Goal: Task Accomplishment & Management: Manage account settings

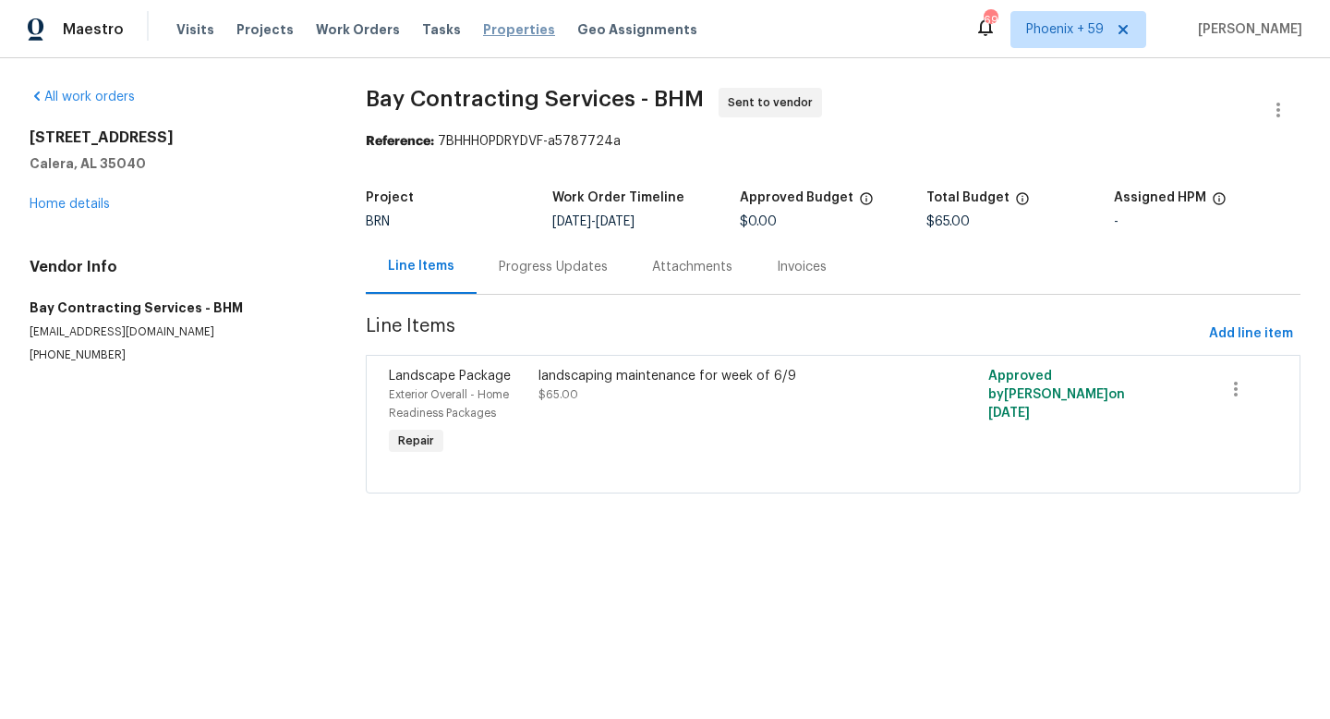
click at [501, 29] on span "Properties" at bounding box center [519, 29] width 72 height 18
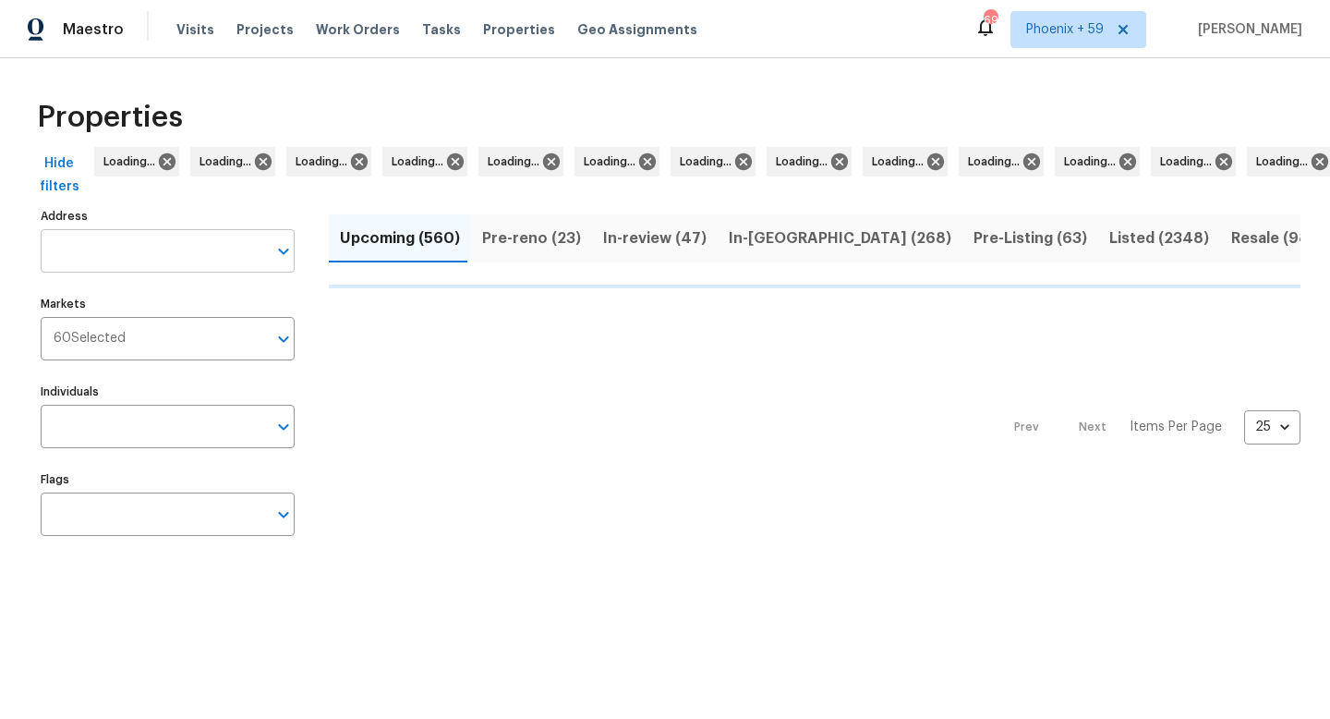
click at [130, 257] on input "Address" at bounding box center [154, 250] width 226 height 43
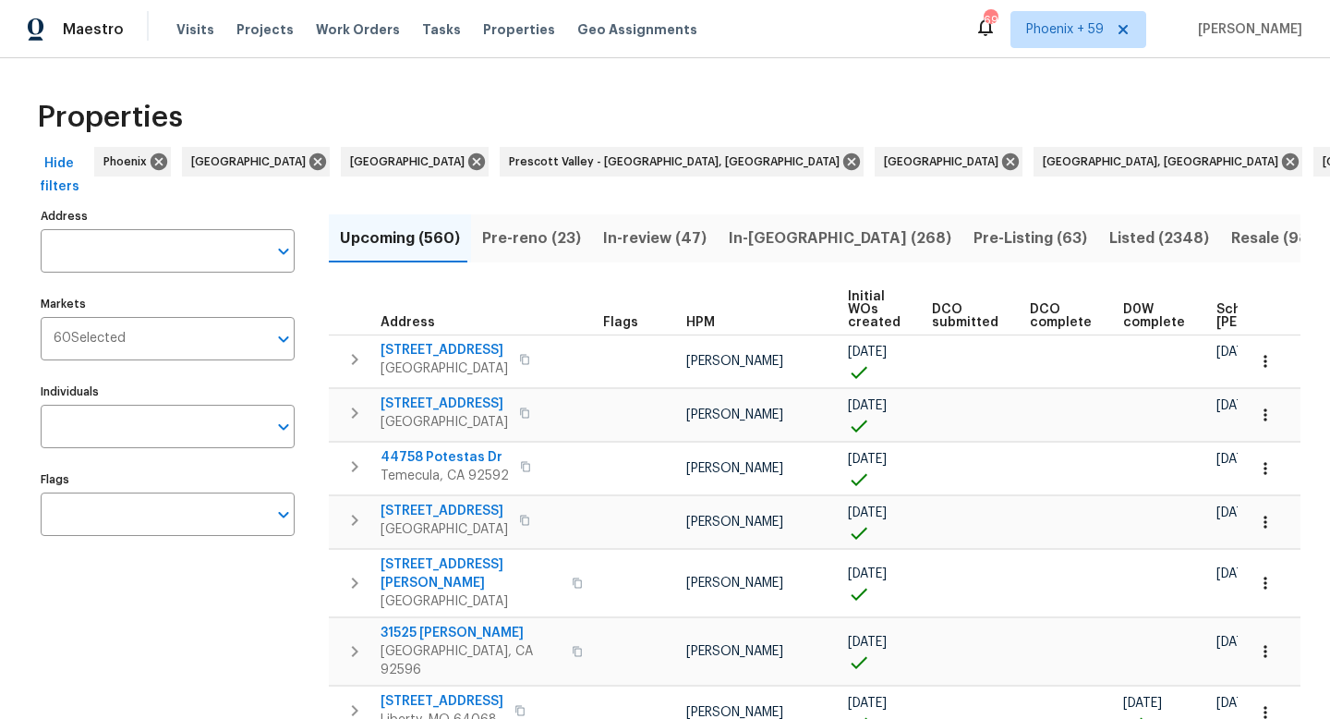
click at [130, 257] on input "Address" at bounding box center [154, 250] width 226 height 43
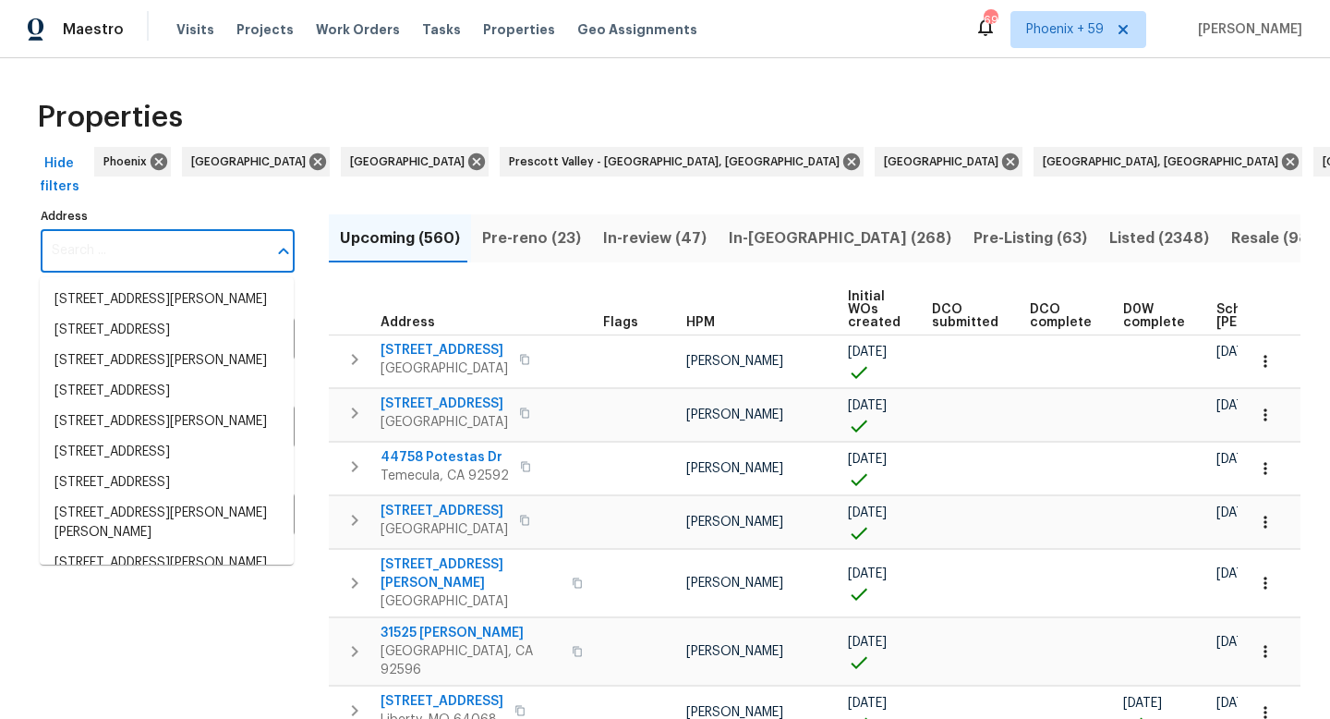
paste input "5244 Earhart Dr"
type input "5244 Earhart Dr"
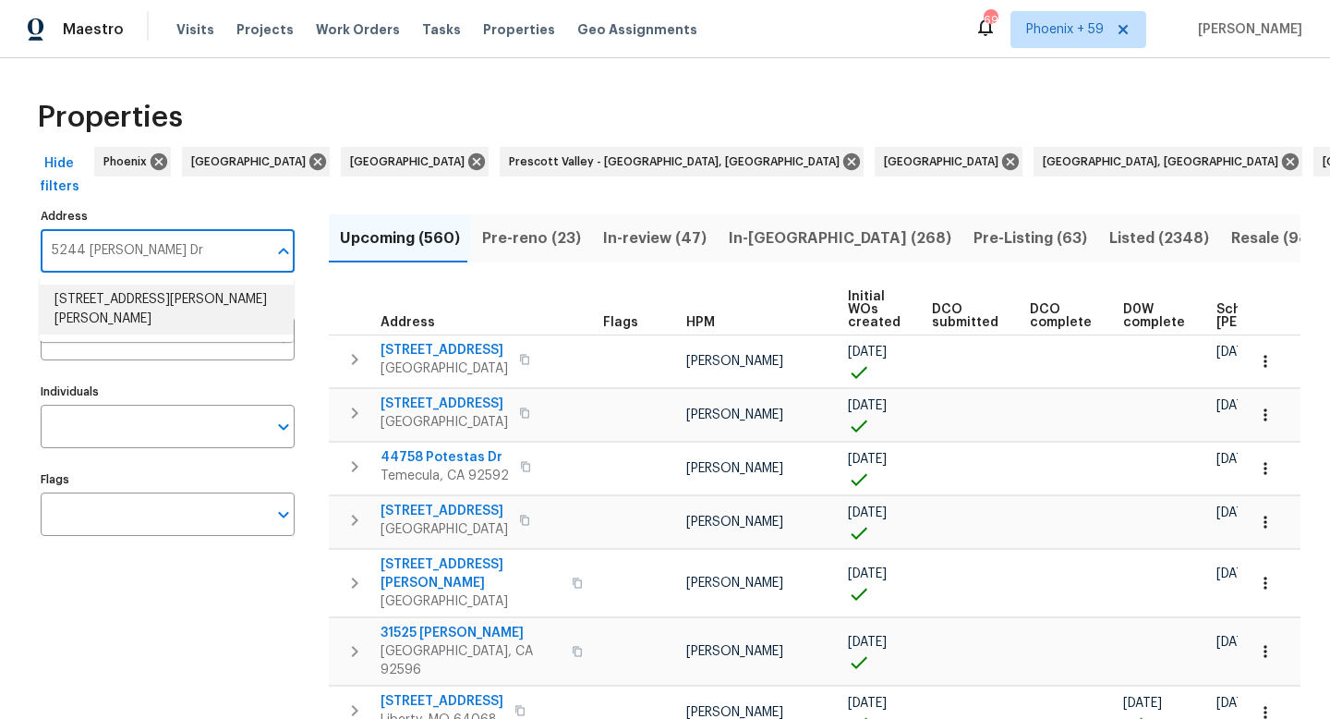
click at [142, 291] on li "5244 Earhart Dr Groveport OH 43125" at bounding box center [167, 309] width 254 height 50
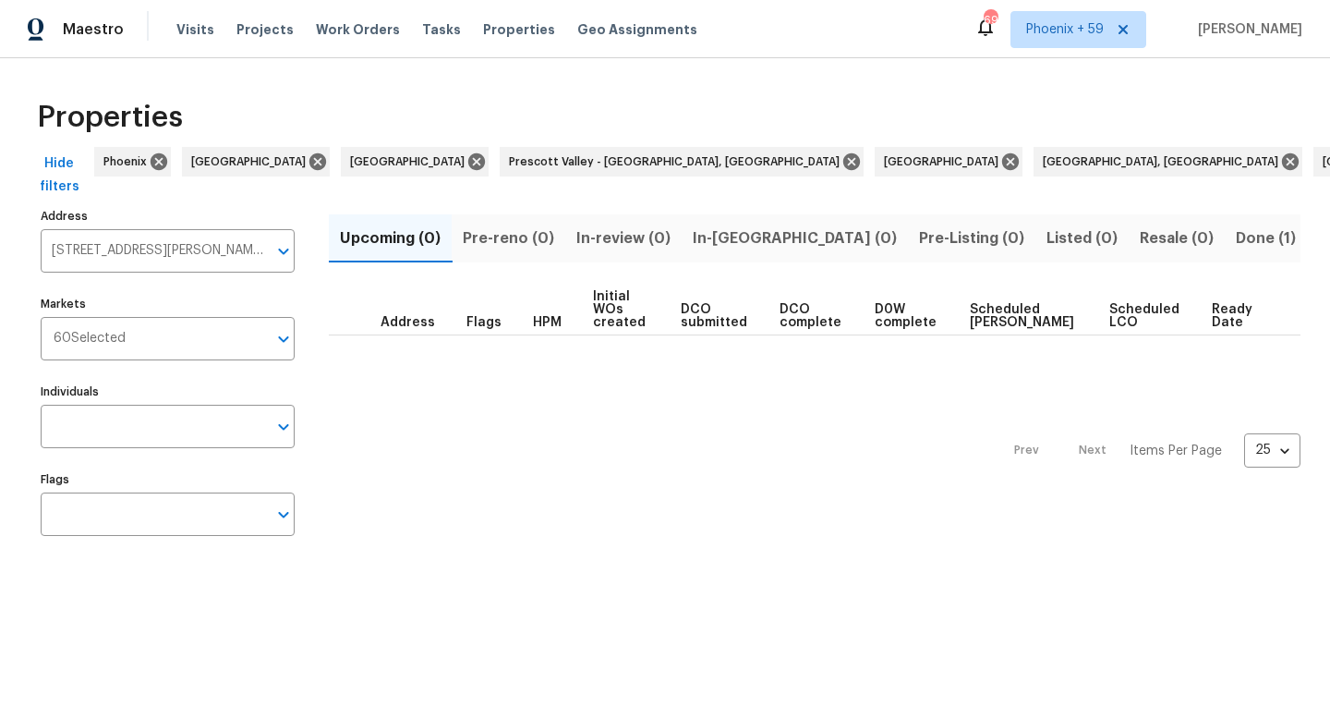
click at [1236, 233] on span "Done (1)" at bounding box center [1266, 238] width 60 height 26
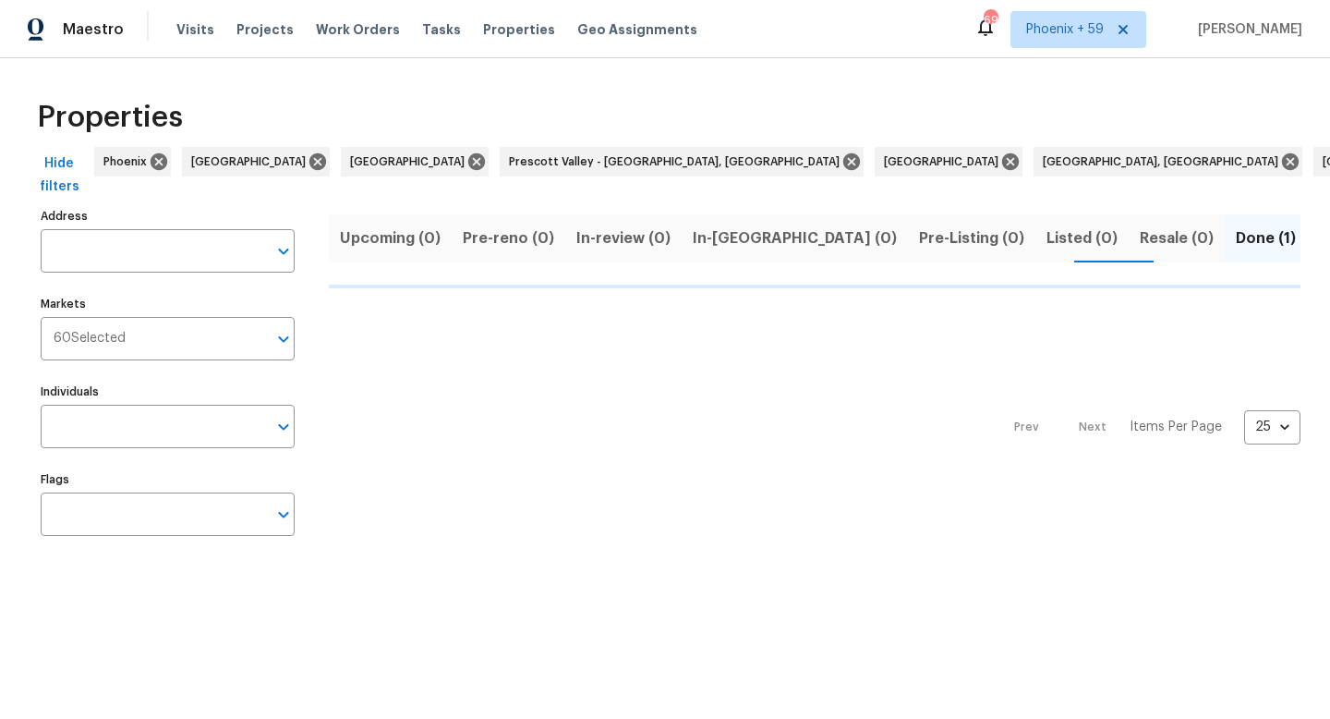
type input "5244 Earhart Dr Groveport OH 43125"
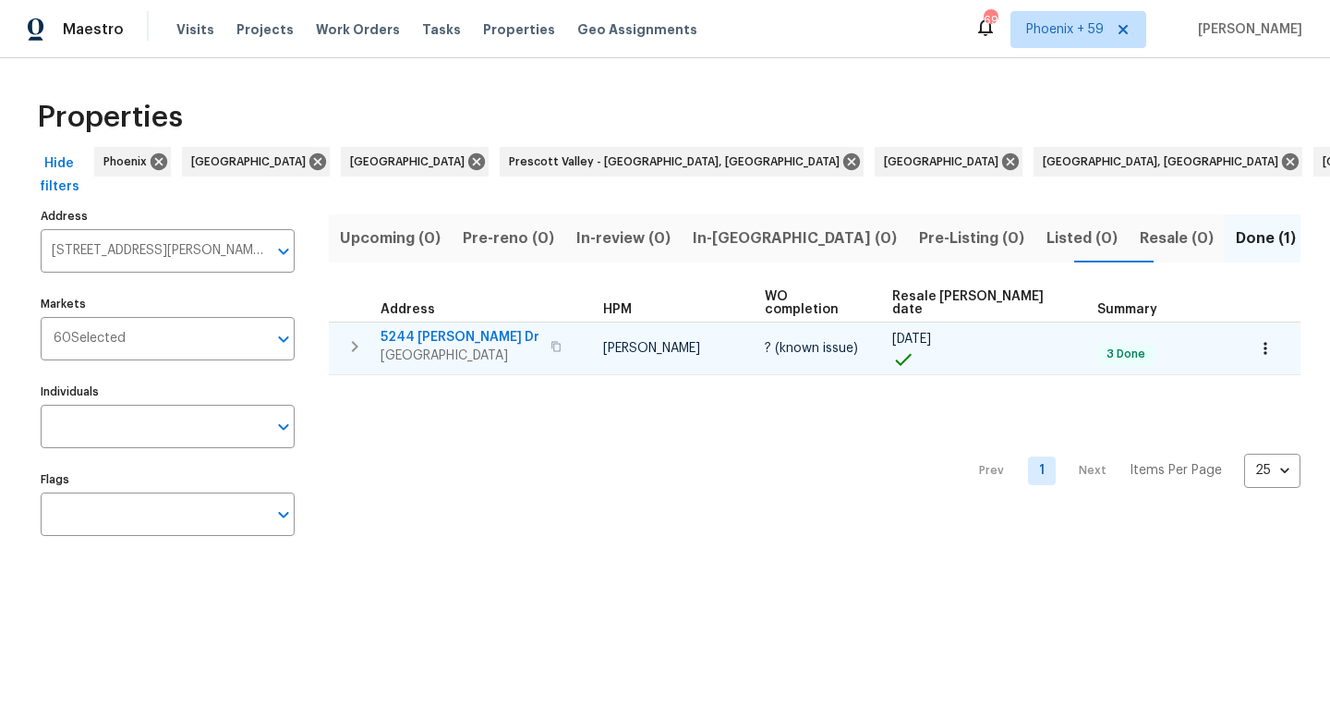
click at [465, 328] on span "5244 Earhart Dr" at bounding box center [460, 337] width 159 height 18
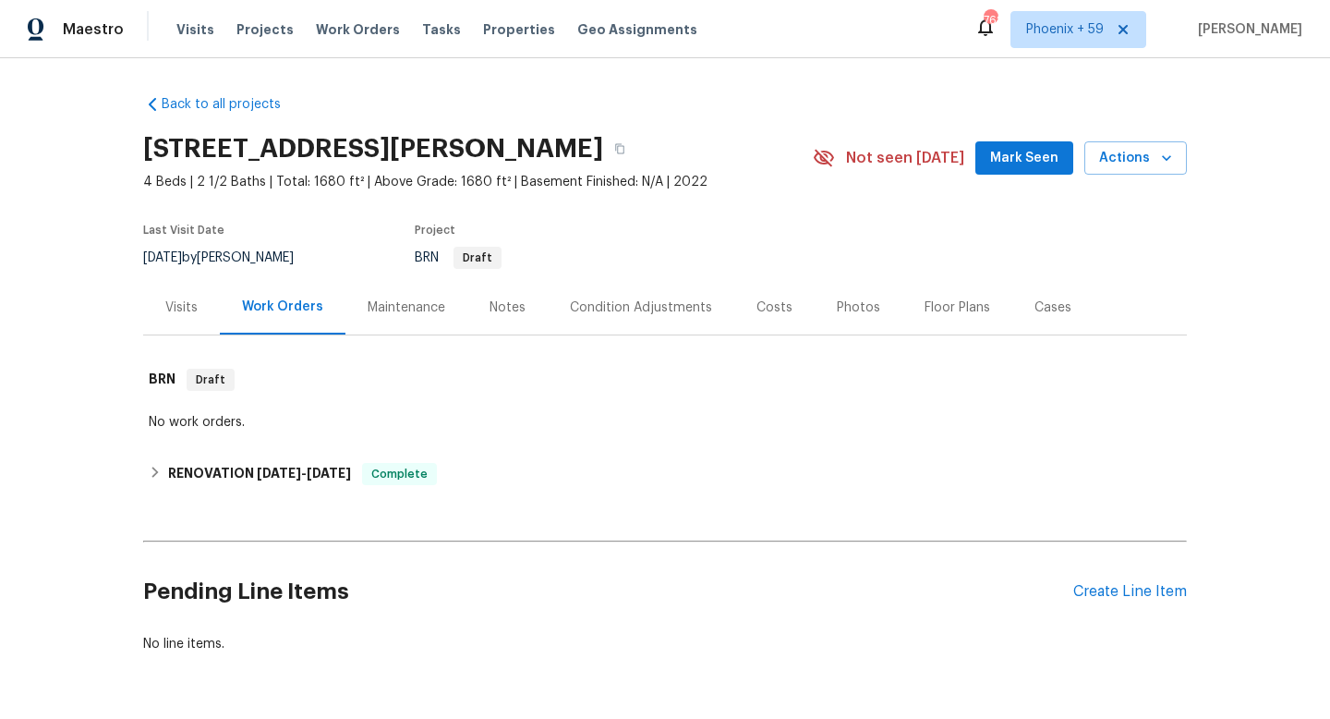
click at [402, 305] on div "Maintenance" at bounding box center [407, 307] width 78 height 18
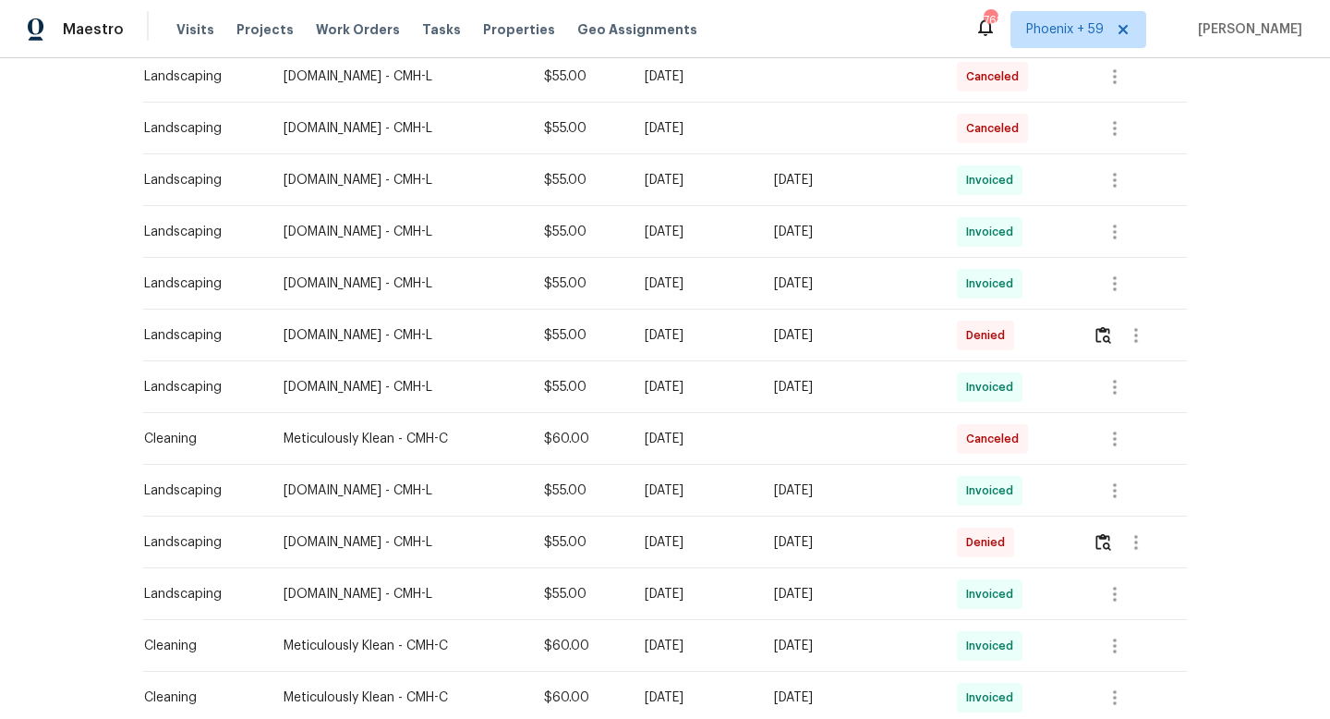
scroll to position [417, 0]
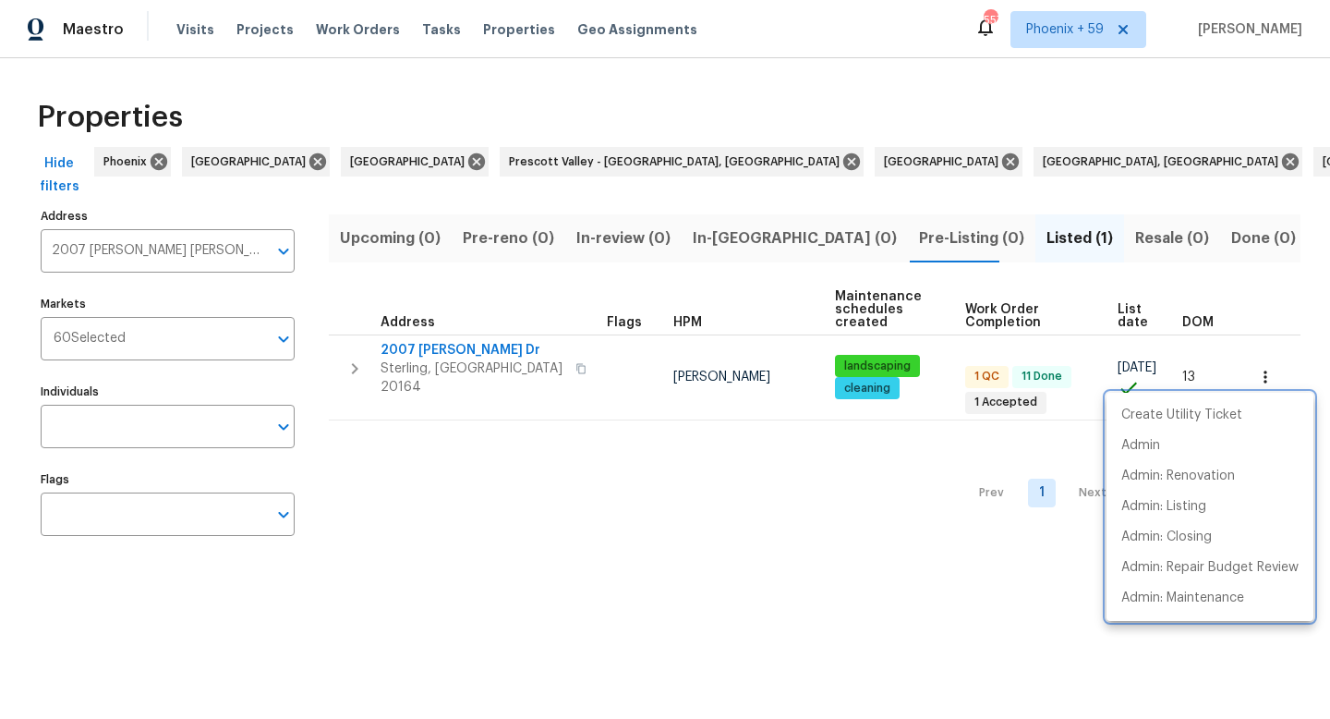
click at [190, 249] on div at bounding box center [665, 359] width 1330 height 719
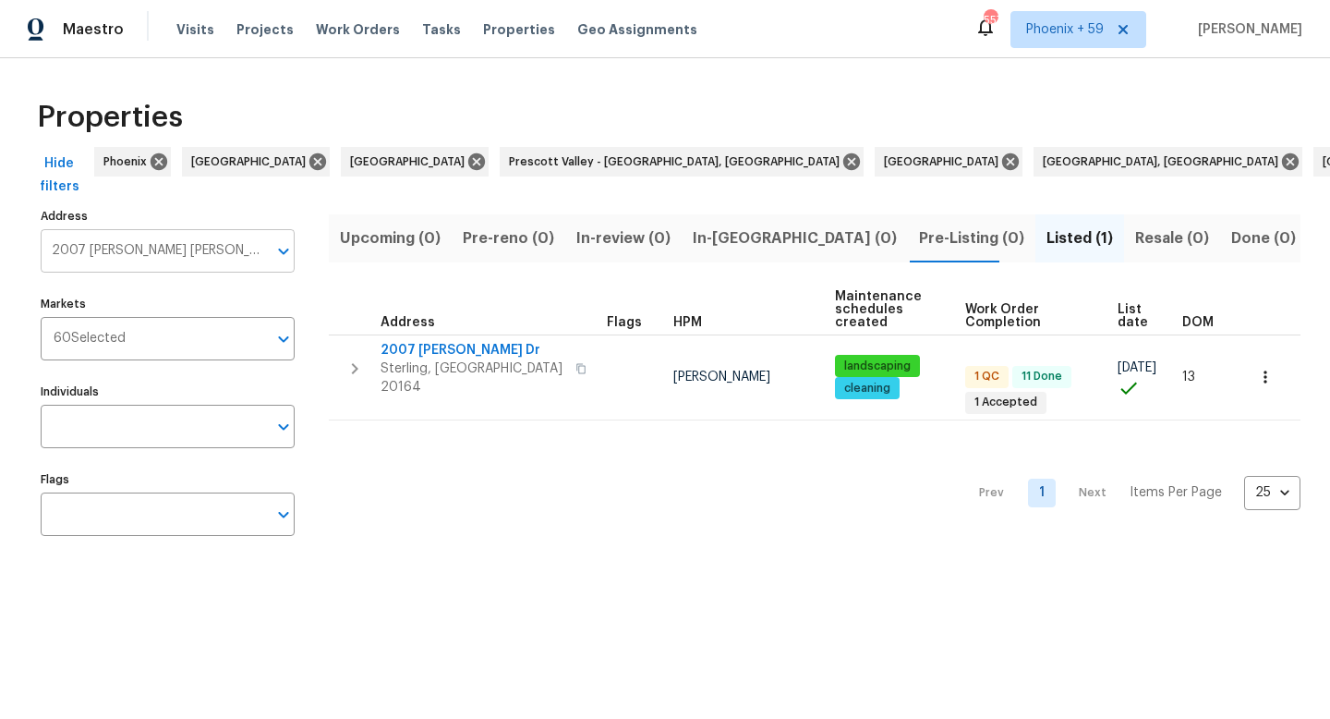
click at [181, 249] on input "2007 Jonathan Dr Sterling VA 20164" at bounding box center [154, 250] width 226 height 43
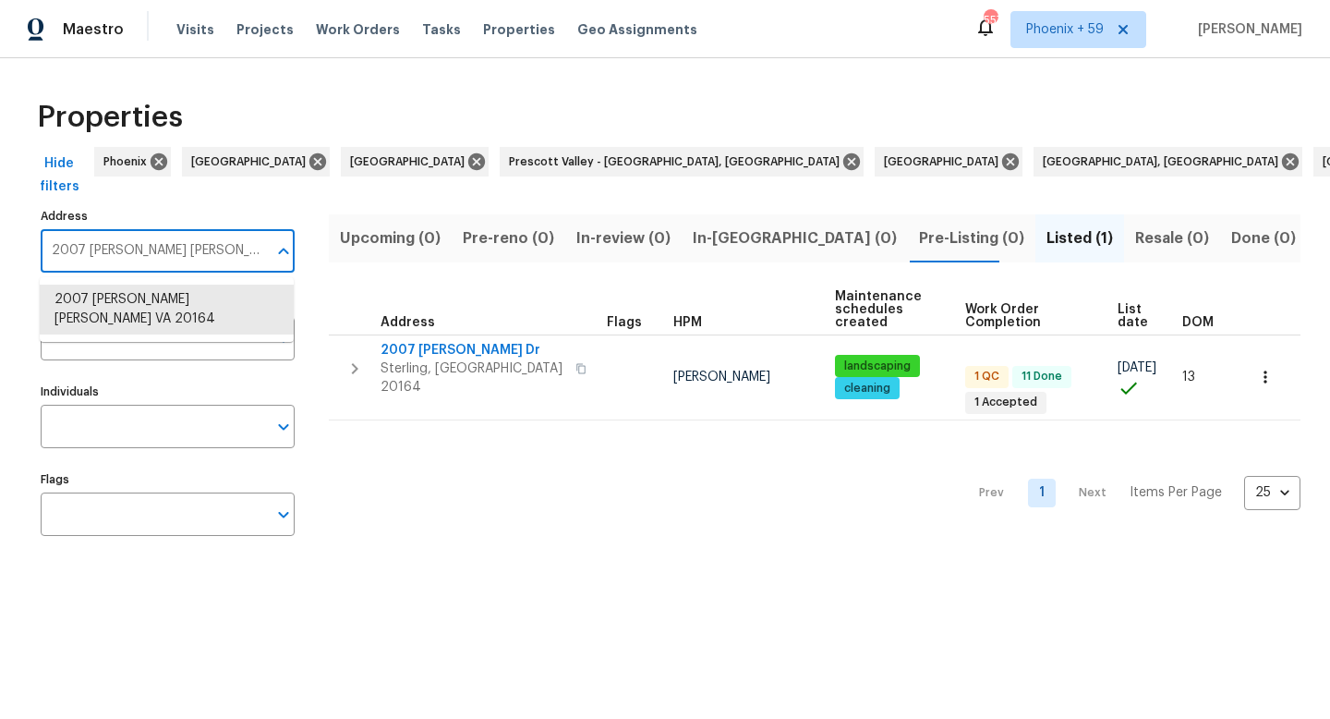
paste input "1421 [PERSON_NAME] Dr"
type input "1421 [PERSON_NAME] Dr"
click at [171, 297] on li "1421 Joe Pyron Dr Madison TN 37115" at bounding box center [167, 309] width 254 height 50
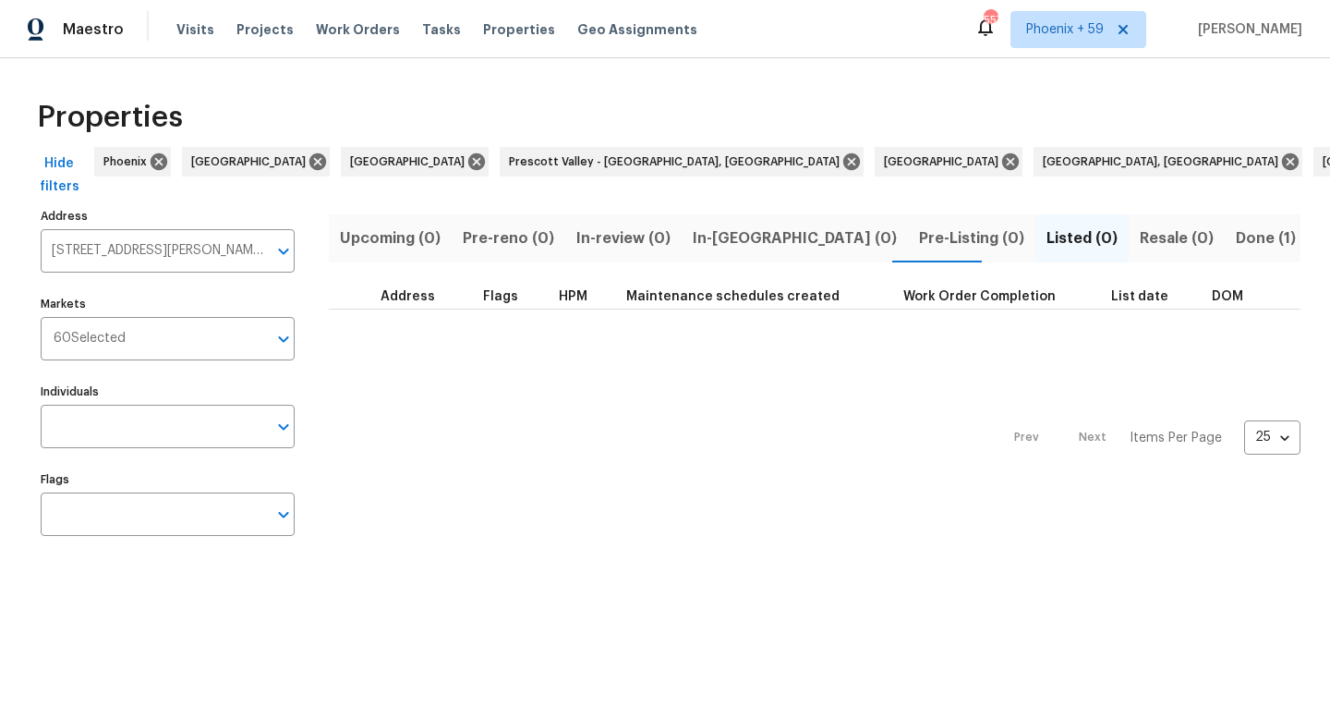
click at [1236, 236] on span "Done (1)" at bounding box center [1266, 238] width 60 height 26
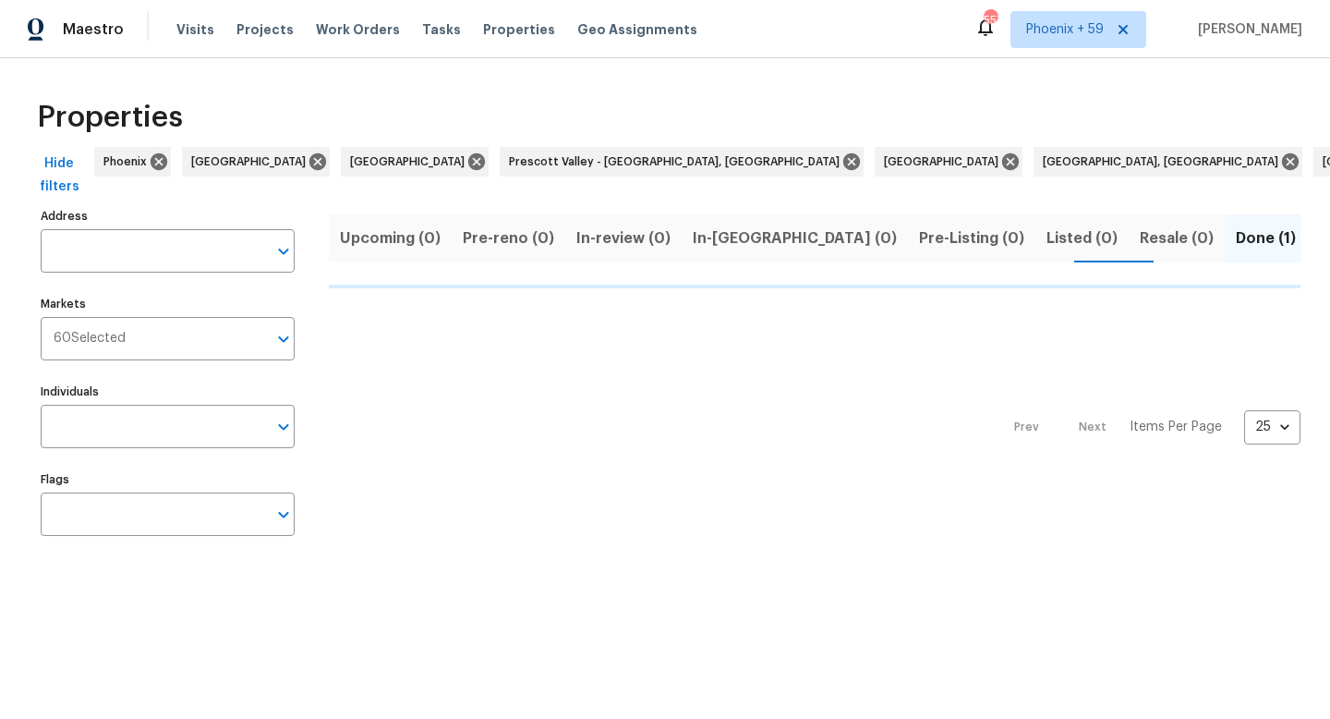
type input "1421 Joe Pyron Dr Madison TN 37115"
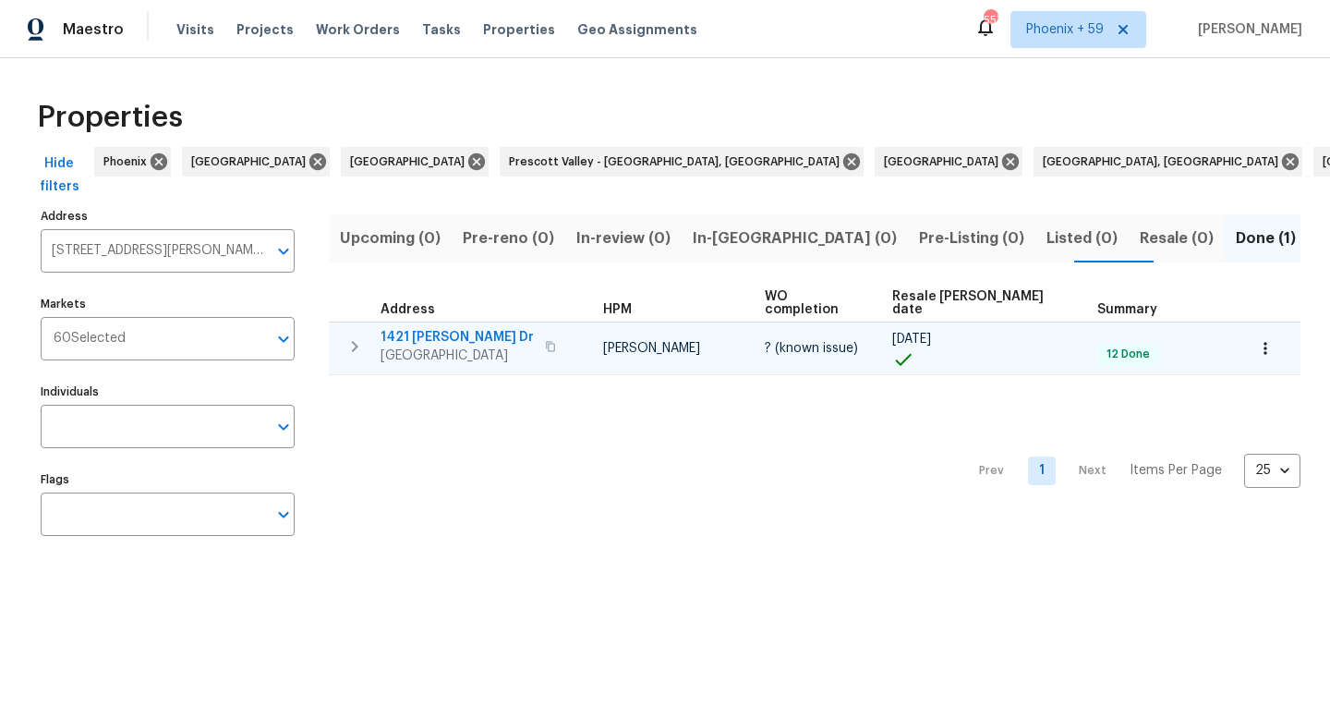
click at [435, 328] on span "1421 Joe Pyron Dr" at bounding box center [457, 337] width 153 height 18
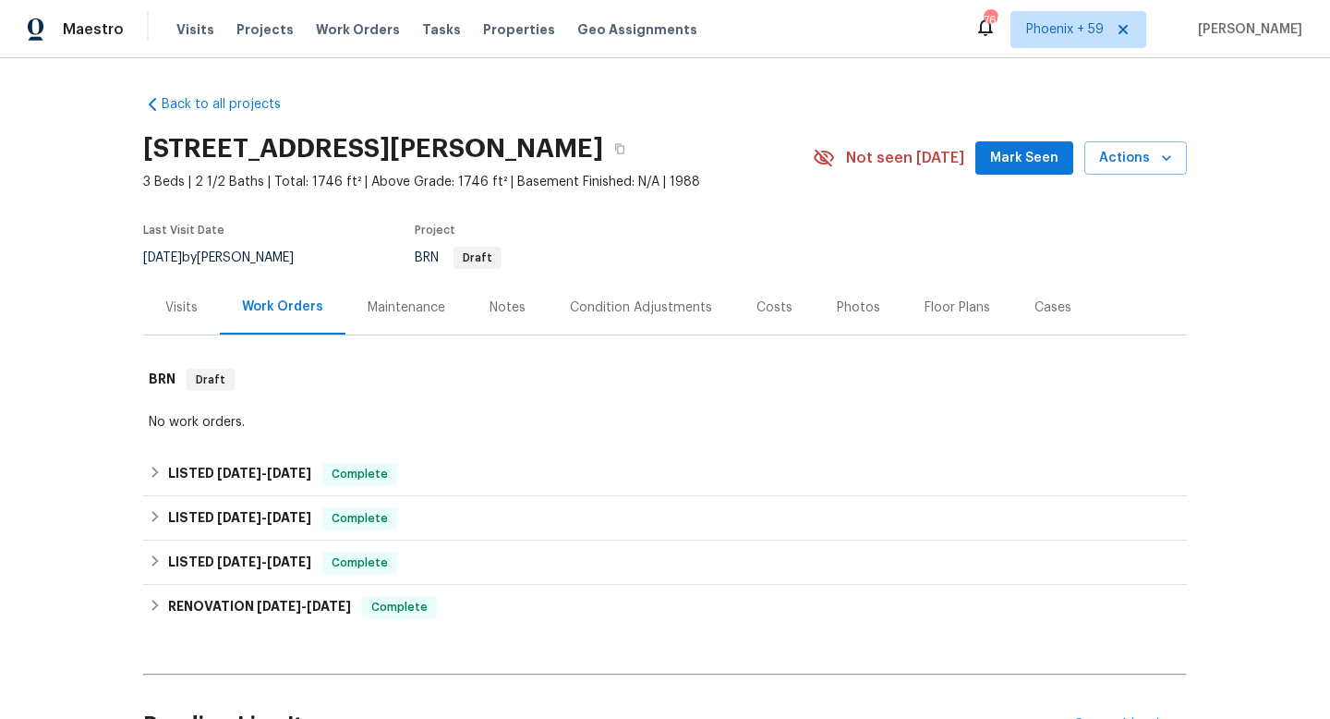
click at [387, 307] on div "Maintenance" at bounding box center [407, 307] width 78 height 18
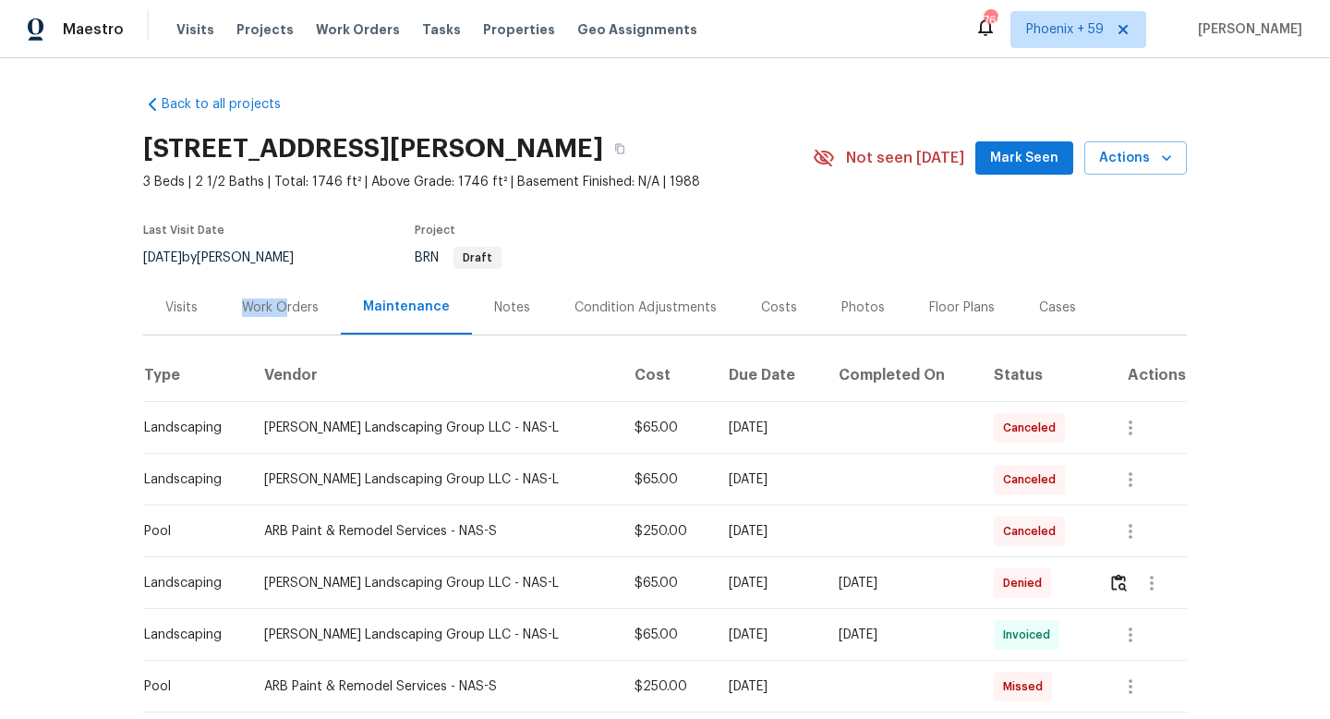
click at [285, 298] on div "Work Orders" at bounding box center [280, 307] width 77 height 18
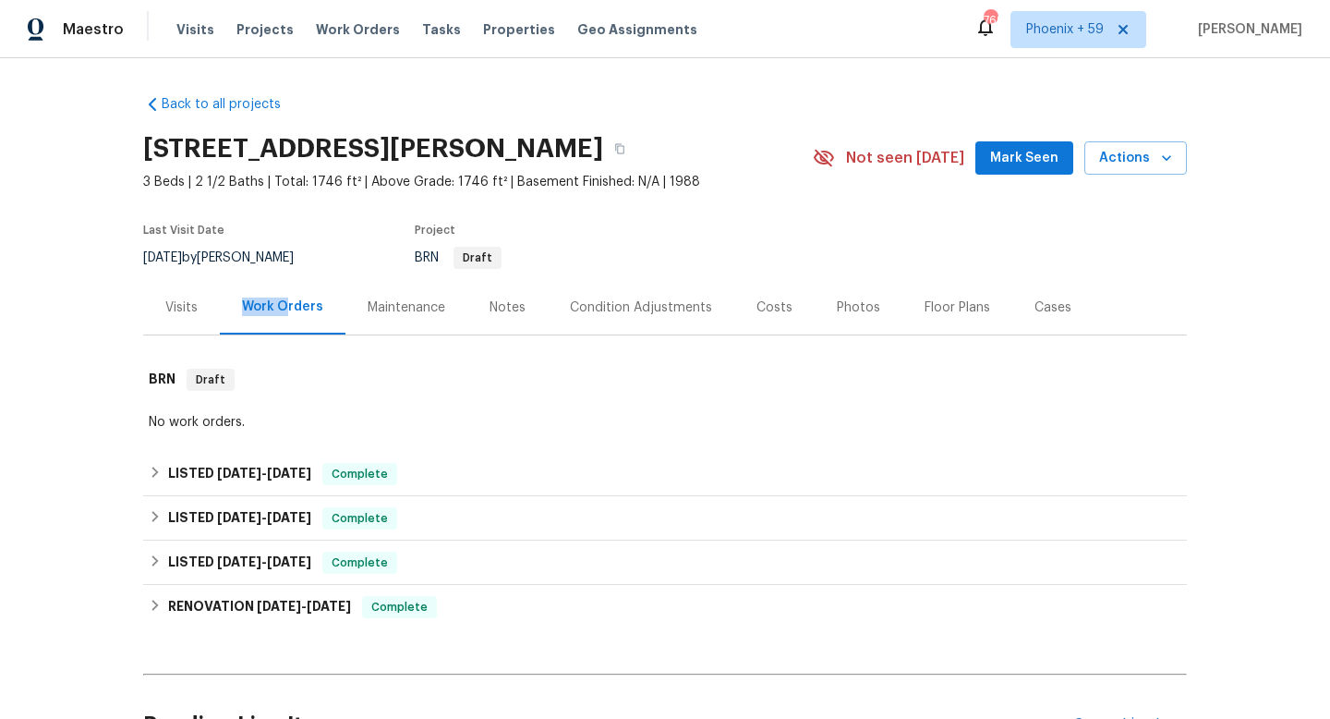
scroll to position [193, 0]
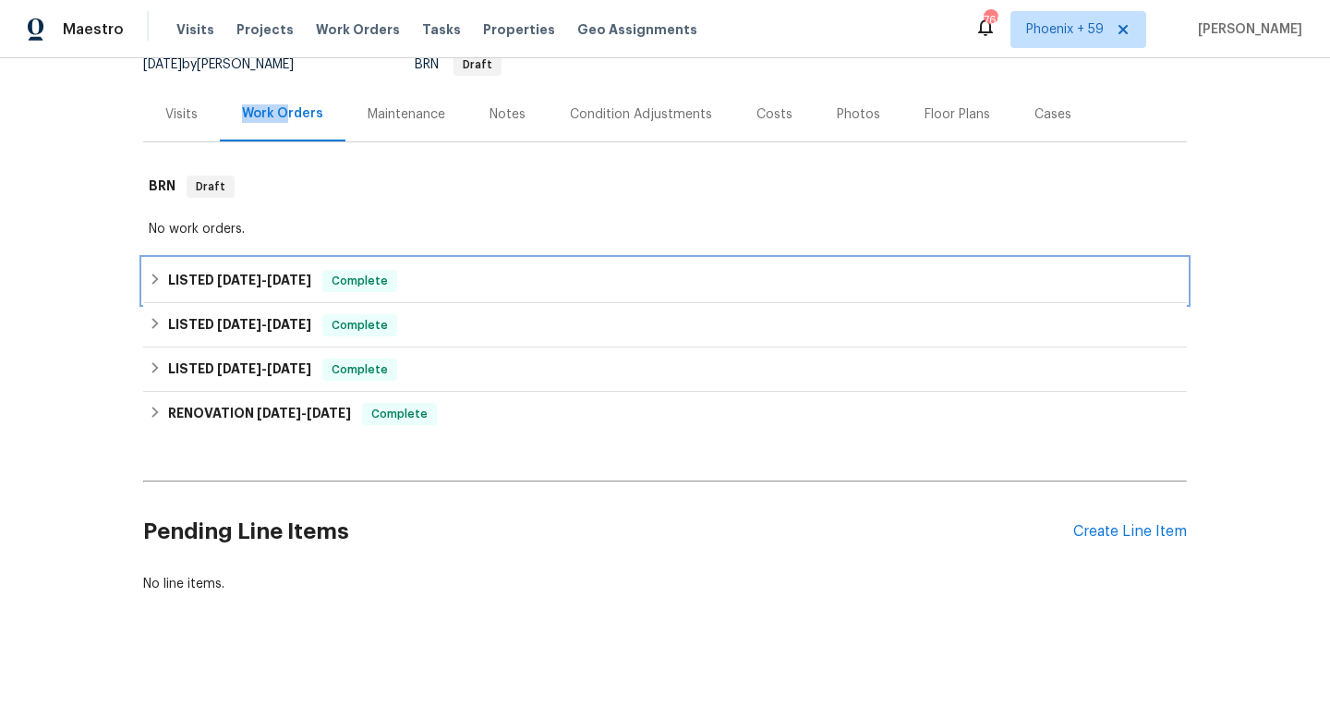
click at [322, 277] on div "Complete" at bounding box center [359, 281] width 75 height 22
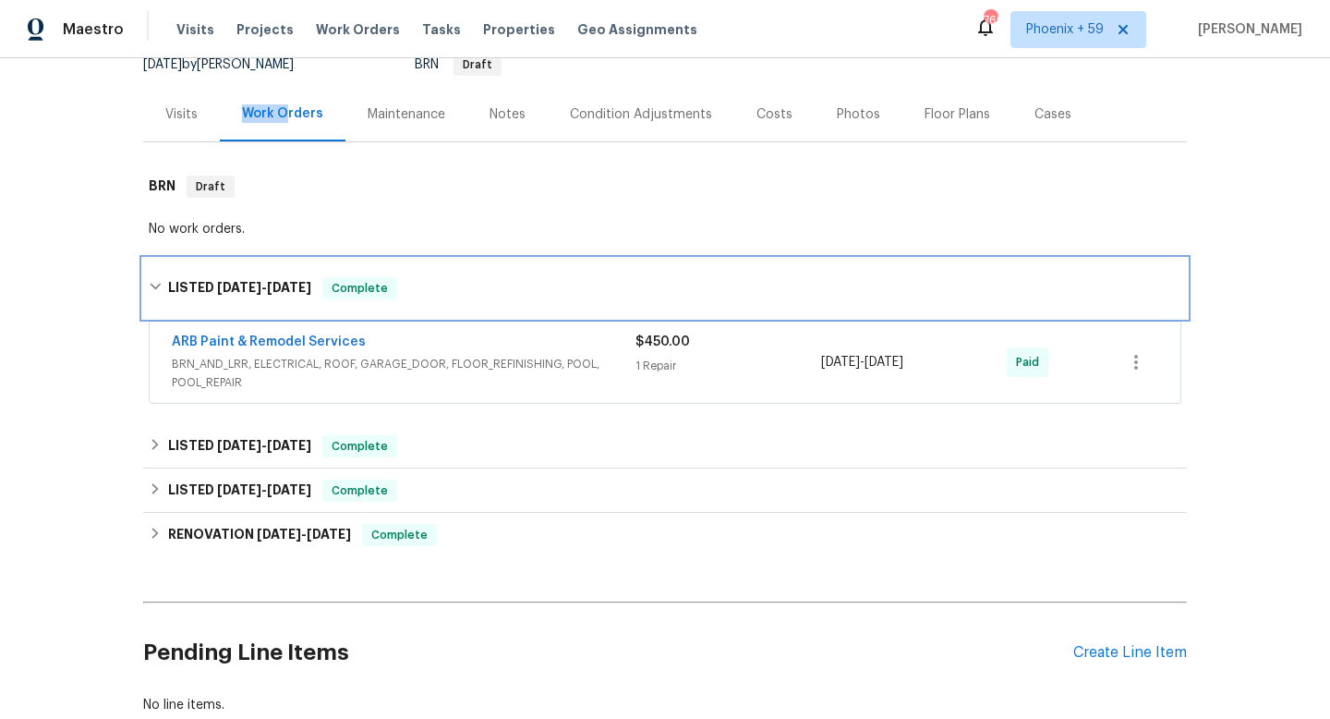
click at [322, 277] on div "Complete" at bounding box center [359, 288] width 75 height 22
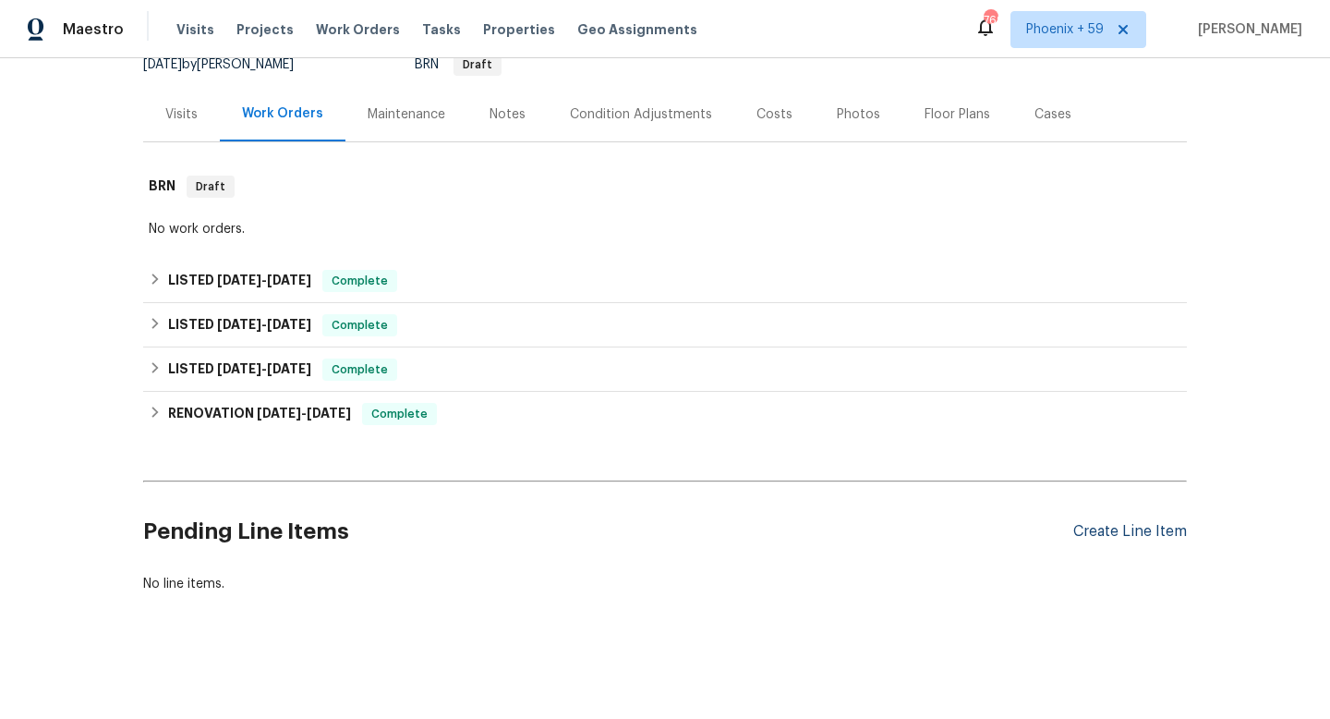
click at [1104, 538] on div "Create Line Item" at bounding box center [1130, 532] width 114 height 18
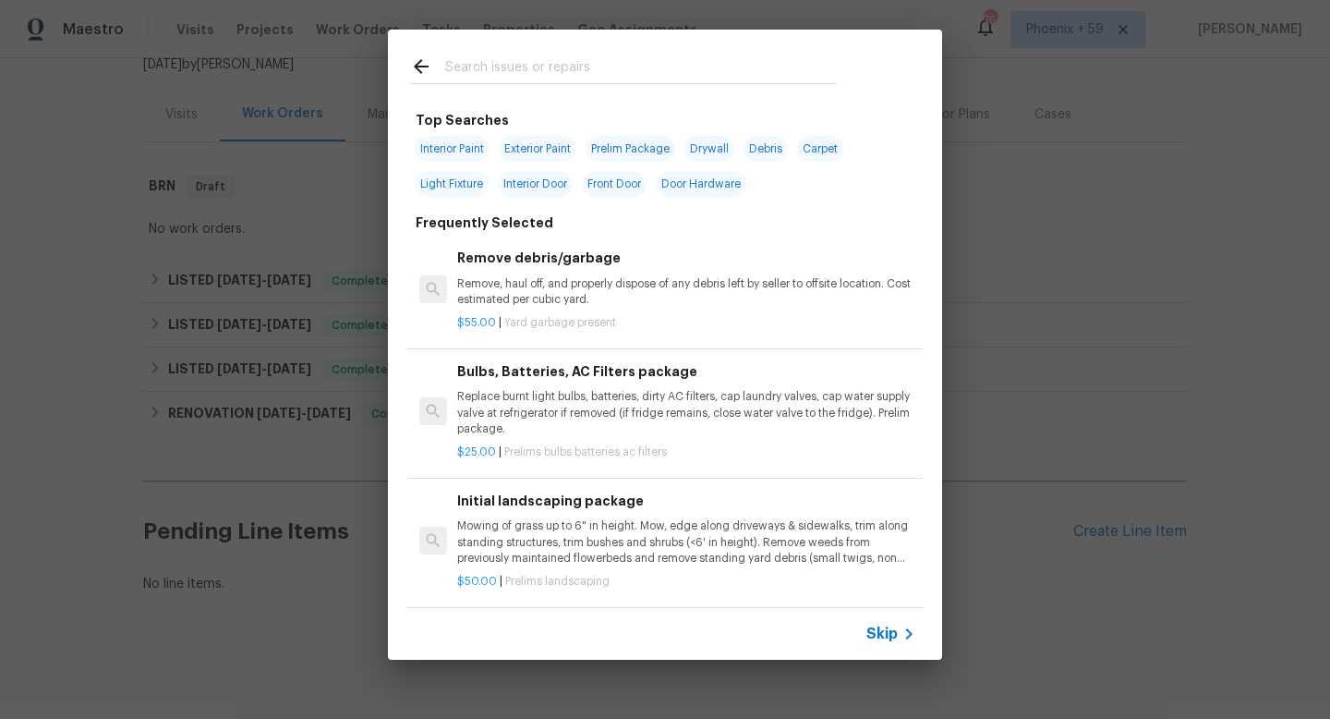
click at [556, 536] on p "Mowing of grass up to 6" in height. Mow, edge along driveways & sidewalks, trim…" at bounding box center [686, 541] width 458 height 47
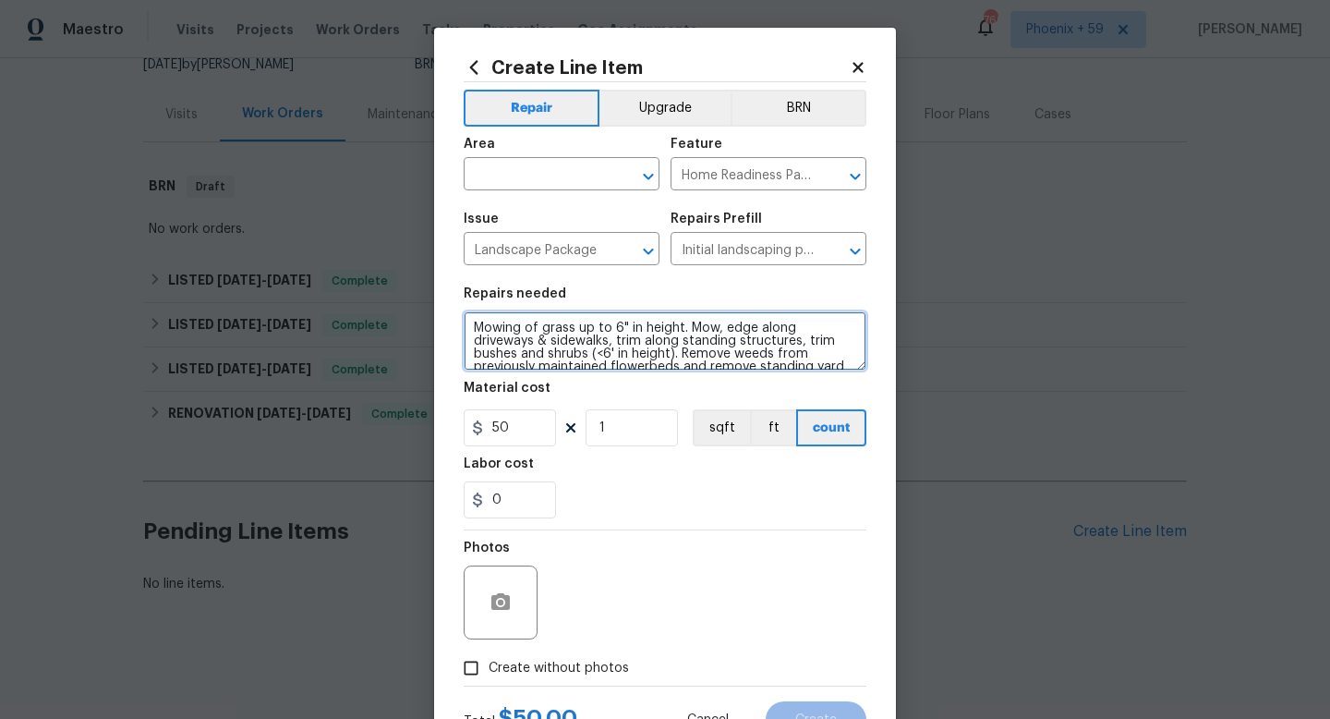
click at [548, 342] on textarea "Mowing of grass up to 6" in height. Mow, edge along driveways & sidewalks, trim…" at bounding box center [665, 340] width 403 height 59
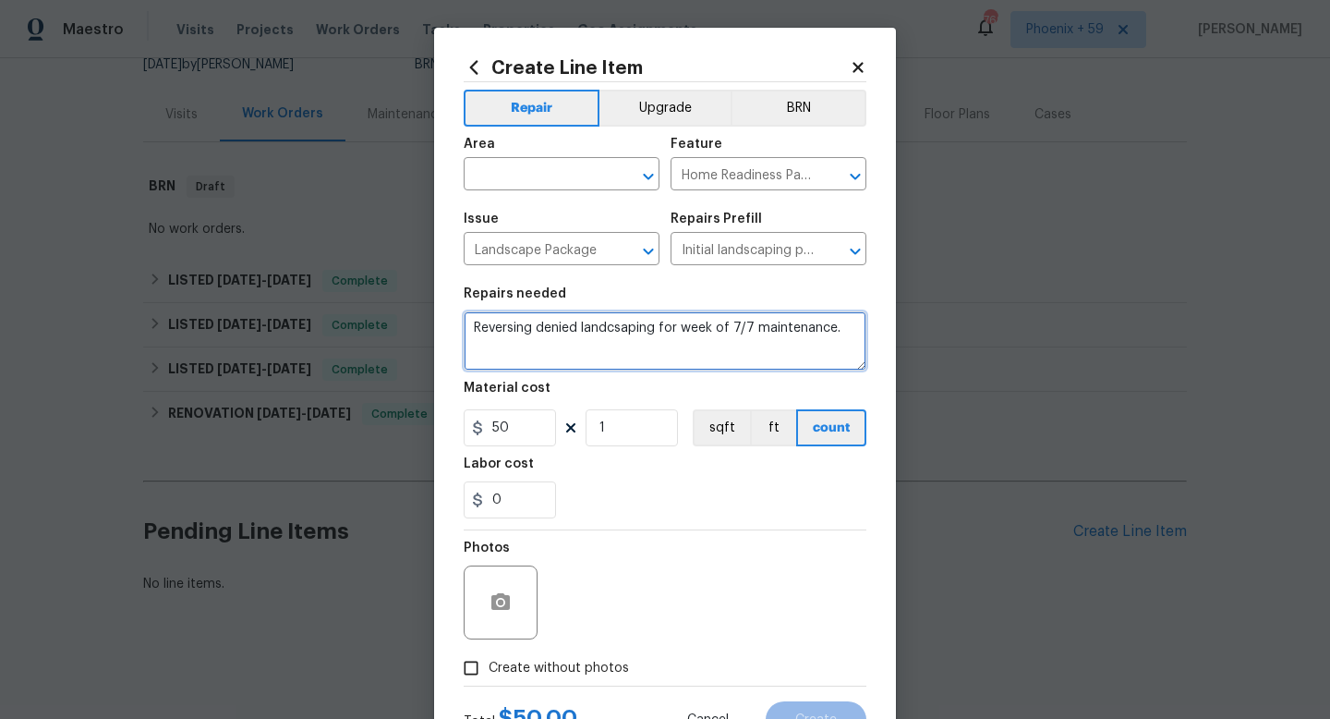
click at [624, 332] on textarea "Reversing denied landcsaping for week of 7/7 maintenance." at bounding box center [665, 340] width 403 height 59
type textarea "Reversing denied landscaping for week of 7/7 maintenance."
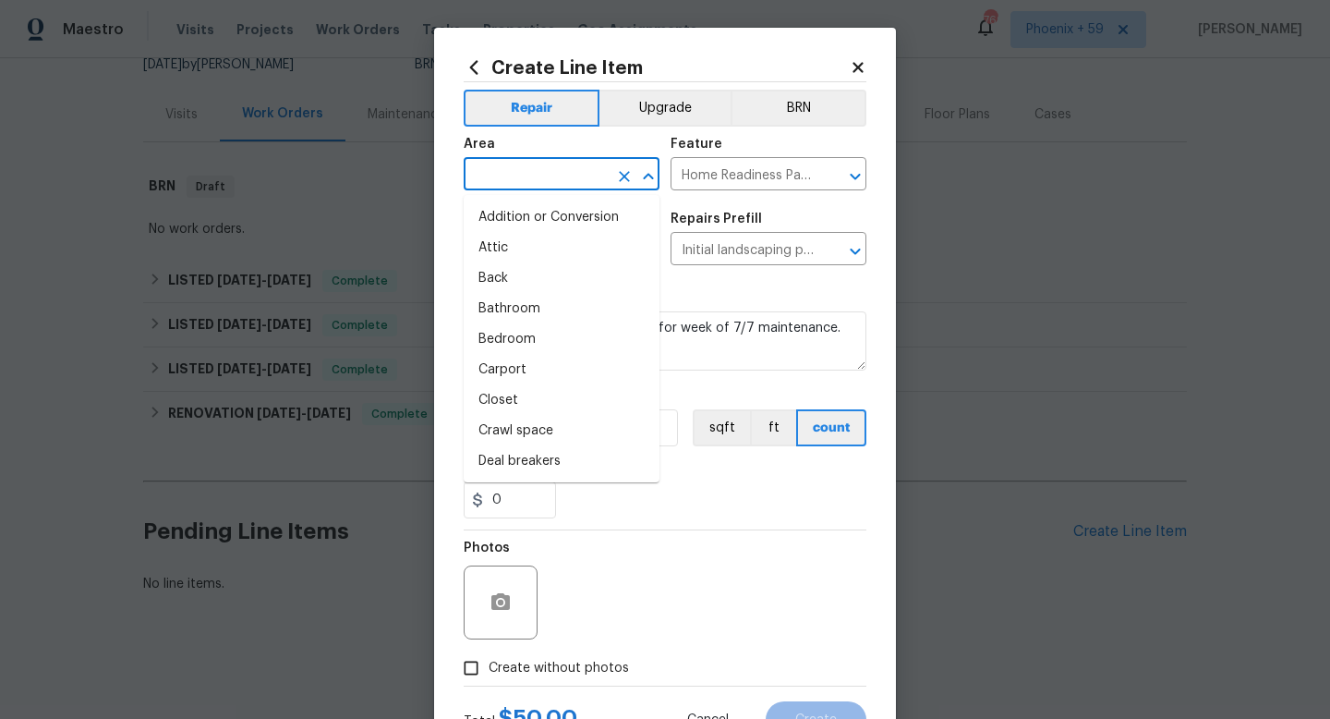
click at [588, 171] on input "text" at bounding box center [536, 176] width 144 height 29
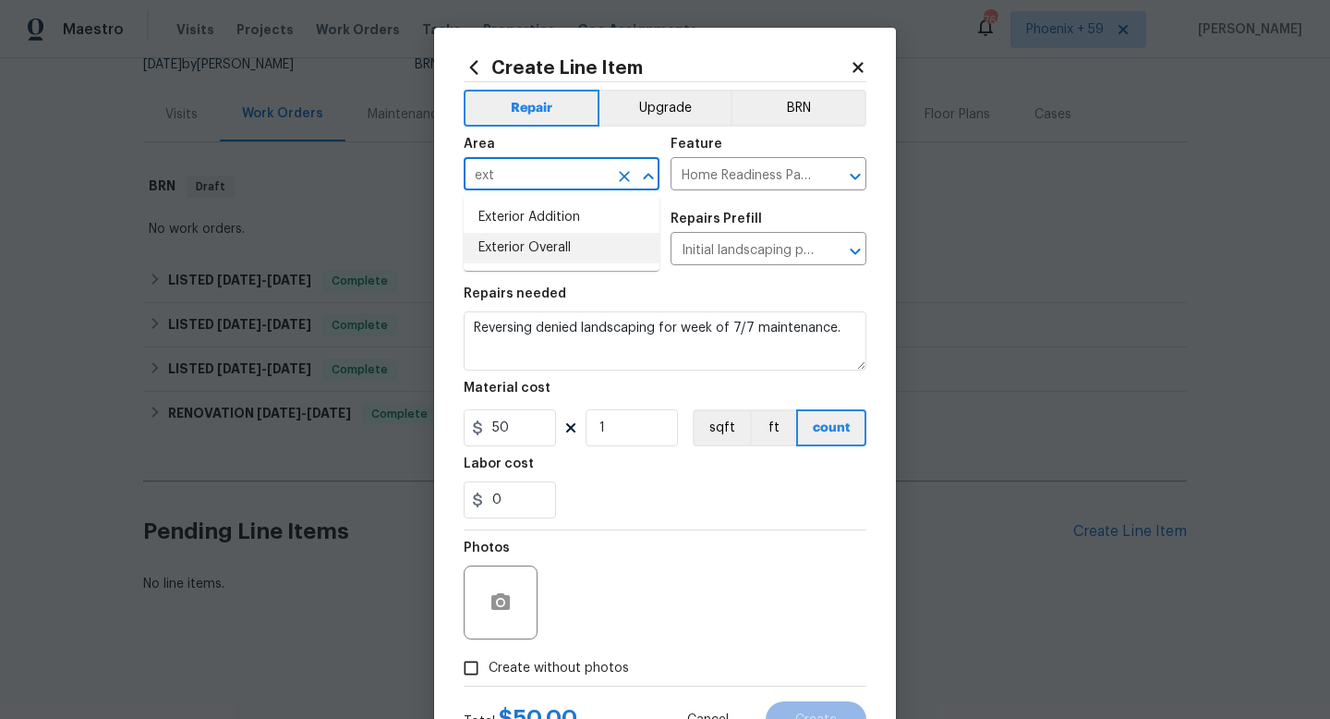
click at [552, 241] on li "Exterior Overall" at bounding box center [562, 248] width 196 height 30
type input "Exterior Overall"
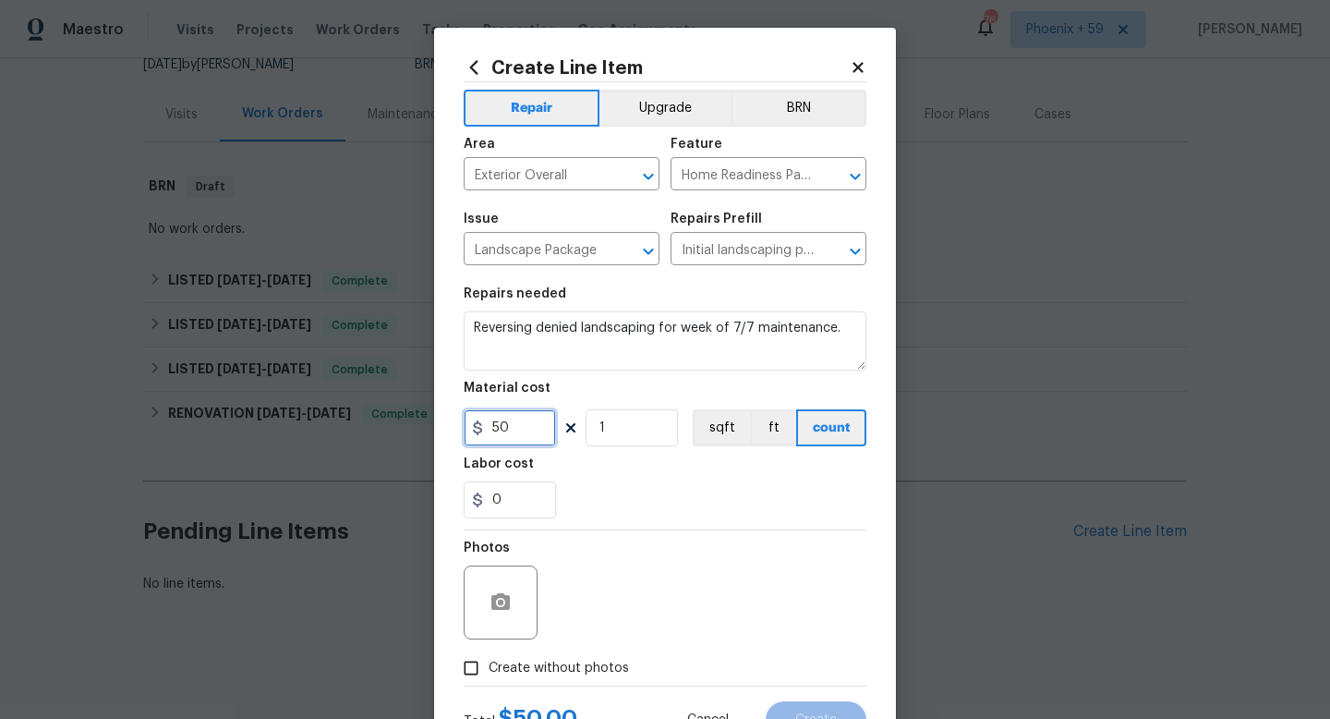
drag, startPoint x: 539, startPoint y: 430, endPoint x: 408, endPoint y: 430, distance: 131.1
click at [408, 430] on div "Create Line Item Repair Upgrade BRN Area Exterior Overall ​ Feature Home Readin…" at bounding box center [665, 359] width 1330 height 719
type input "65"
click at [552, 664] on span "Create without photos" at bounding box center [559, 668] width 140 height 19
click at [489, 664] on input "Create without photos" at bounding box center [470, 667] width 35 height 35
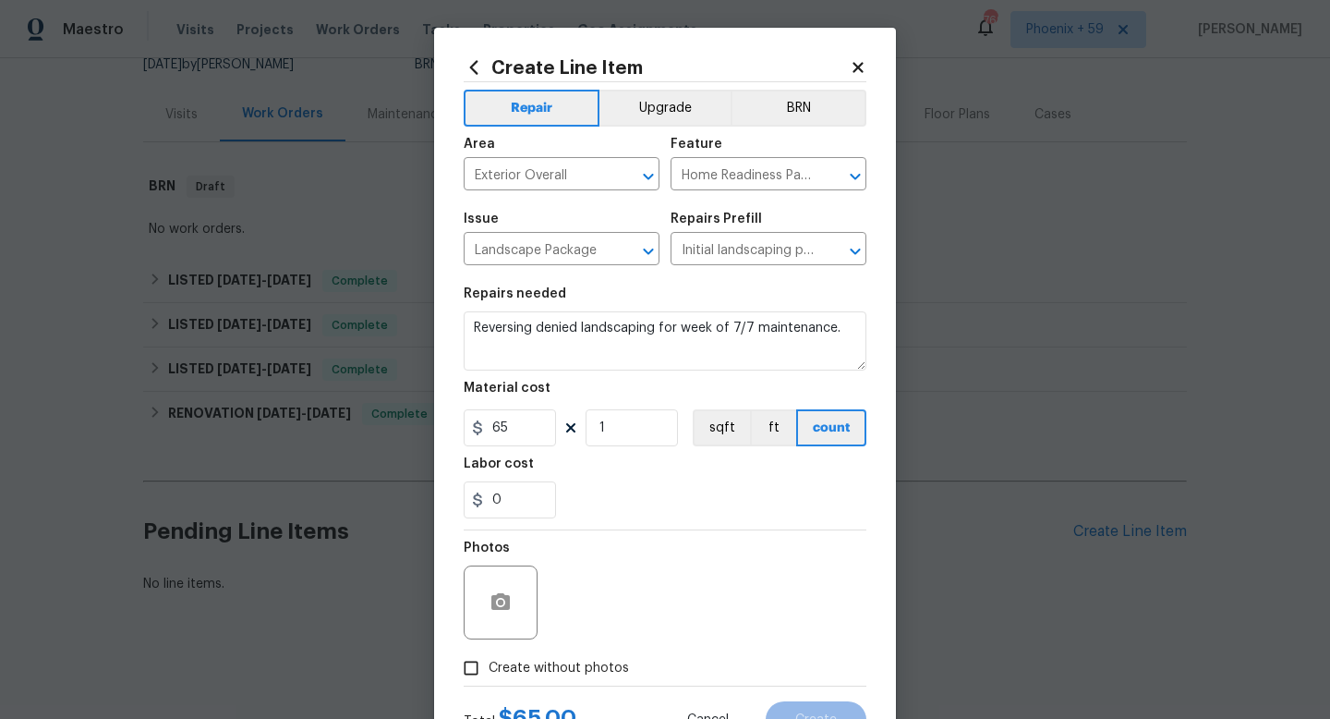
checkbox input "true"
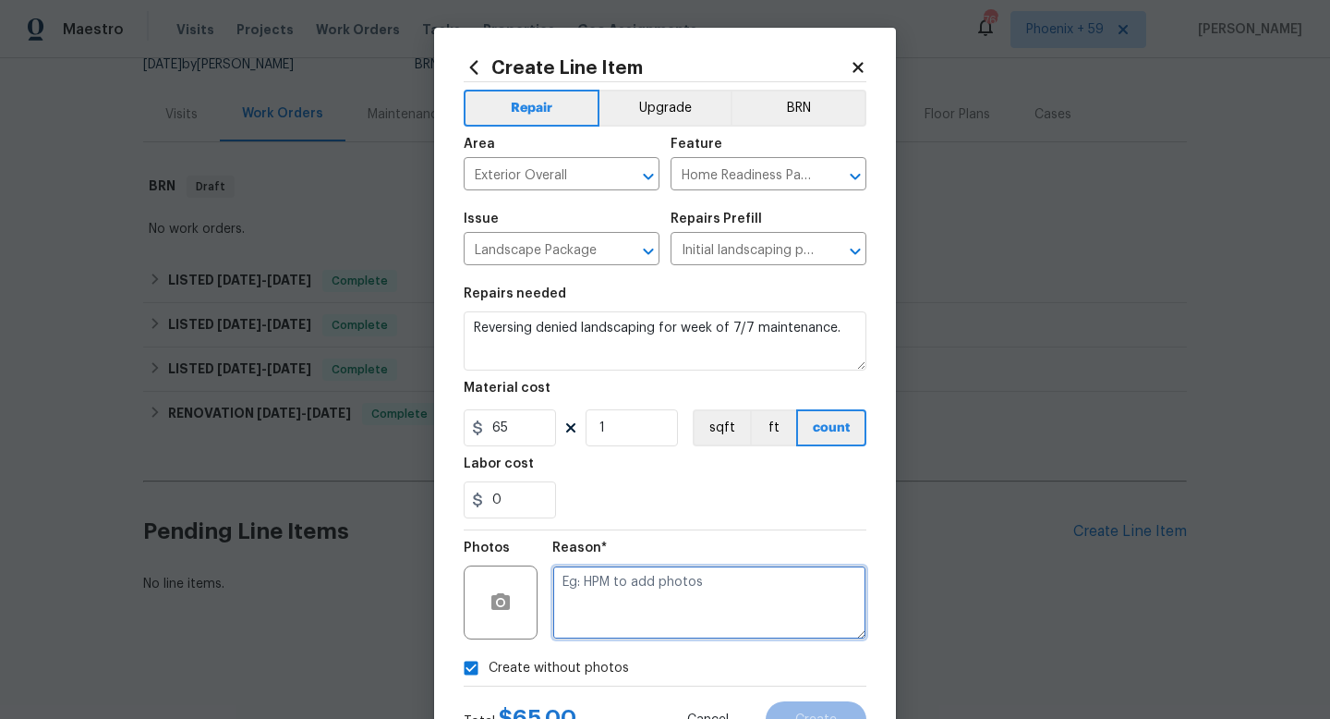
click at [654, 591] on textarea at bounding box center [709, 602] width 314 height 74
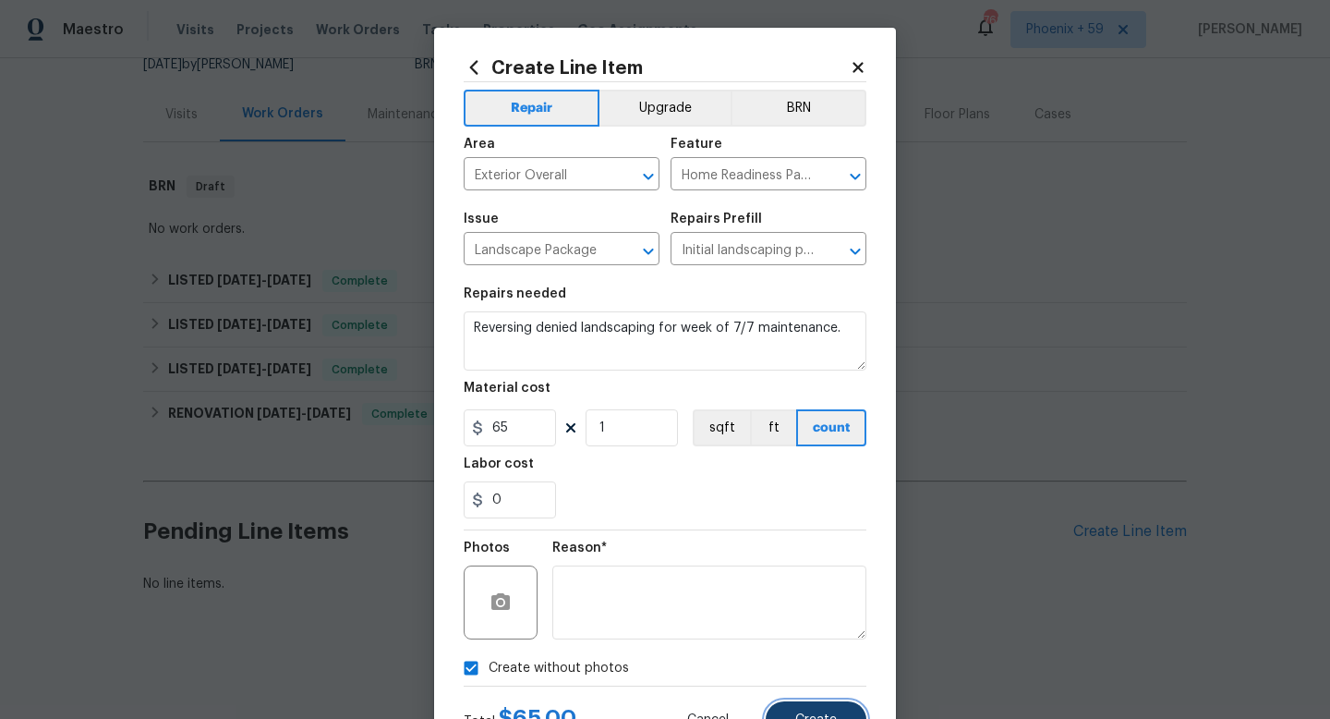
click at [792, 714] on button "Create" at bounding box center [816, 719] width 101 height 37
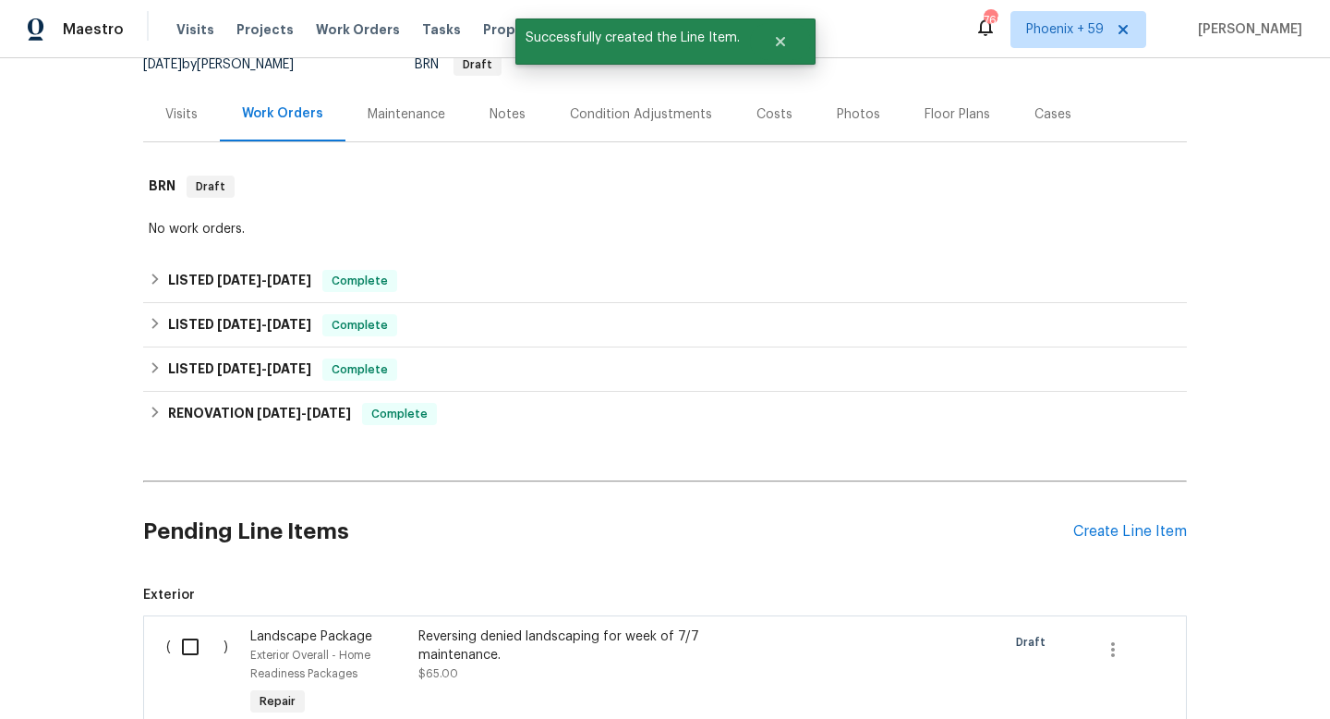
click at [180, 647] on input "checkbox" at bounding box center [197, 646] width 53 height 39
checkbox input "true"
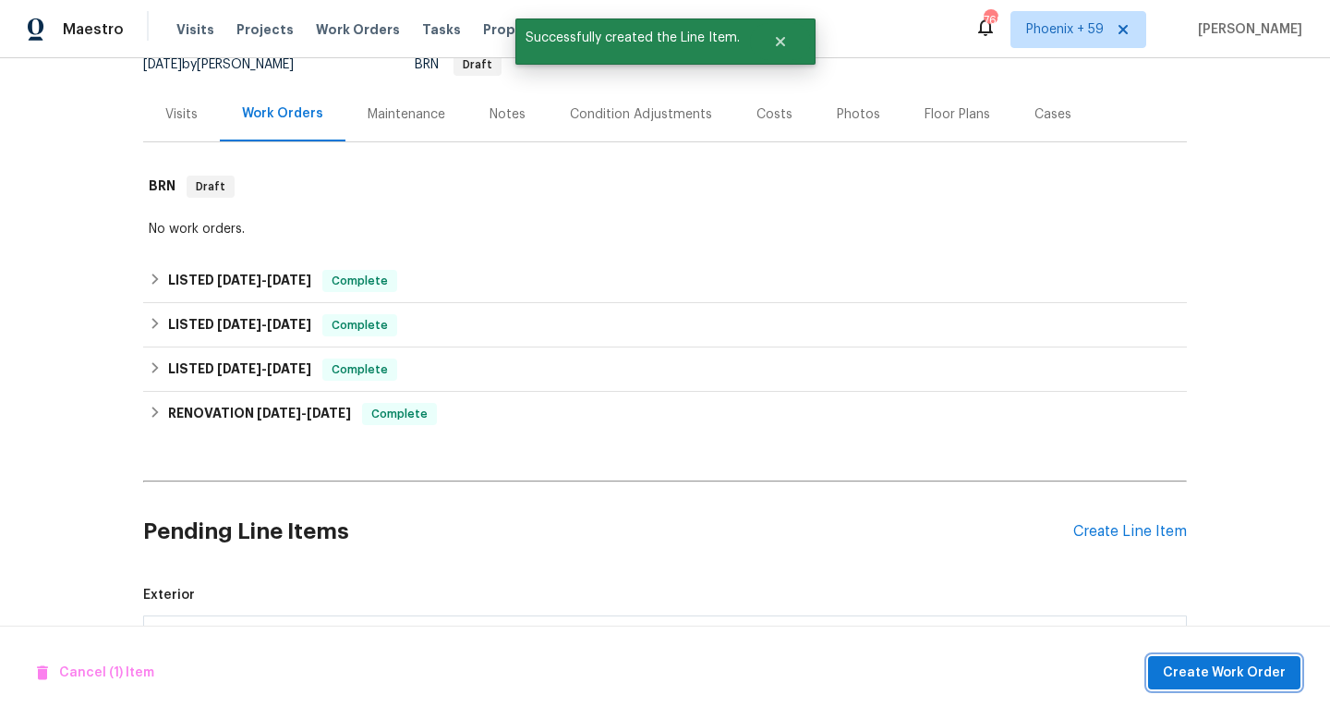
click at [1249, 667] on span "Create Work Order" at bounding box center [1224, 672] width 123 height 23
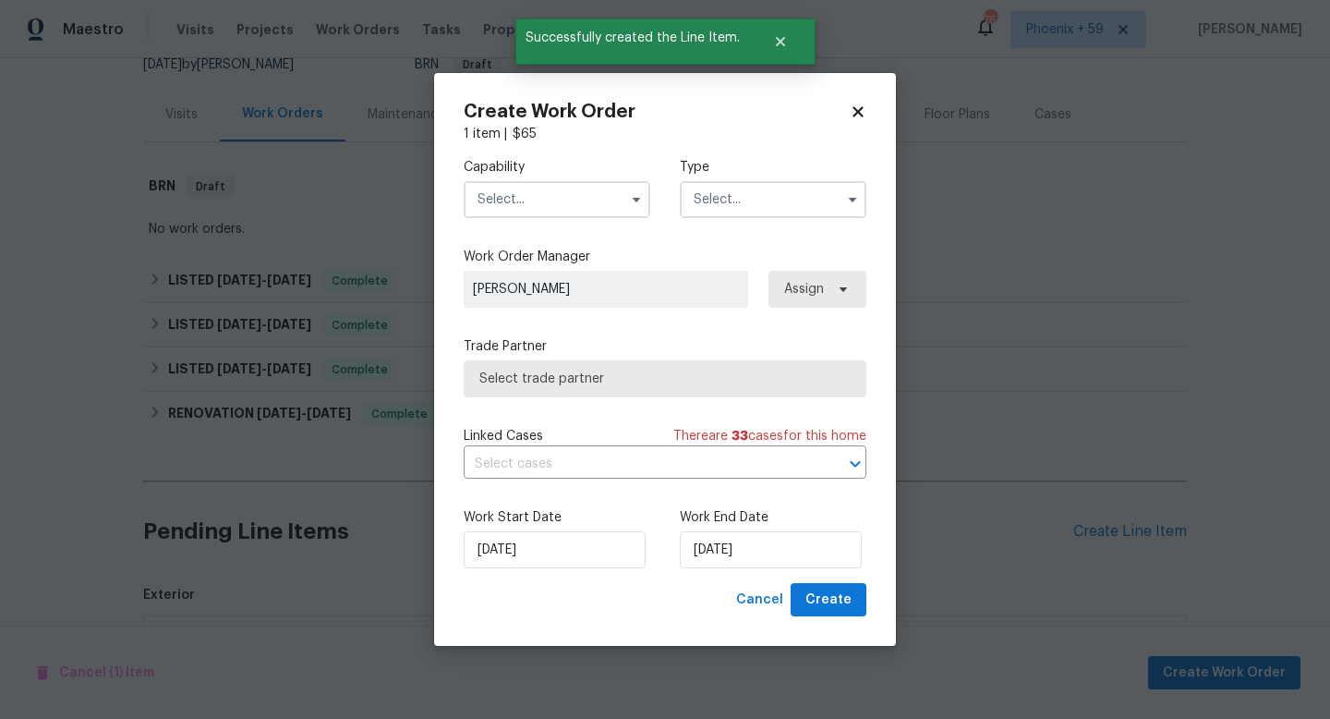
click at [526, 170] on label "Capability" at bounding box center [557, 167] width 187 height 18
click at [526, 187] on input "text" at bounding box center [557, 199] width 187 height 37
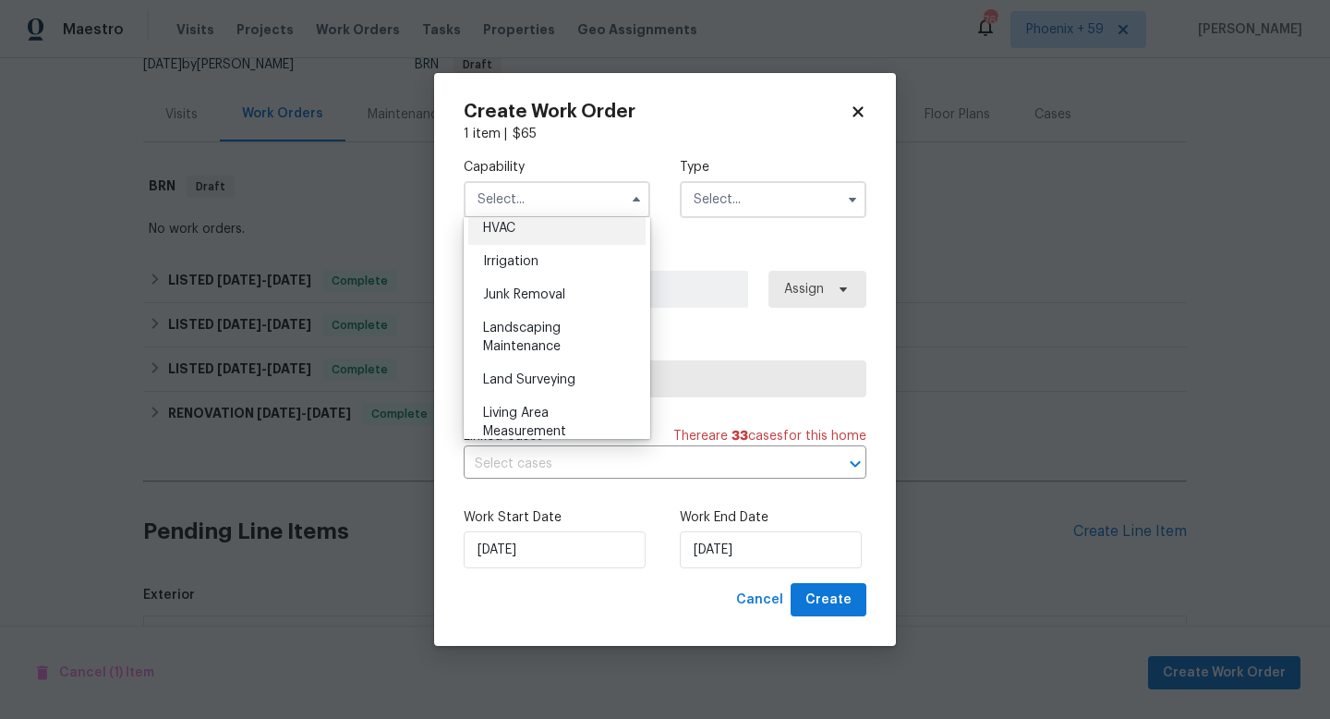
scroll to position [1131, 0]
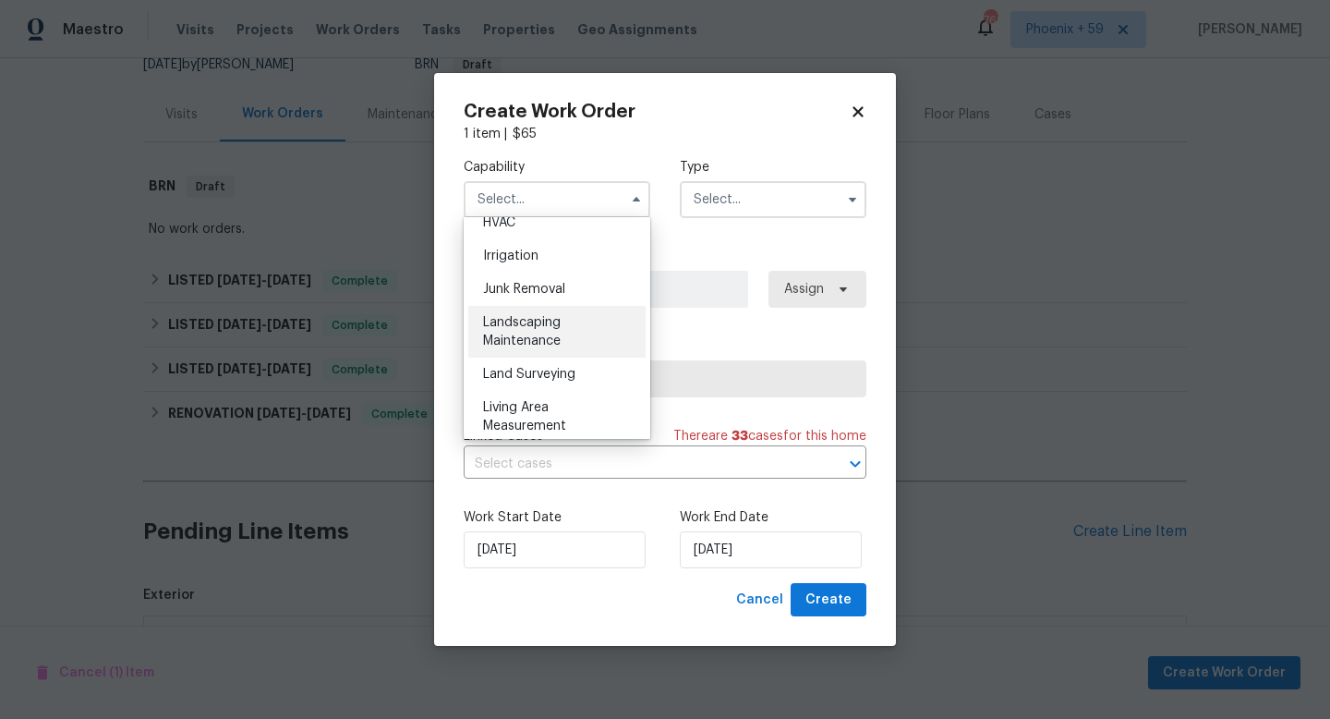
click at [554, 328] on span "Landscaping Maintenance" at bounding box center [522, 331] width 78 height 31
type input "Landscaping Maintenance"
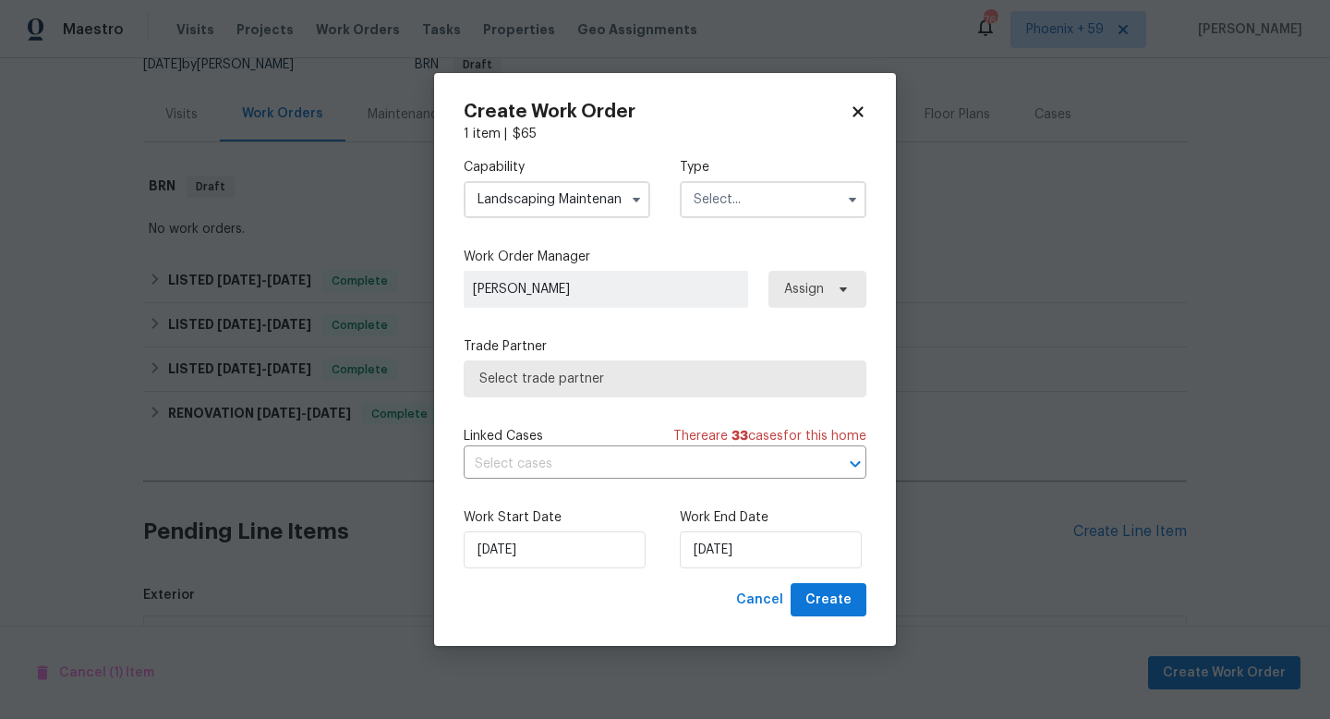
click at [716, 197] on input "text" at bounding box center [773, 199] width 187 height 37
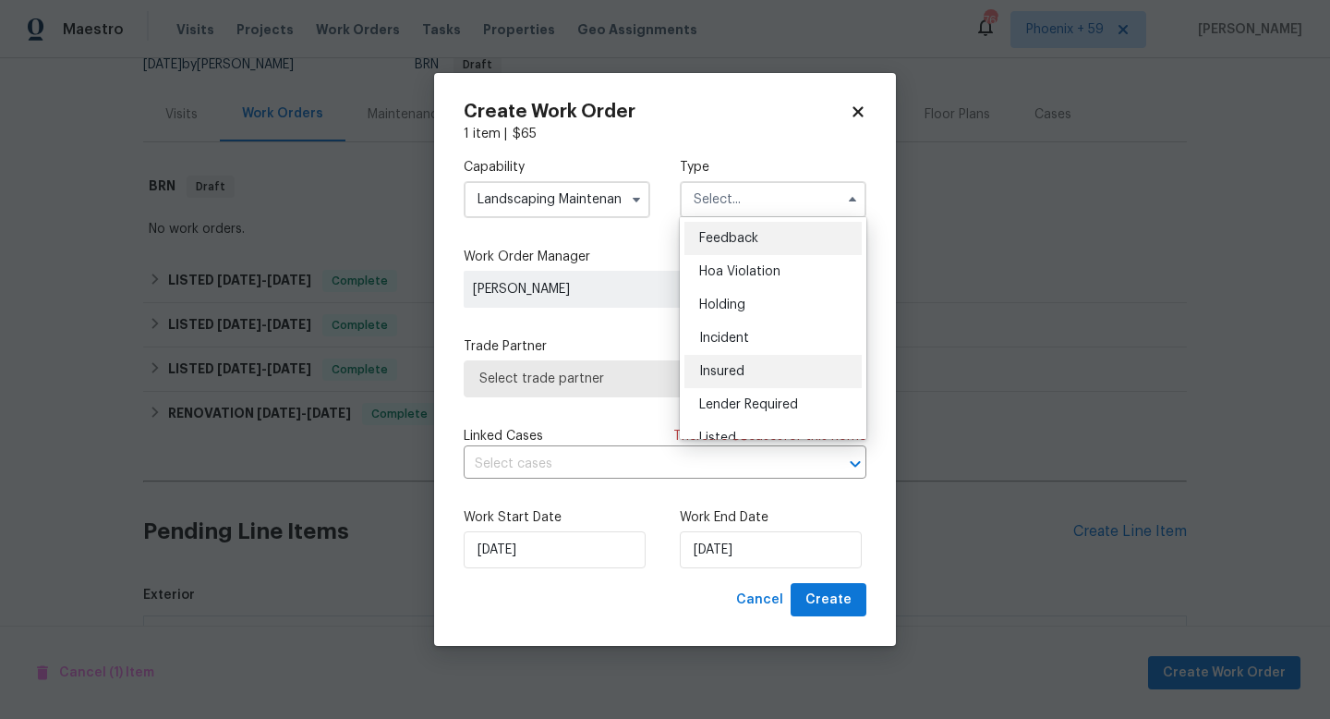
scroll to position [419, 0]
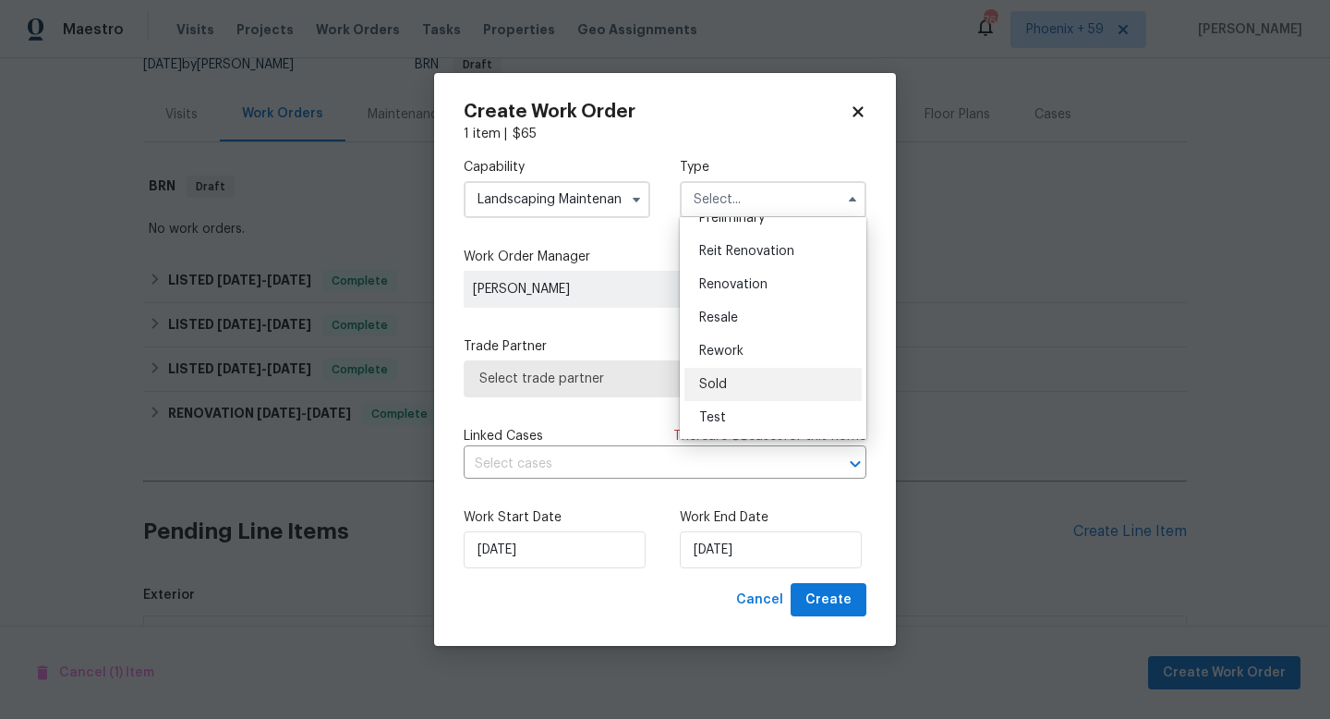
click at [726, 385] on div "Sold" at bounding box center [772, 384] width 177 height 33
type input "Sold"
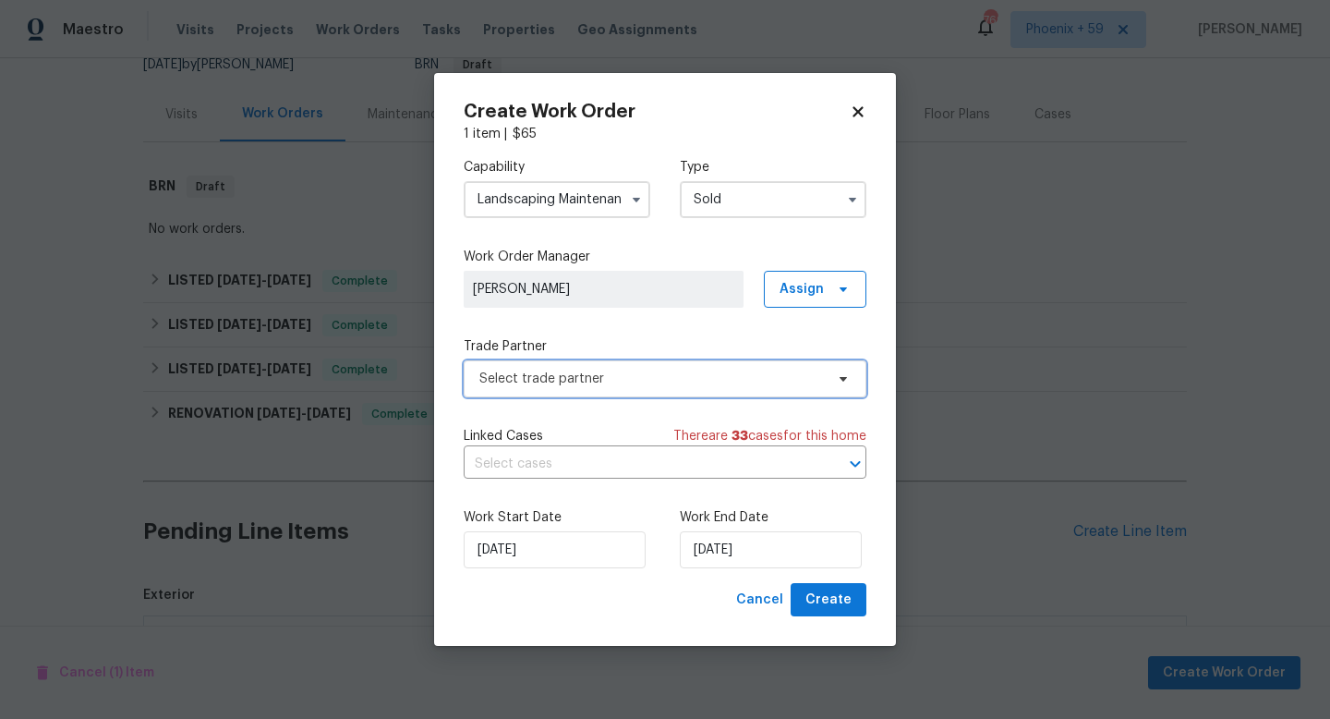
click at [622, 376] on span "Select trade partner" at bounding box center [651, 378] width 344 height 18
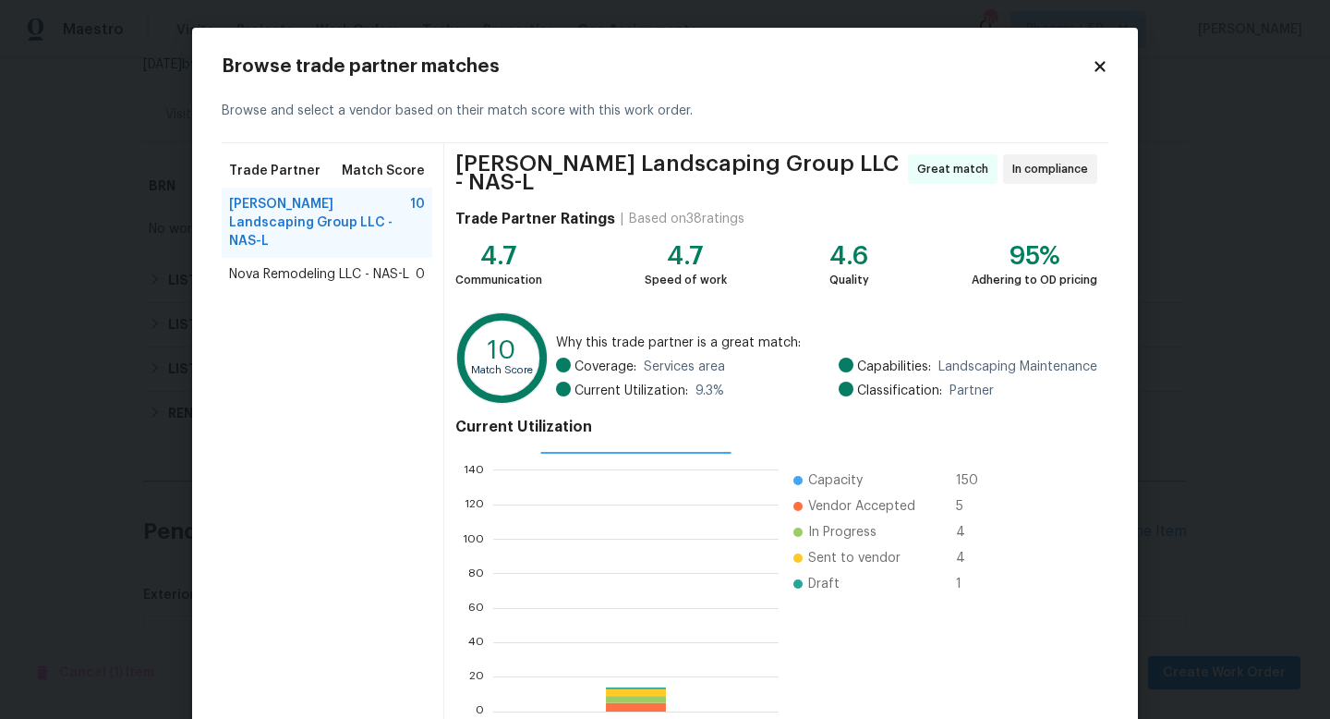
scroll to position [96, 0]
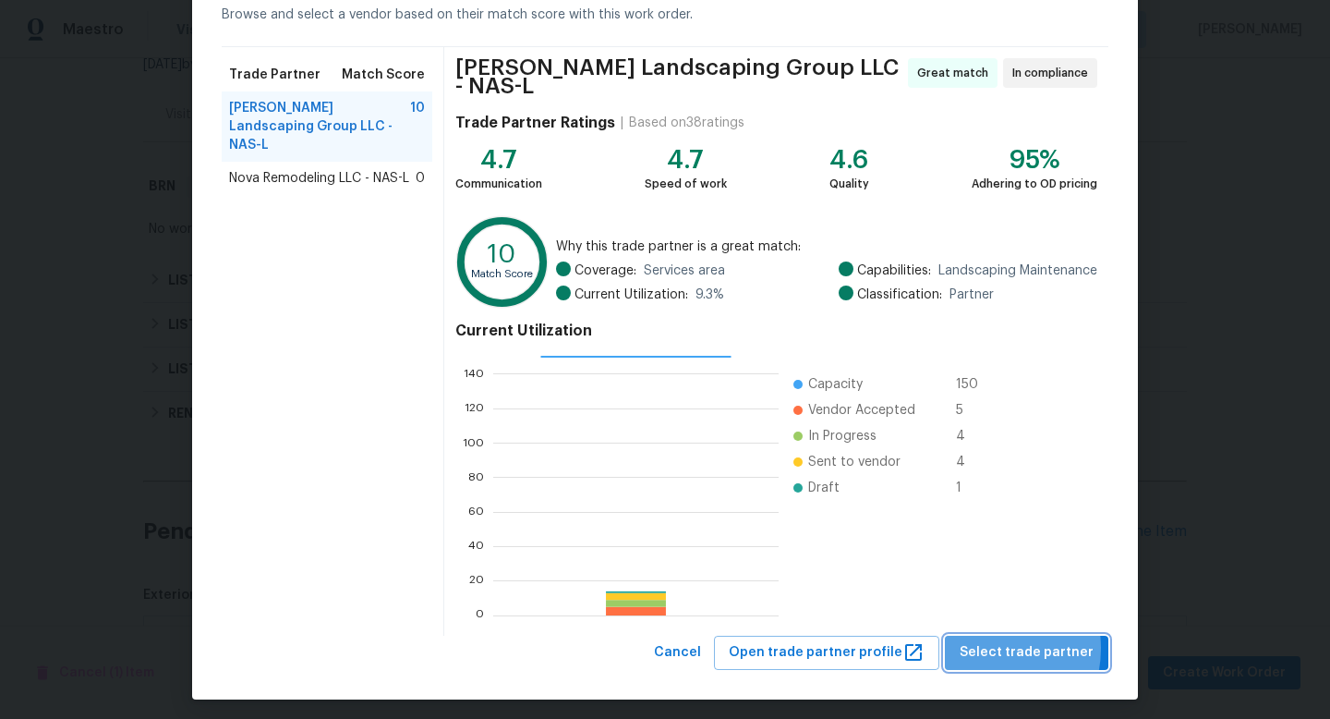
click at [994, 641] on span "Select trade partner" at bounding box center [1027, 652] width 134 height 23
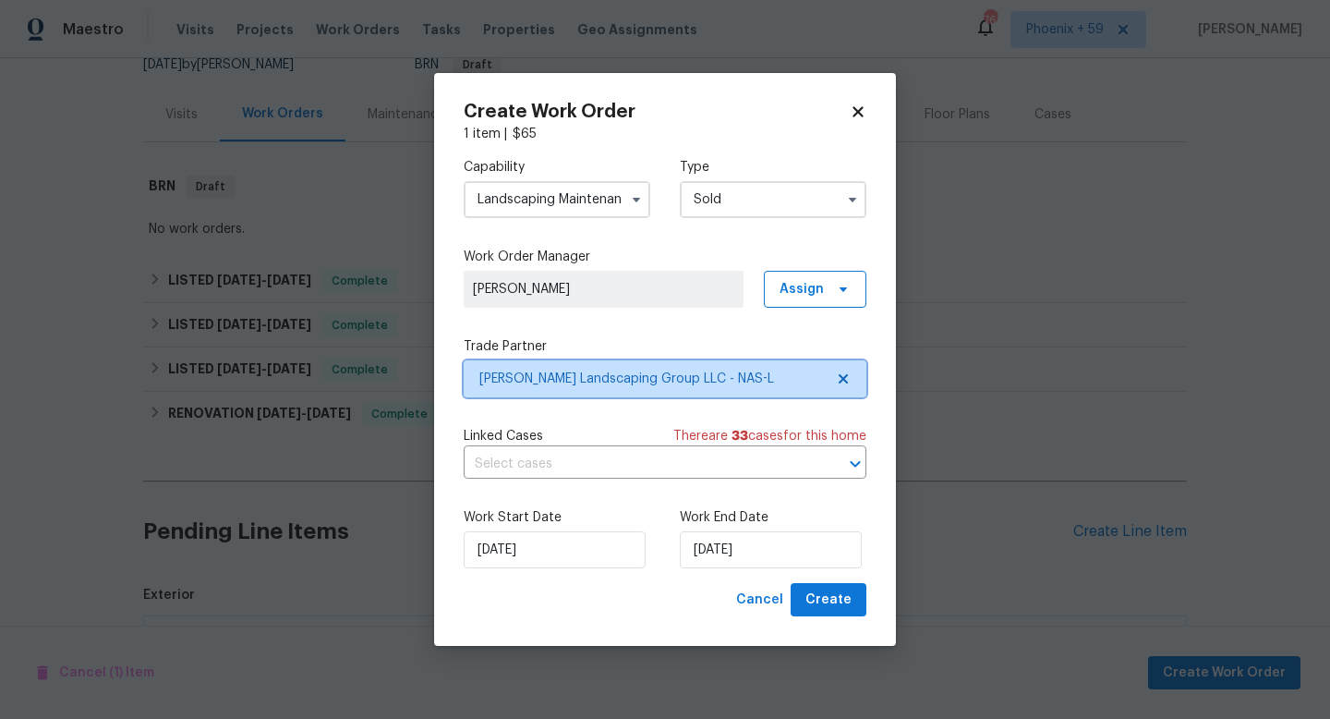
scroll to position [0, 0]
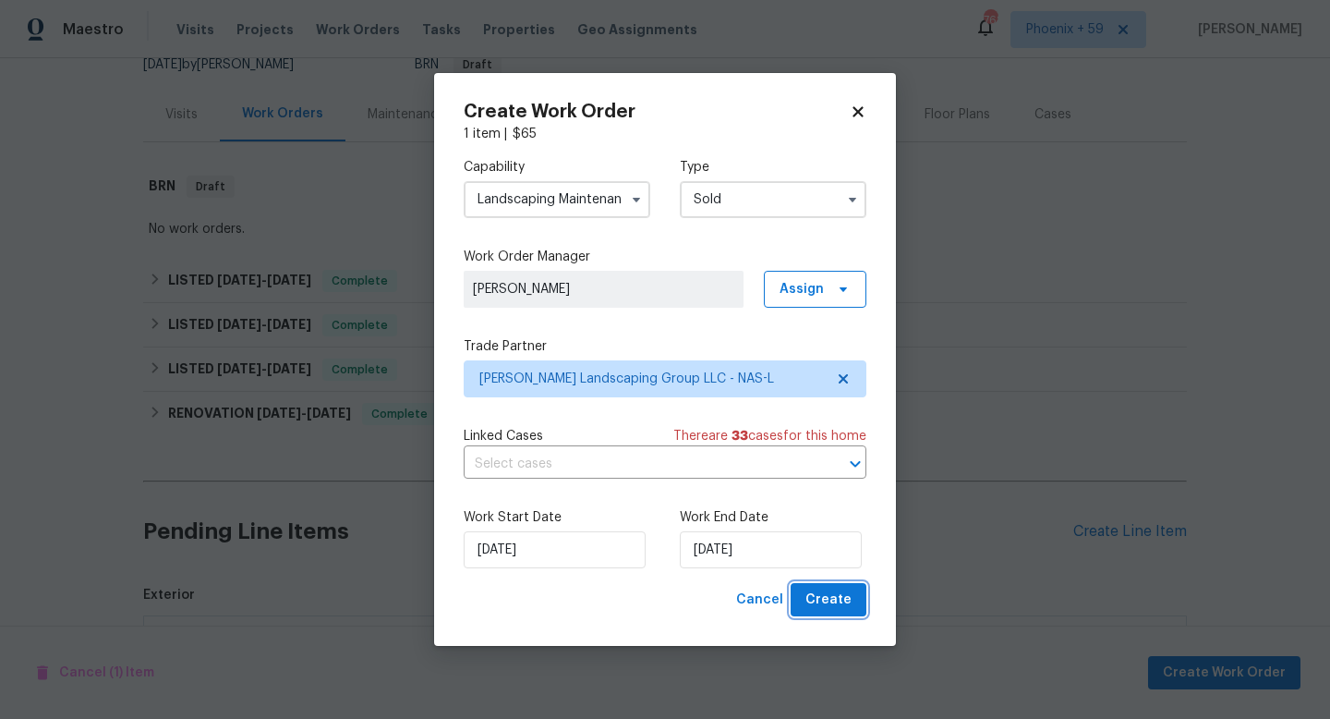
click at [837, 605] on span "Create" at bounding box center [828, 599] width 46 height 23
checkbox input "false"
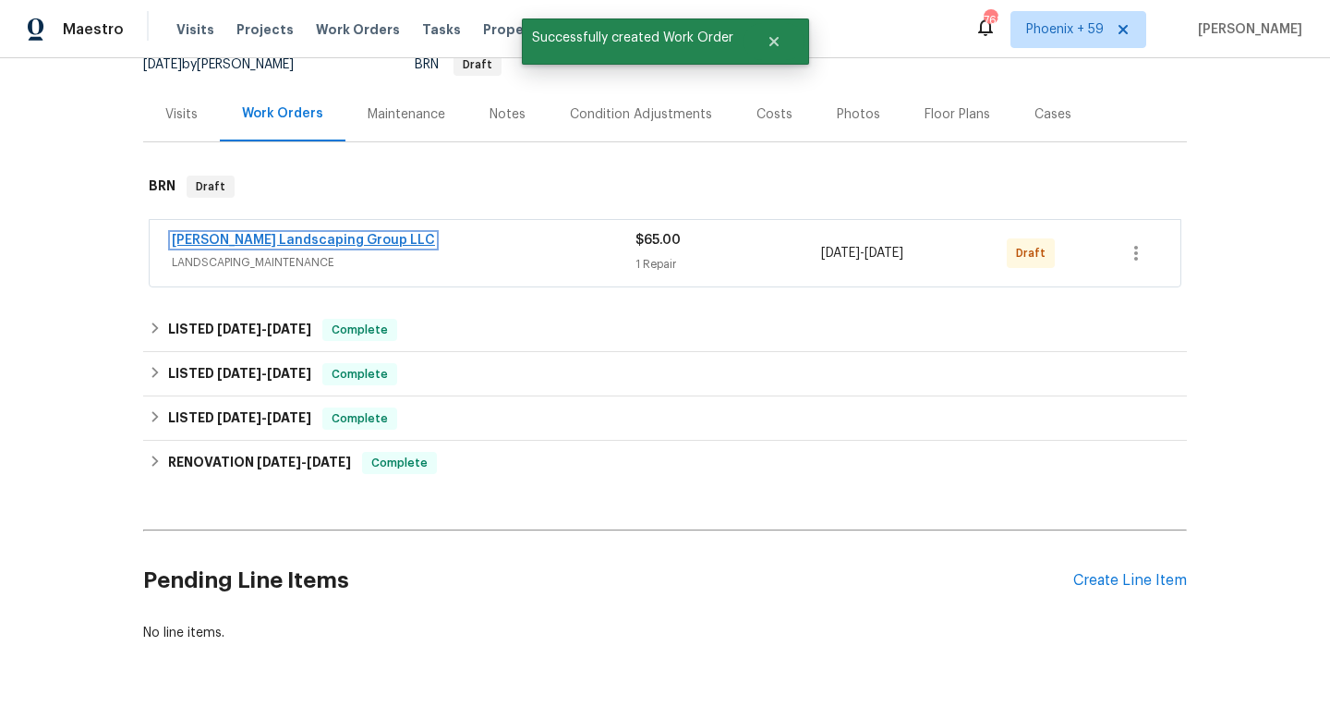
click at [333, 239] on link "Sandoval Landscaping Group LLC" at bounding box center [303, 240] width 263 height 13
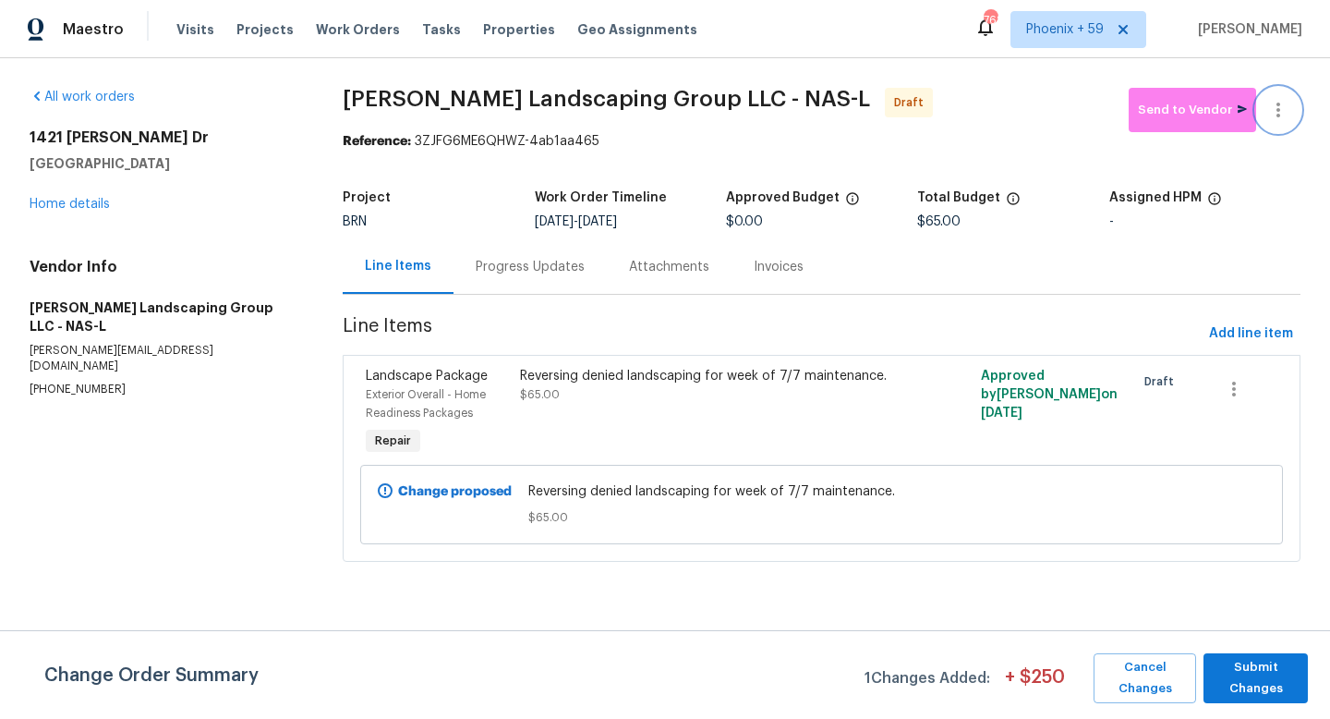
click at [1276, 119] on icon "button" at bounding box center [1278, 110] width 22 height 22
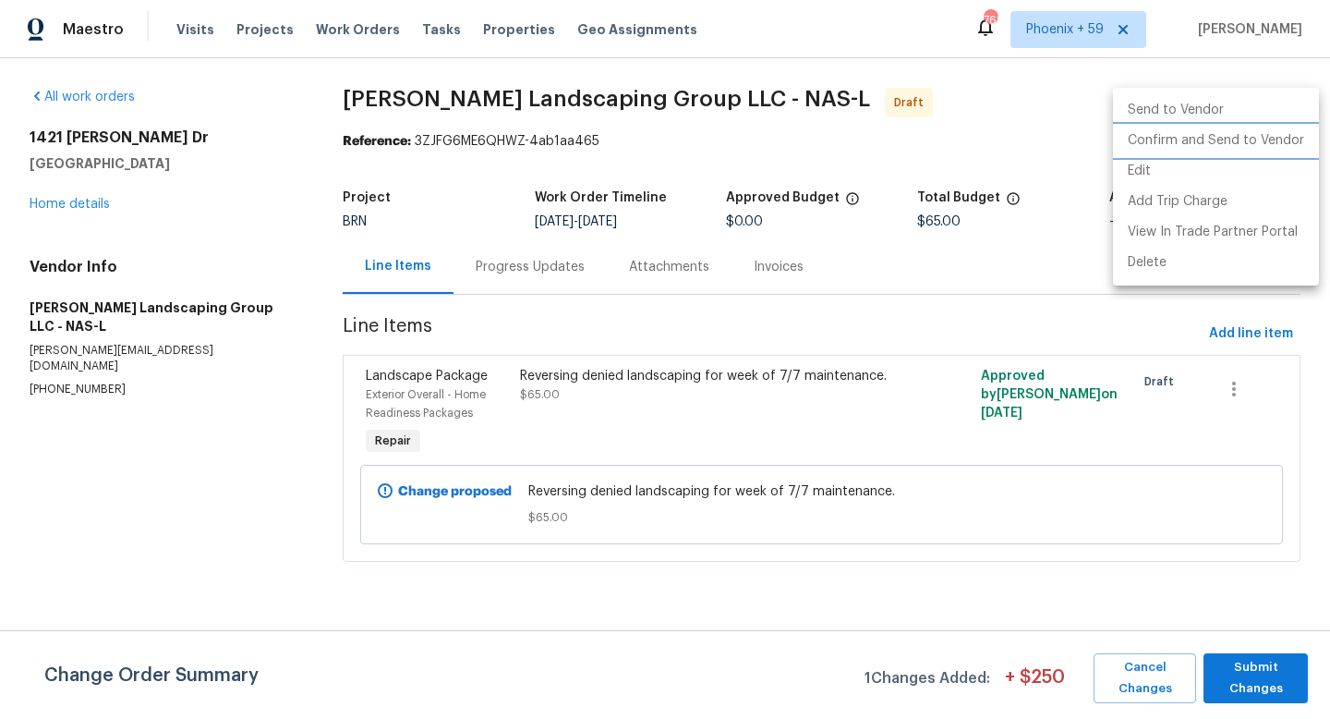
click at [1272, 146] on li "Confirm and Send to Vendor" at bounding box center [1216, 141] width 206 height 30
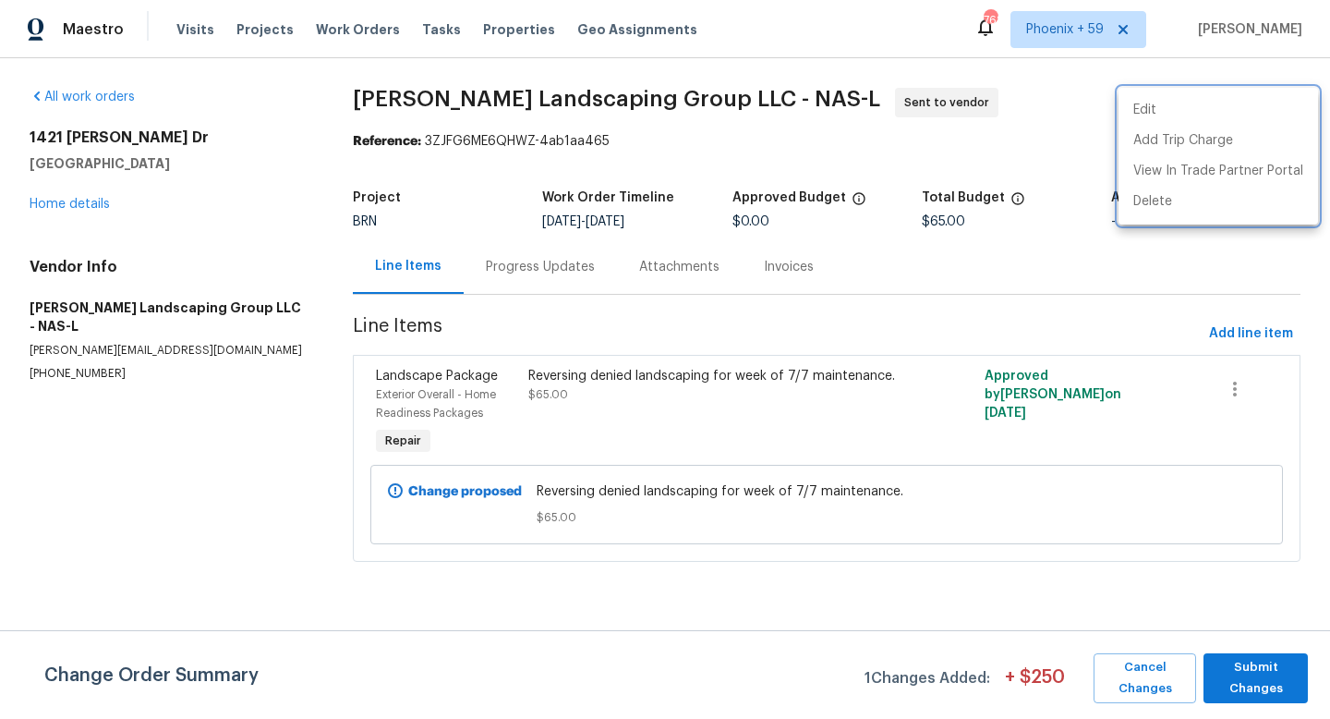
click at [89, 197] on div at bounding box center [665, 359] width 1330 height 719
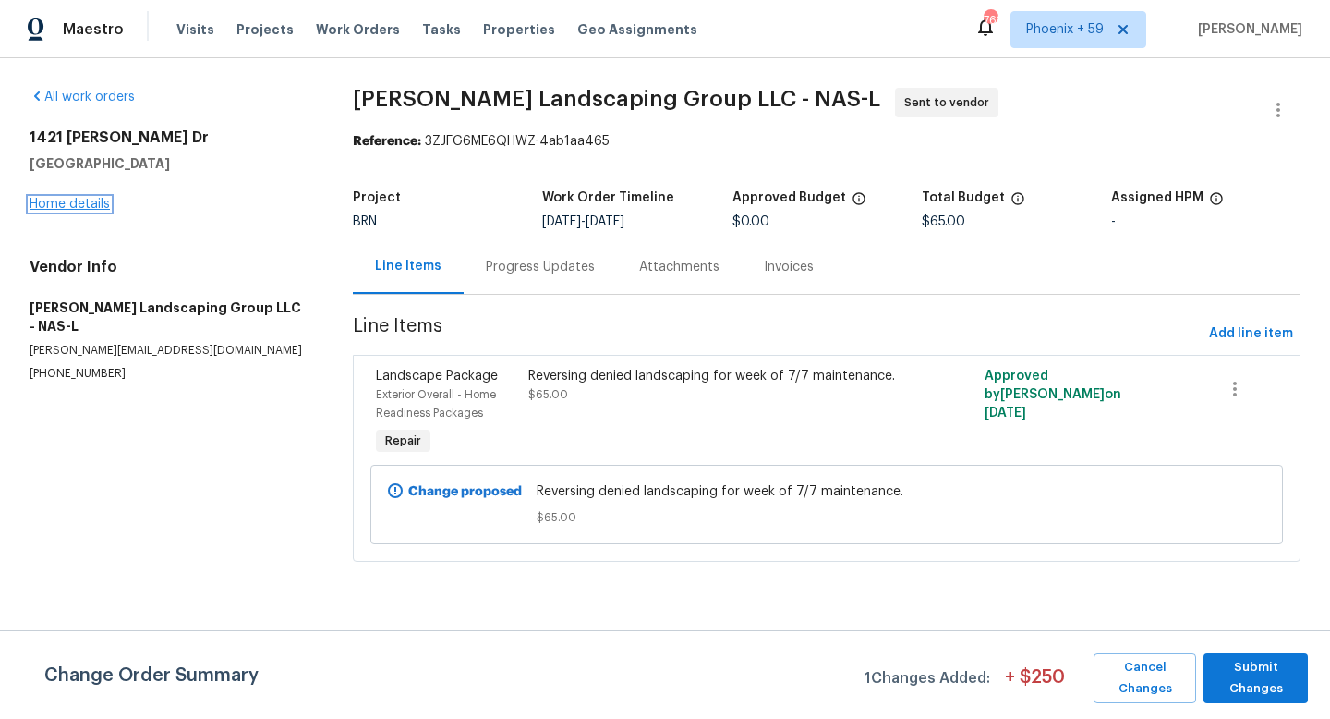
click at [77, 207] on link "Home details" at bounding box center [70, 204] width 80 height 13
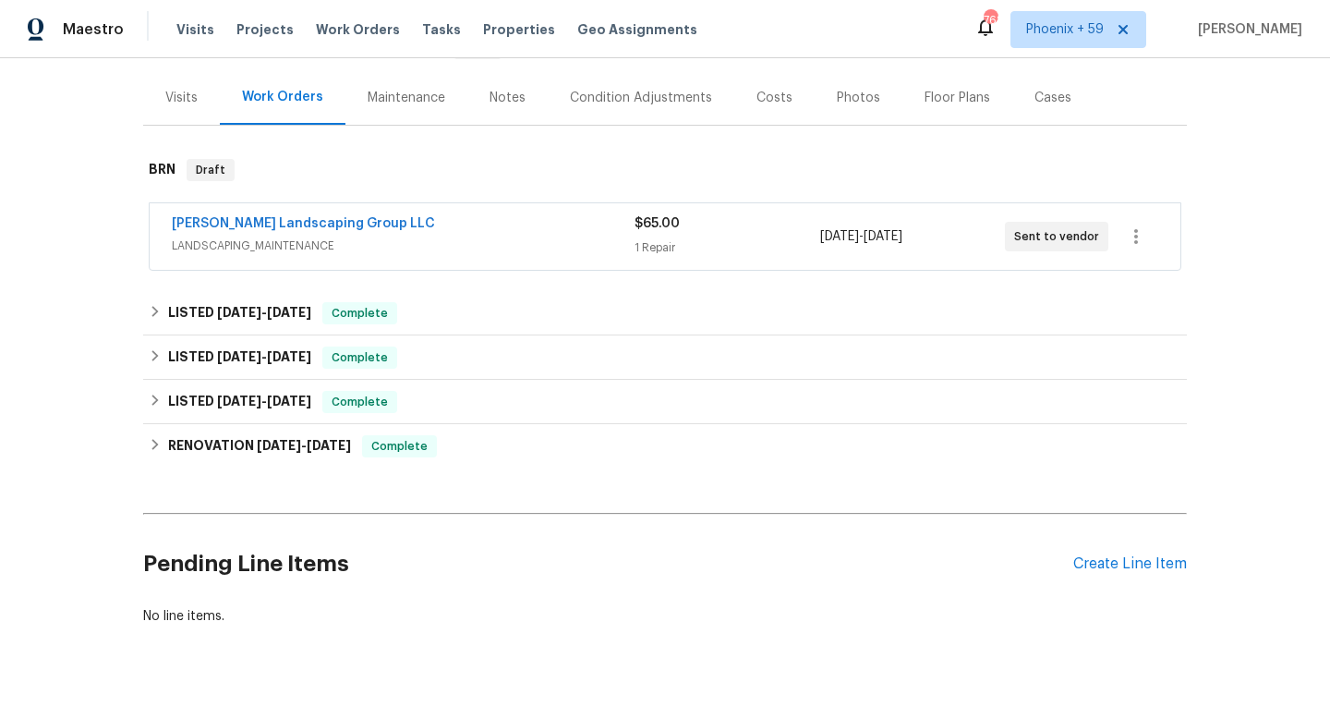
scroll to position [228, 0]
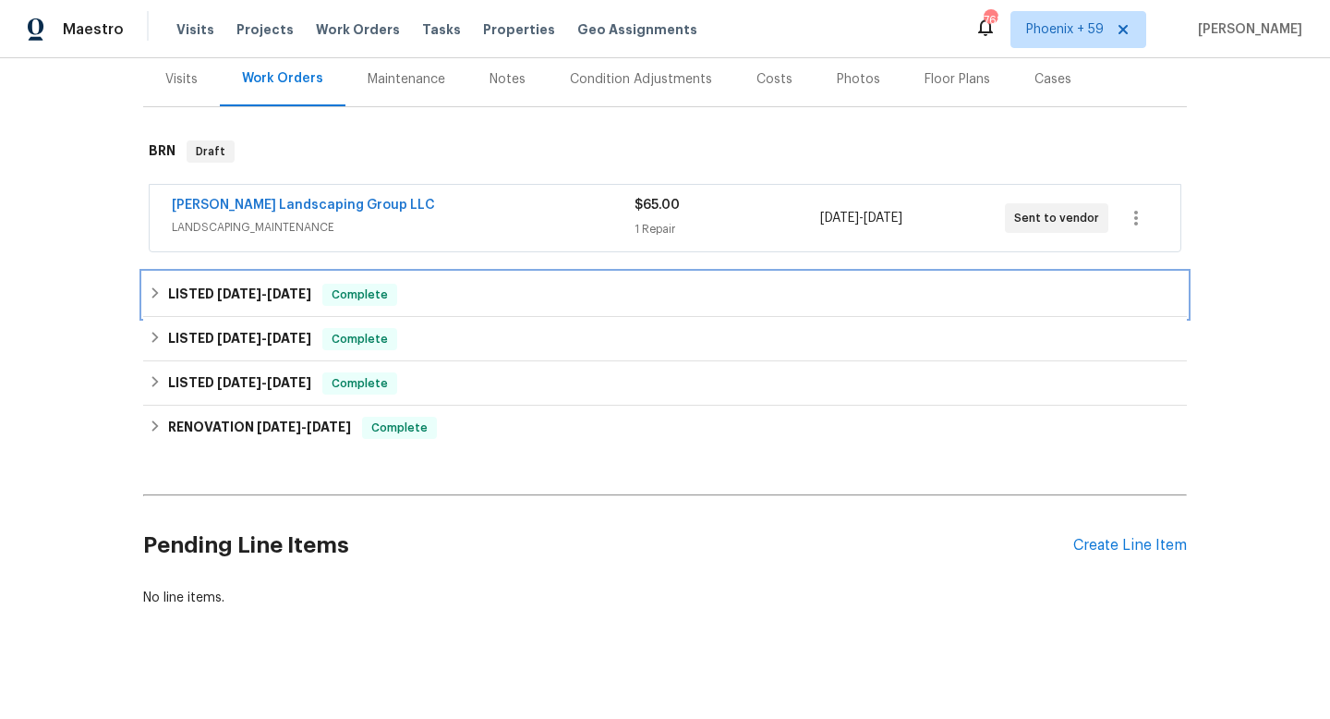
click at [457, 280] on div "LISTED 7/7/25 - 7/9/25 Complete" at bounding box center [665, 294] width 1044 height 44
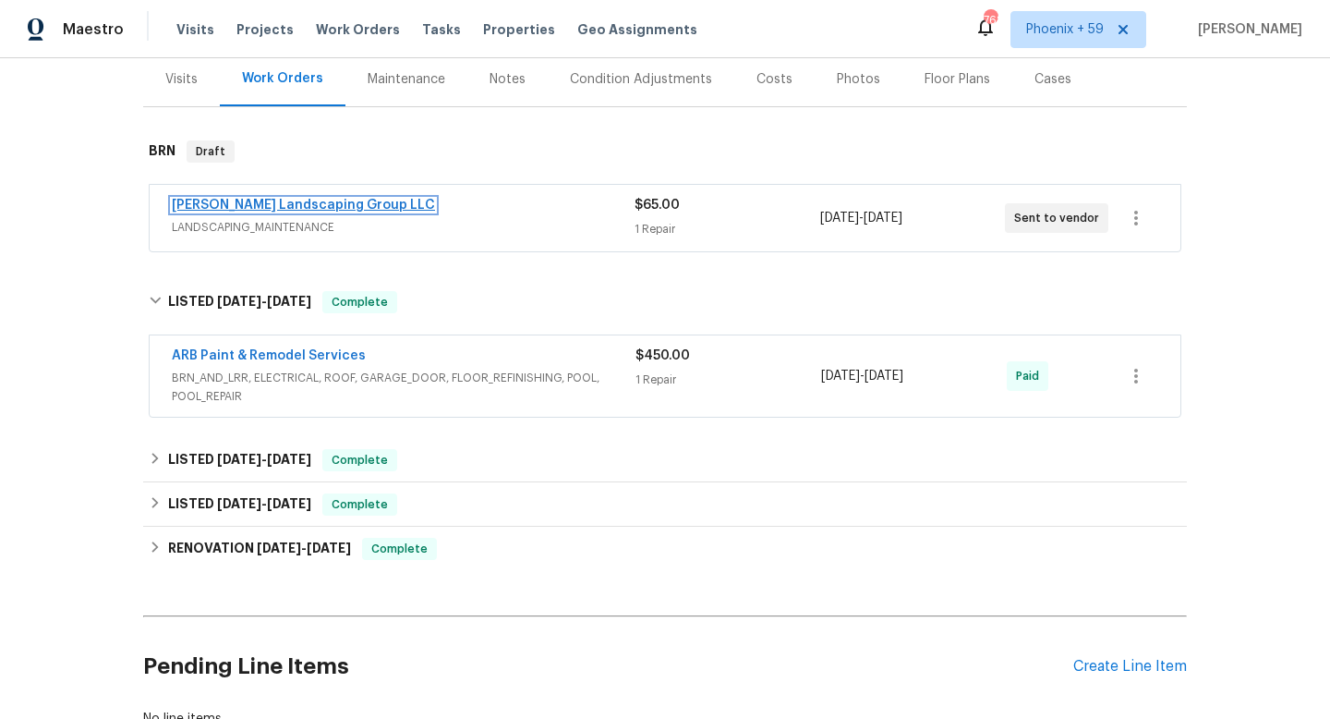
click at [362, 203] on link "Sandoval Landscaping Group LLC" at bounding box center [303, 205] width 263 height 13
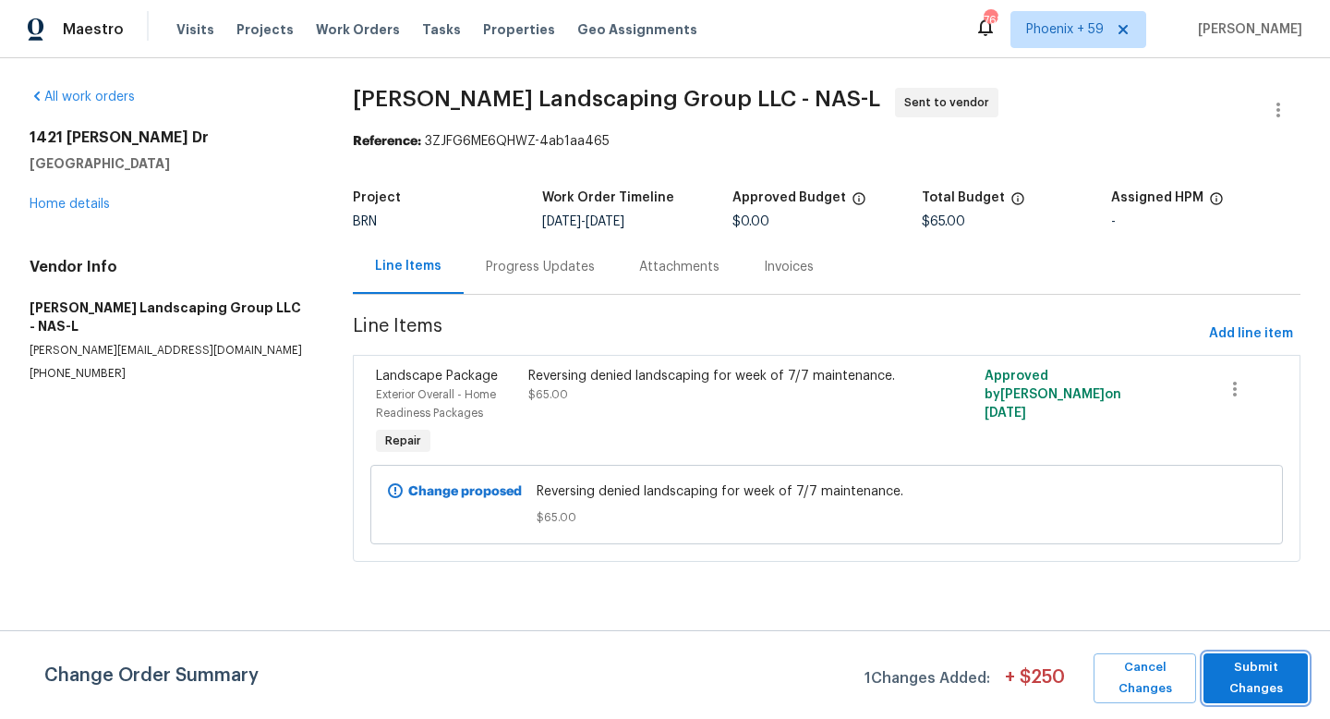
click at [1249, 682] on span "Submit Changes" at bounding box center [1256, 678] width 86 height 42
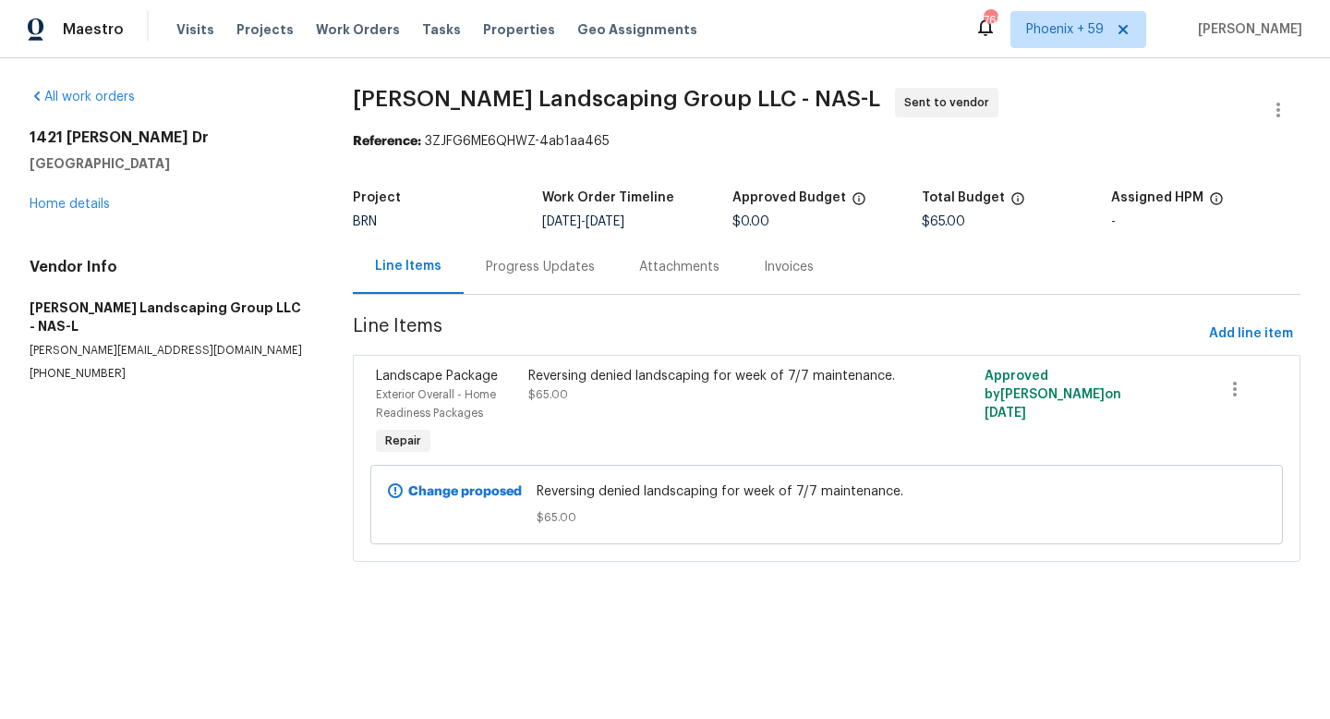
click at [100, 197] on div "1421 Joe Pyron Dr Madison, TN 37115 Home details" at bounding box center [169, 170] width 279 height 85
click at [87, 214] on div "All work orders 1421 Joe Pyron Dr Madison, TN 37115 Home details Vendor Info Sa…" at bounding box center [169, 235] width 279 height 294
click at [84, 210] on link "Home details" at bounding box center [70, 204] width 80 height 13
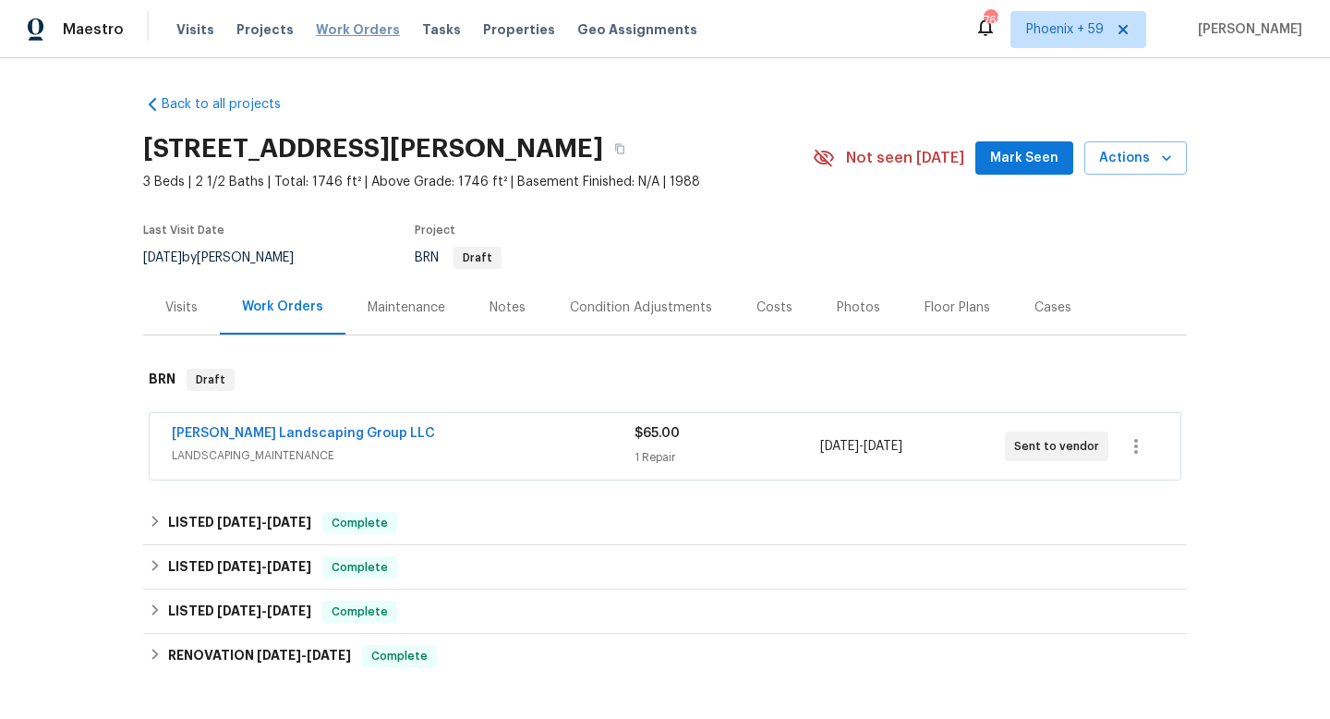
click at [357, 24] on span "Work Orders" at bounding box center [358, 29] width 84 height 18
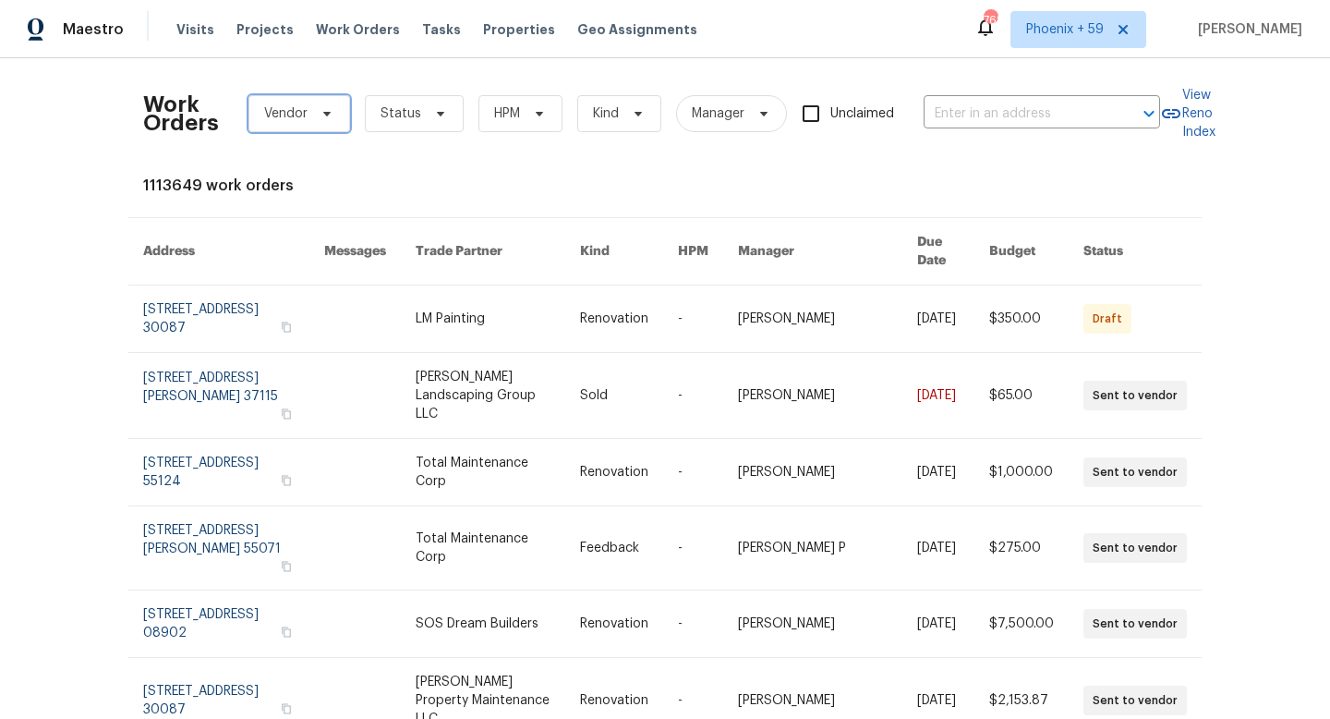
click at [332, 112] on icon at bounding box center [327, 113] width 15 height 15
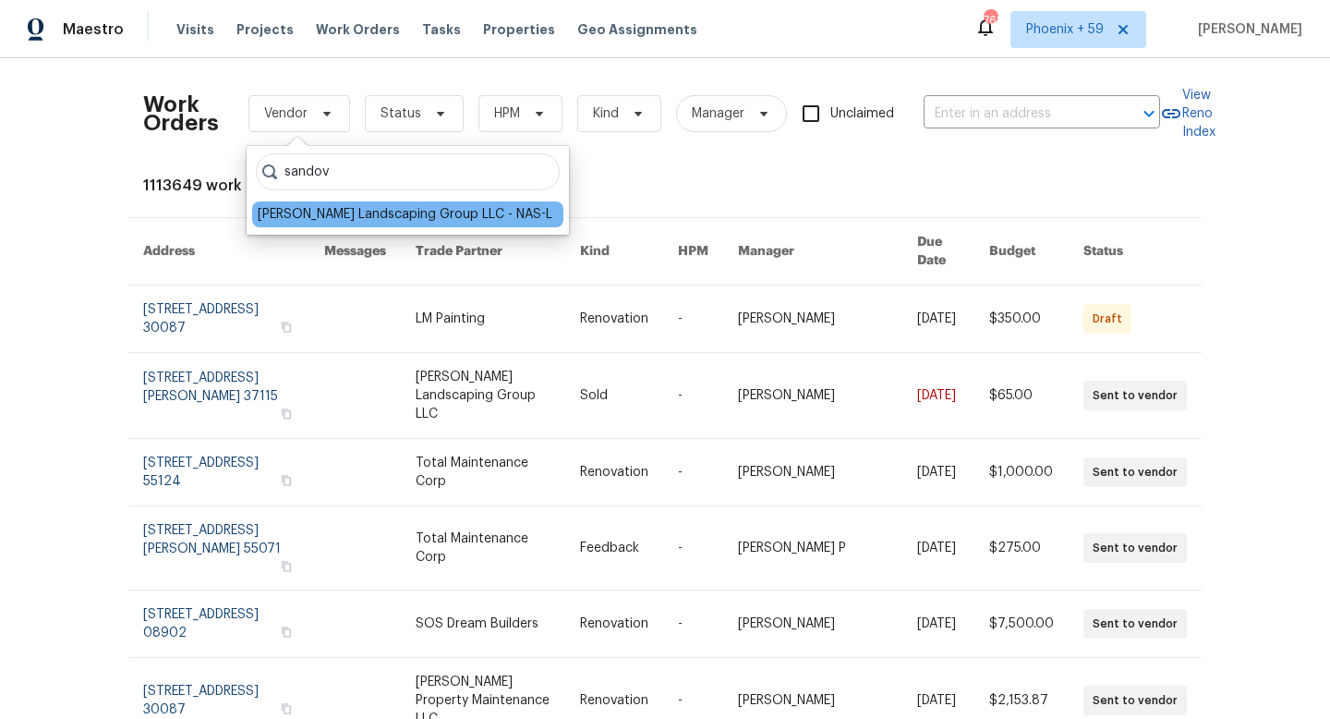
type input "sandov"
click at [365, 211] on div "Sandoval Landscaping Group LLC - NAS-L" at bounding box center [405, 214] width 295 height 18
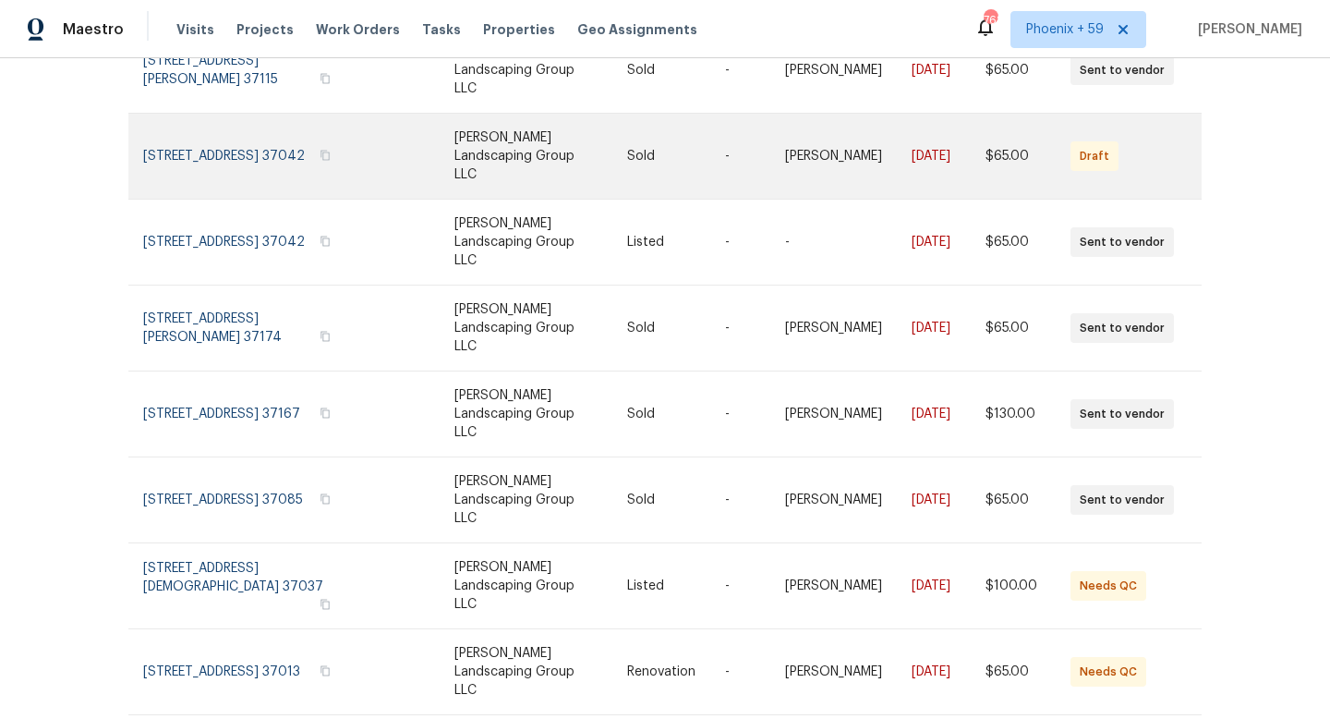
scroll to position [270, 0]
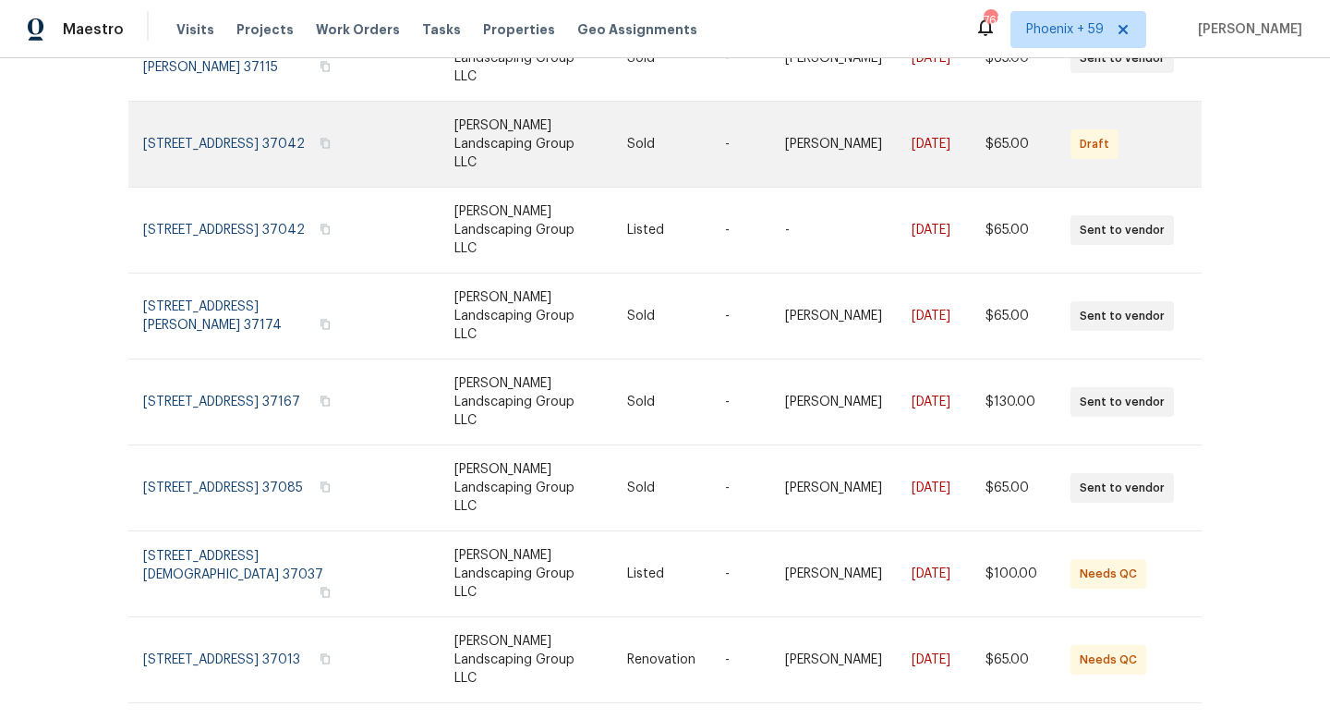
click at [404, 129] on link at bounding box center [408, 144] width 91 height 85
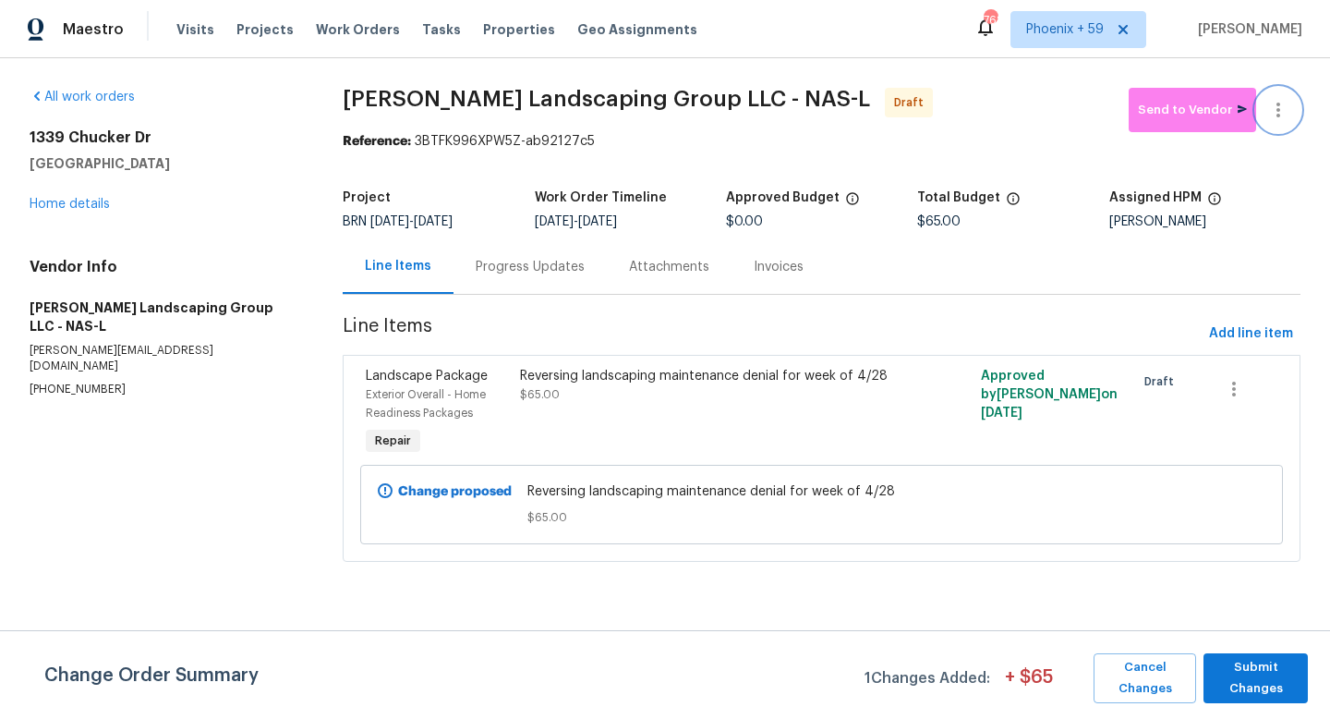
click at [1283, 110] on icon "button" at bounding box center [1278, 110] width 22 height 22
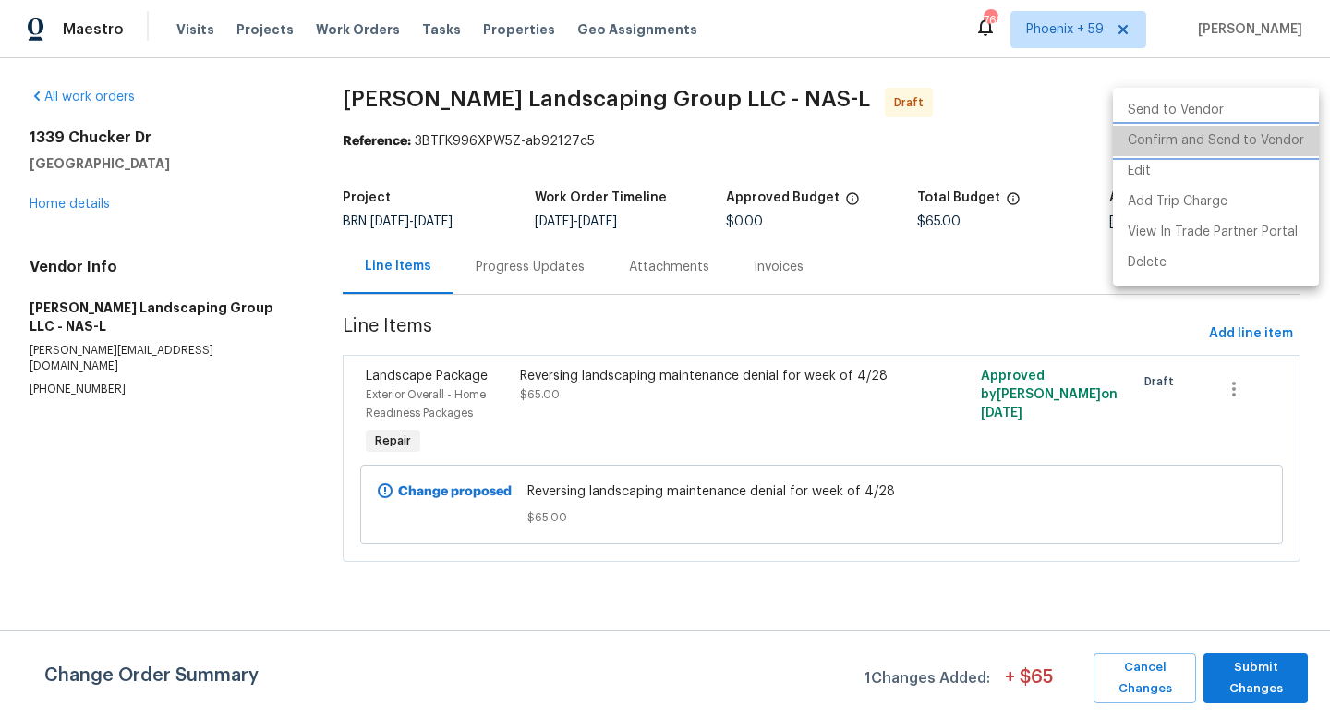
click at [1276, 142] on li "Confirm and Send to Vendor" at bounding box center [1216, 141] width 206 height 30
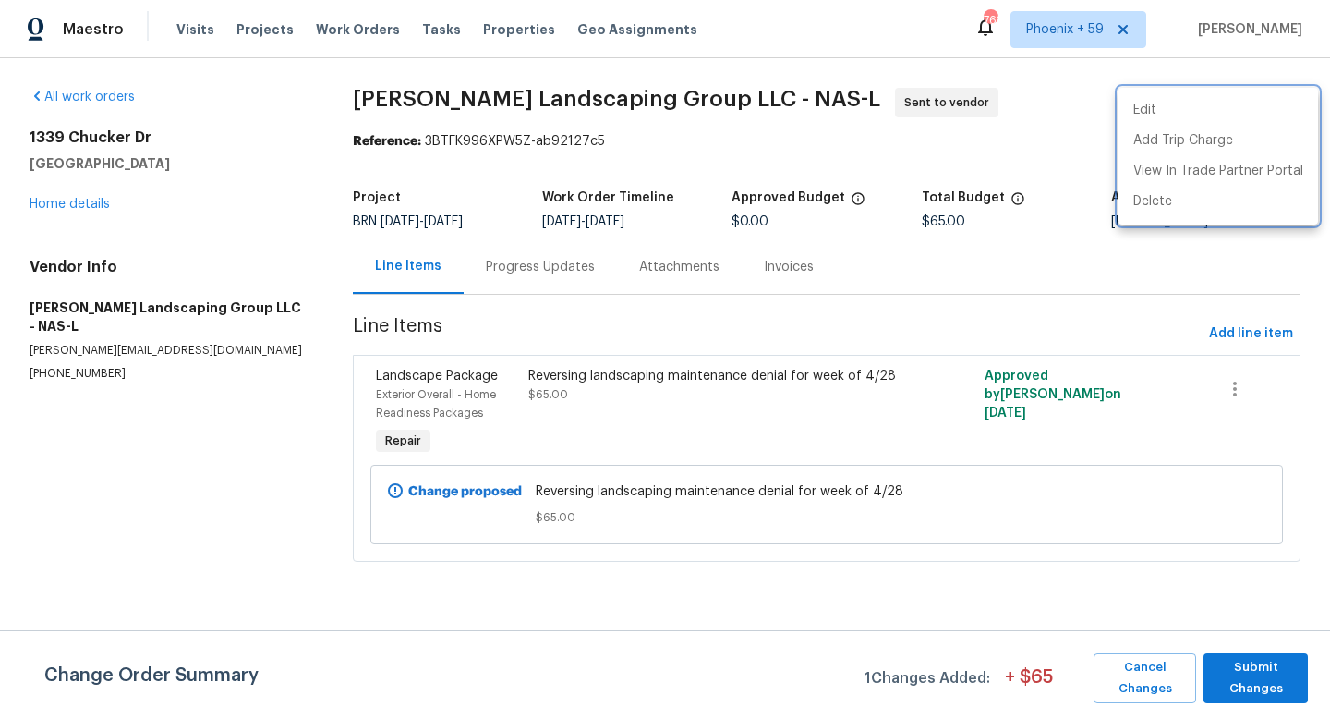
click at [1252, 685] on div at bounding box center [665, 359] width 1330 height 719
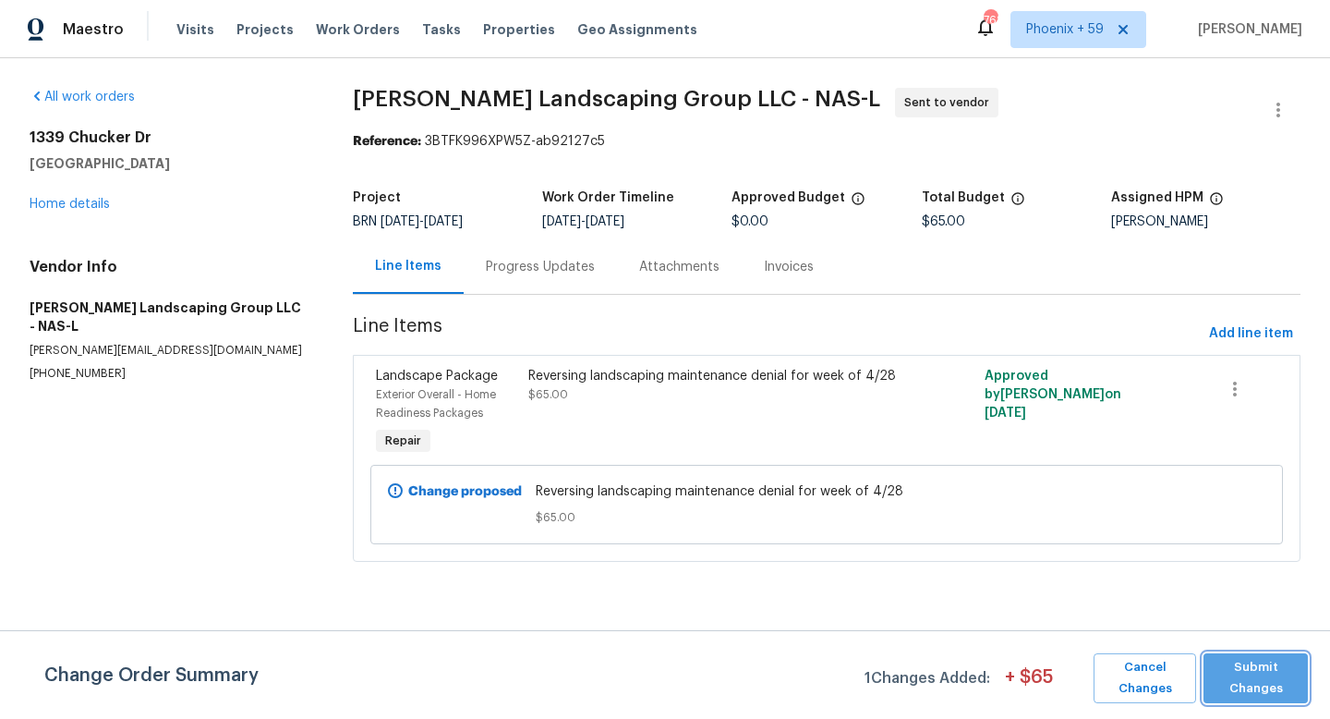
click at [1252, 685] on span "Submit Changes" at bounding box center [1256, 678] width 86 height 42
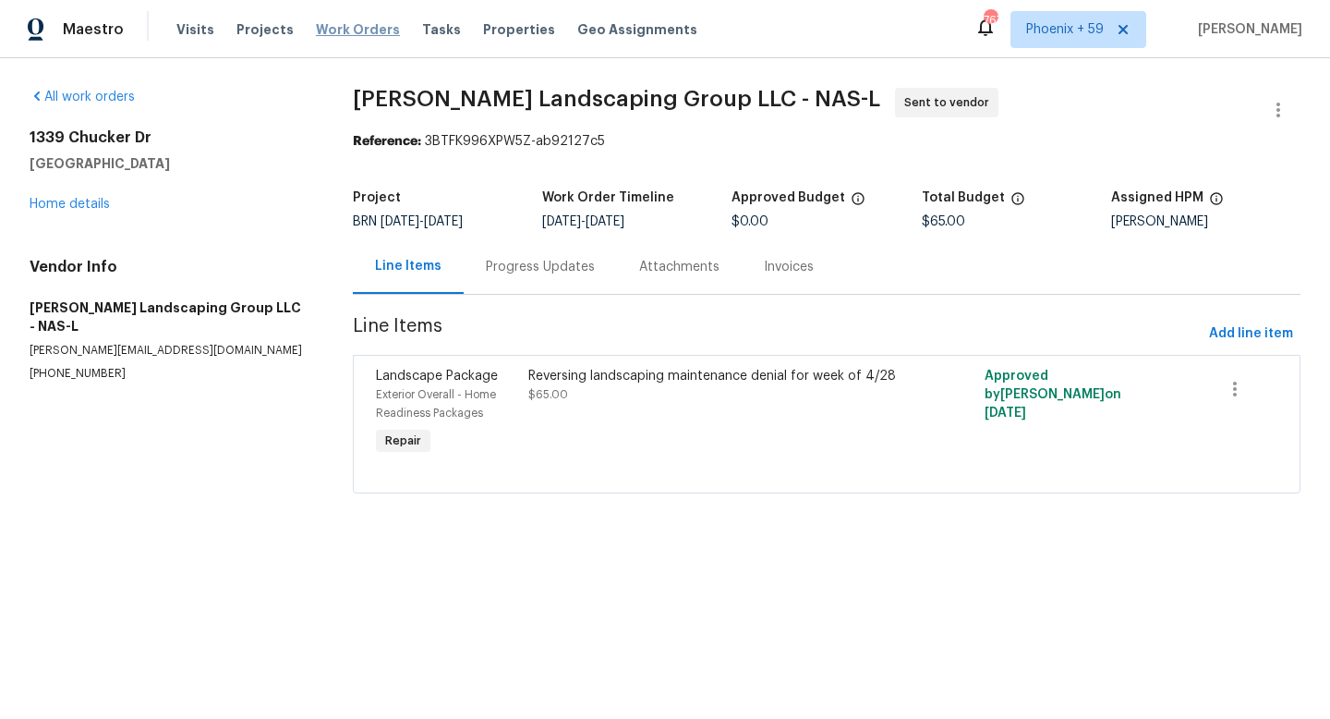
click at [334, 30] on span "Work Orders" at bounding box center [358, 29] width 84 height 18
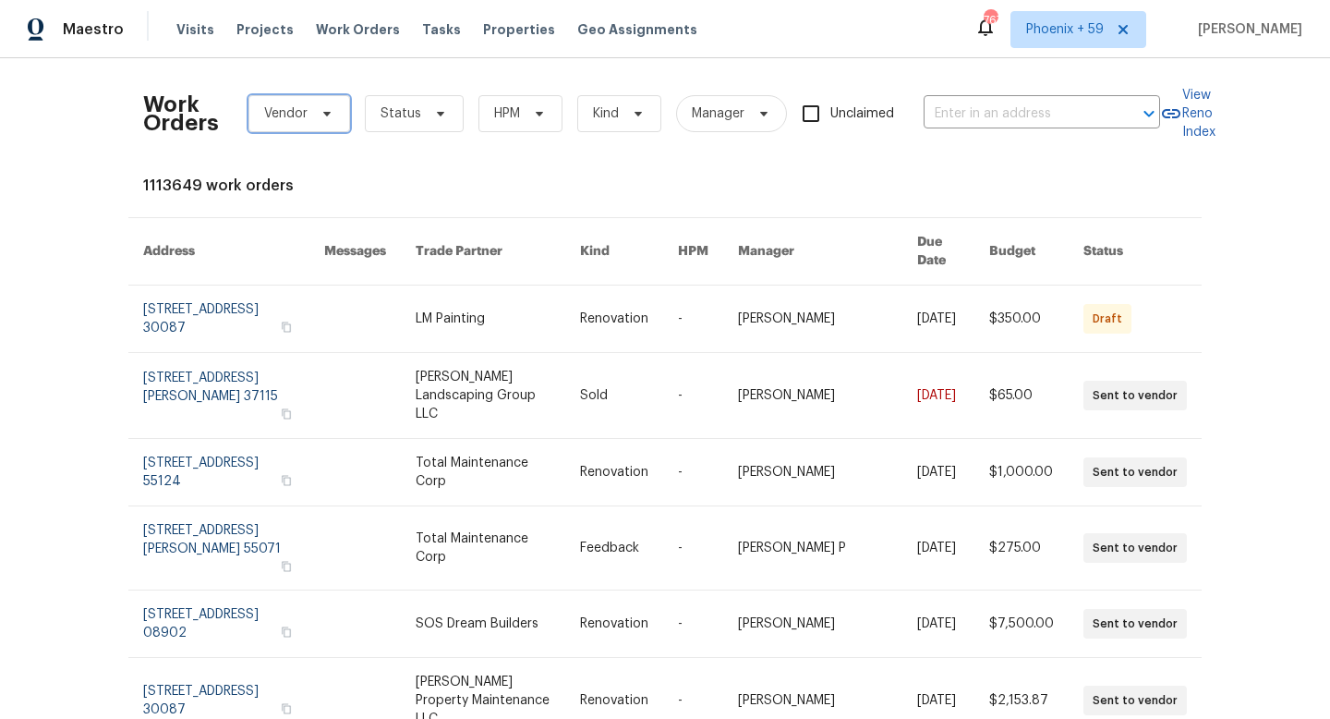
click at [309, 115] on span "Vendor" at bounding box center [299, 113] width 102 height 37
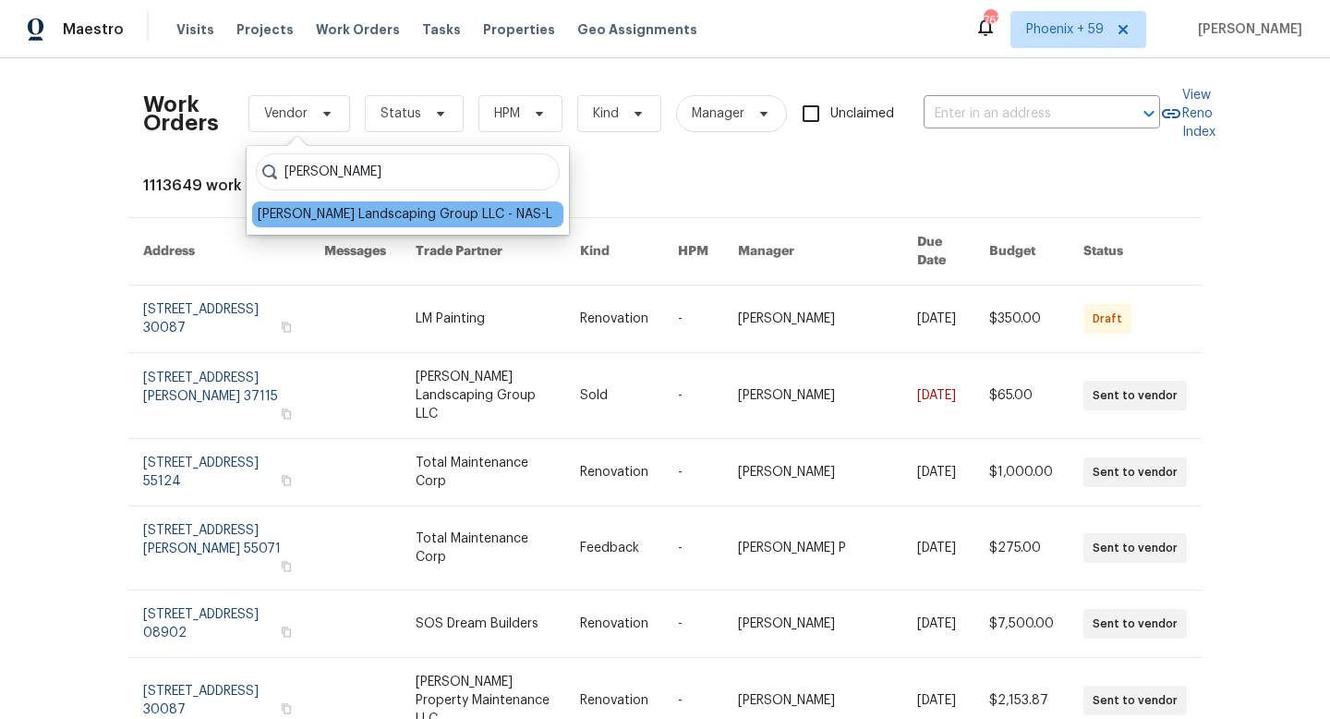
type input "sando"
click at [361, 211] on div "Sandoval Landscaping Group LLC - NAS-L" at bounding box center [405, 214] width 295 height 18
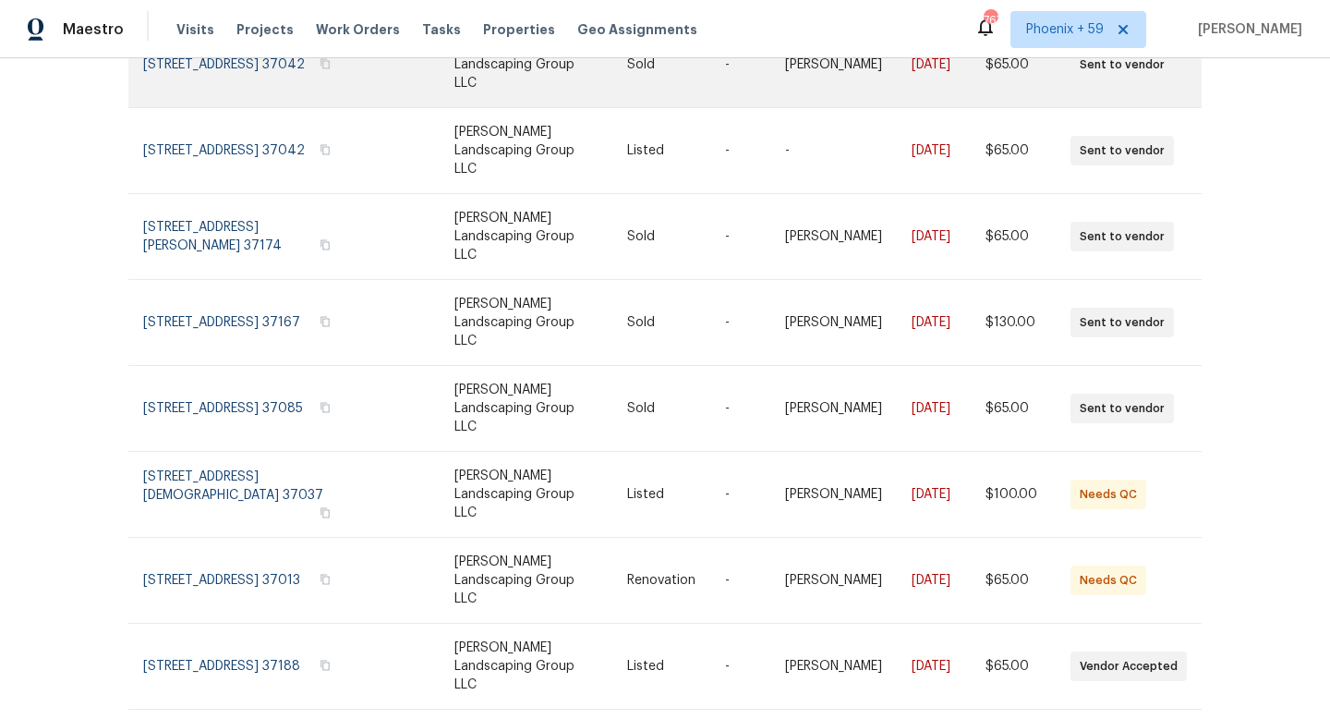
scroll to position [470, 0]
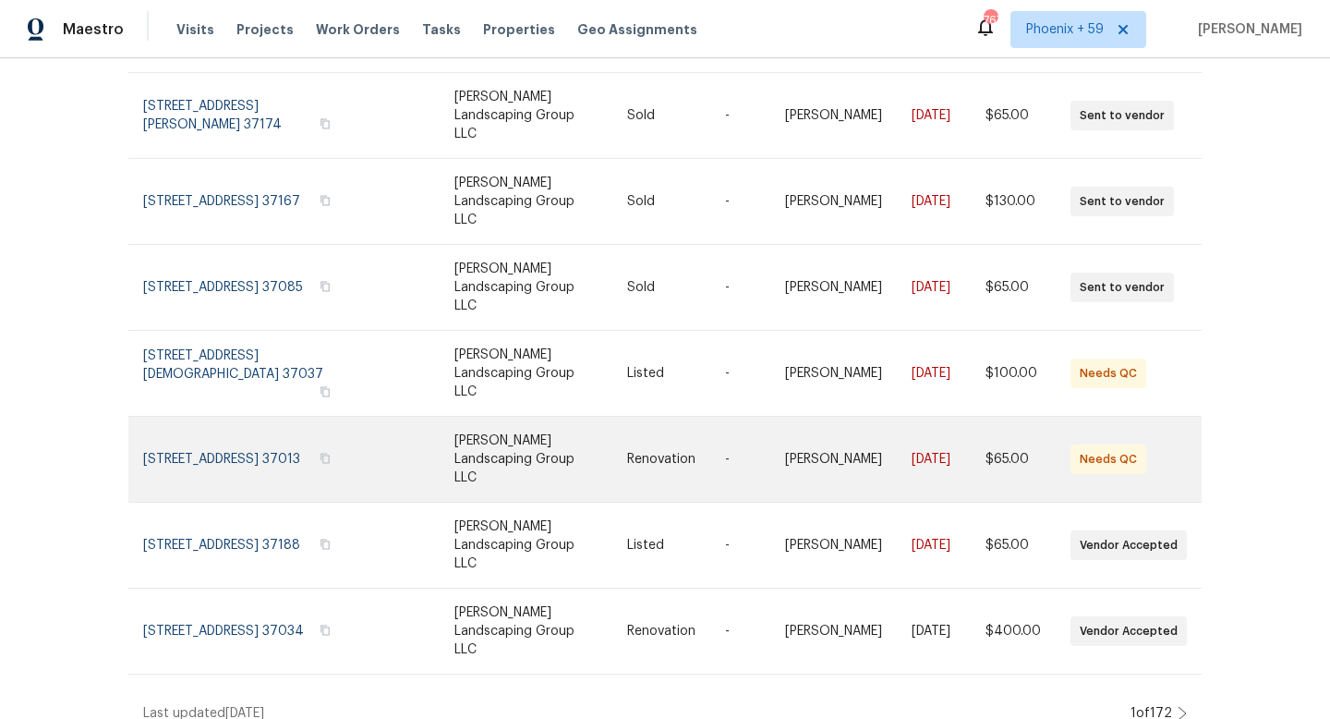
click at [511, 441] on link at bounding box center [540, 459] width 173 height 85
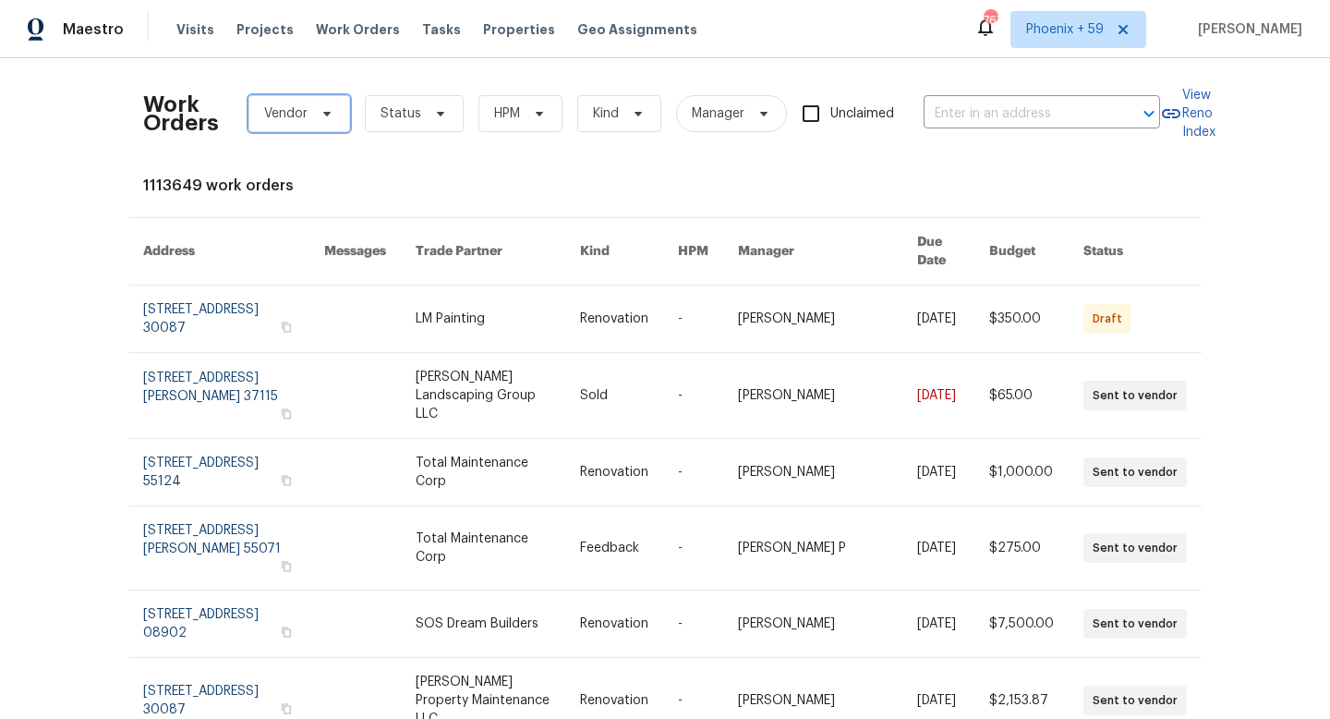
click at [311, 114] on span "Vendor" at bounding box center [299, 113] width 102 height 37
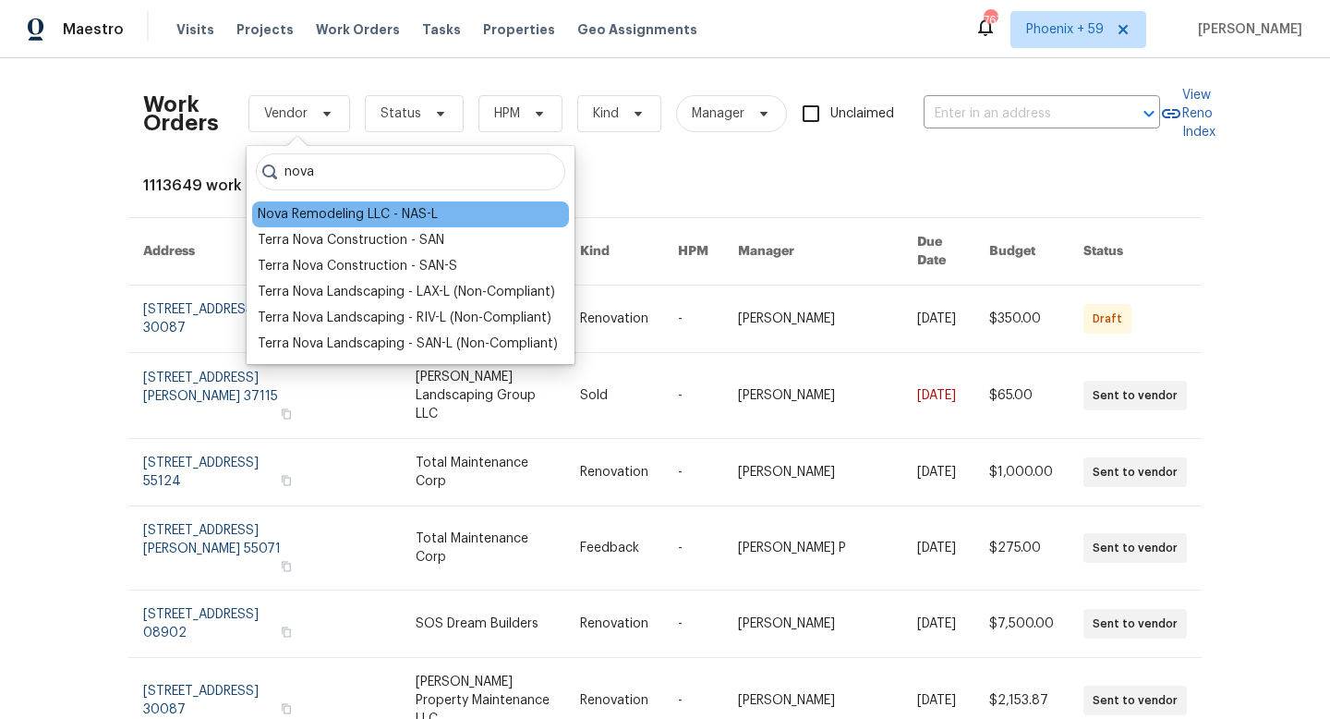
type input "nova"
click at [348, 211] on div "Nova Remodeling LLC - NAS-L" at bounding box center [348, 214] width 180 height 18
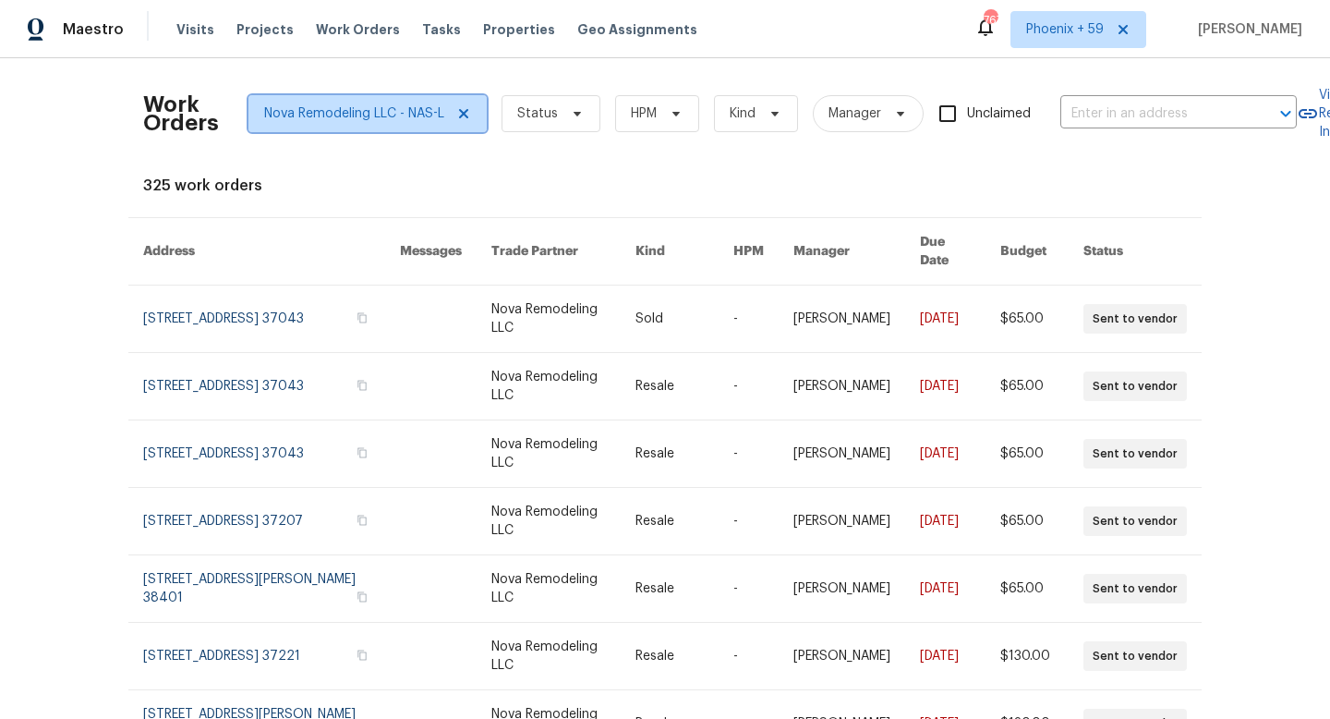
click at [466, 109] on icon at bounding box center [463, 113] width 9 height 9
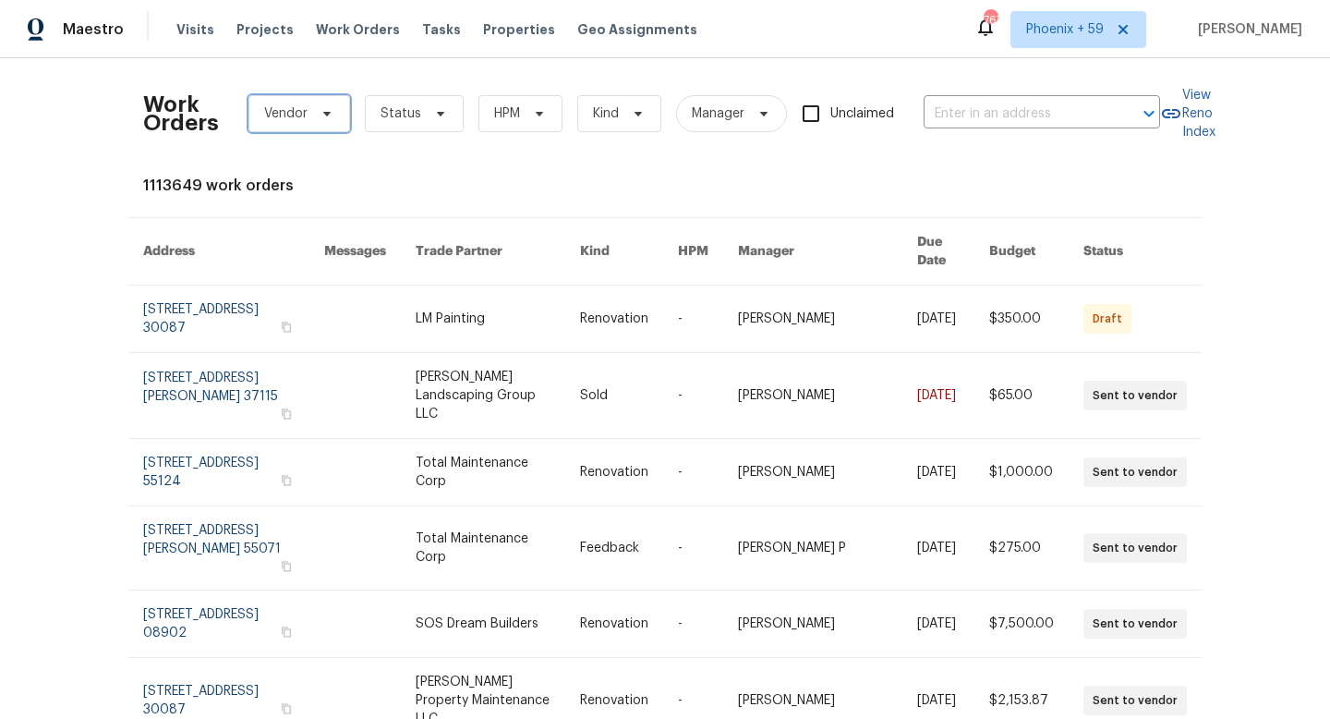
click at [316, 125] on span "Vendor" at bounding box center [299, 113] width 102 height 37
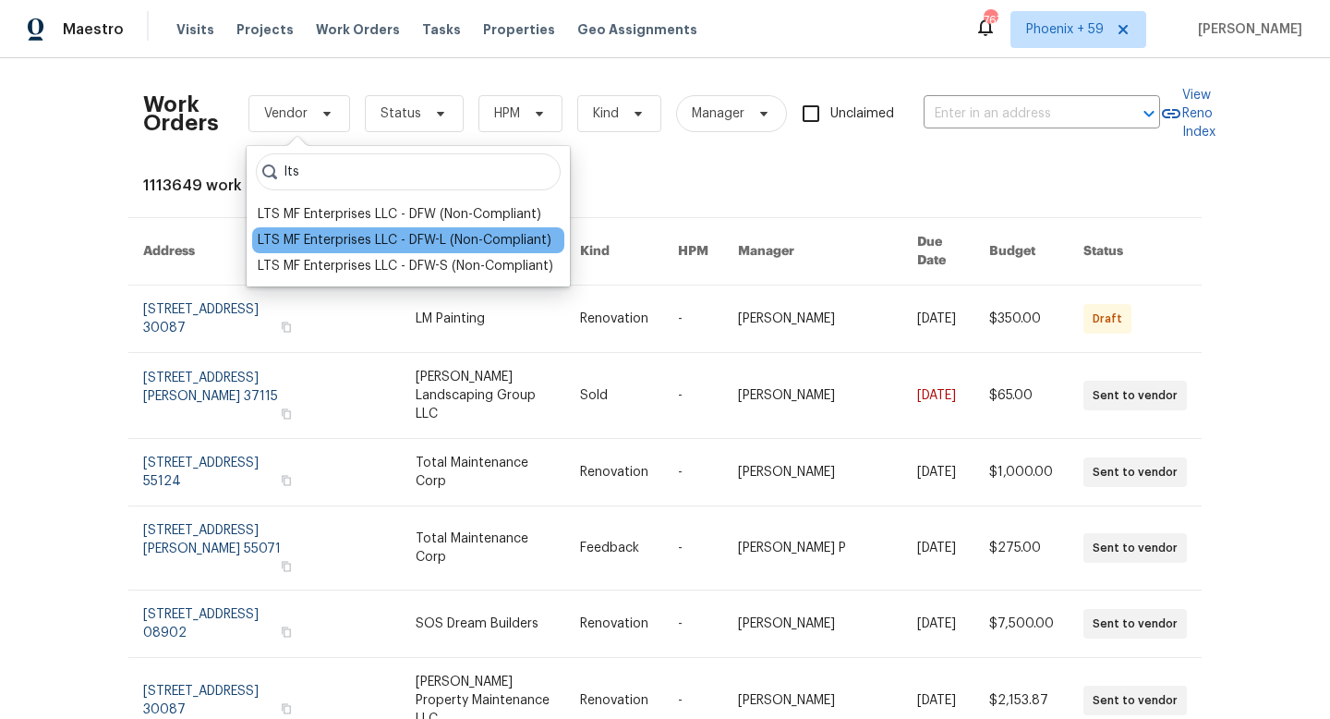
type input "lts"
click at [355, 233] on div "LTS MF Enterprises LLC - DFW-L (Non-Compliant)" at bounding box center [405, 240] width 294 height 18
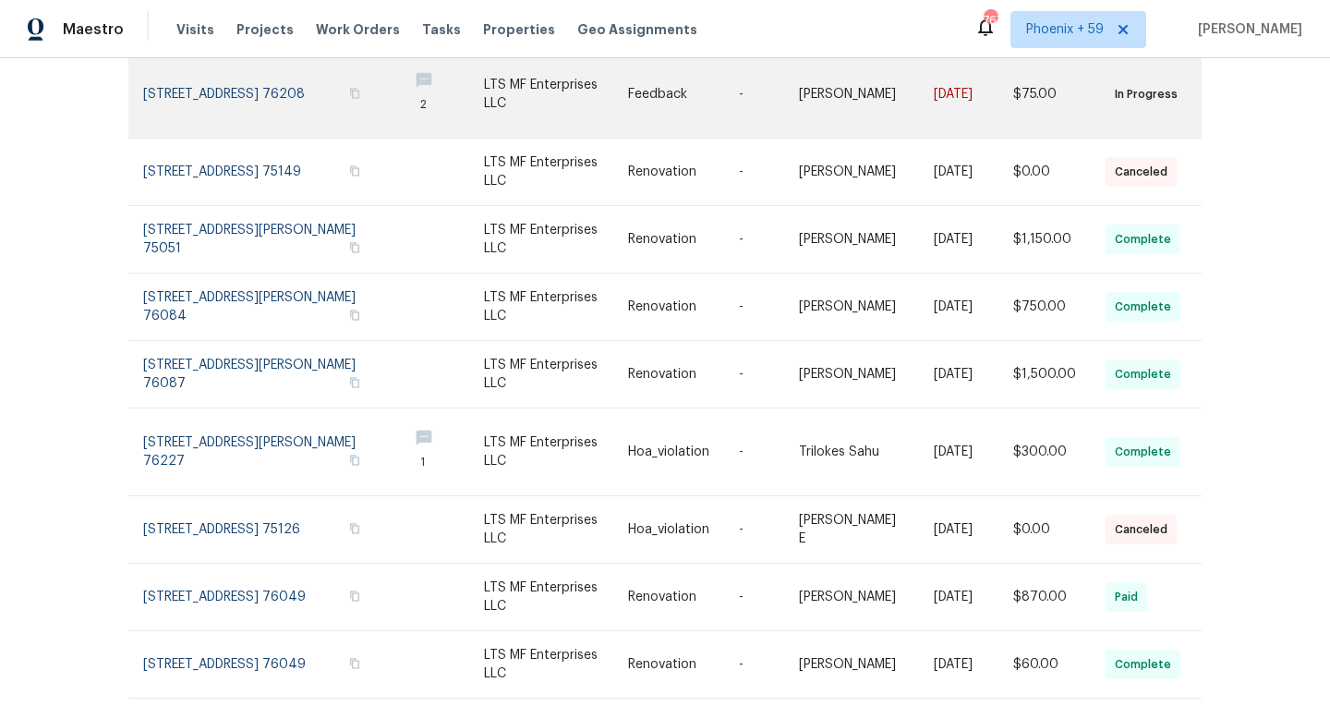
scroll to position [325, 0]
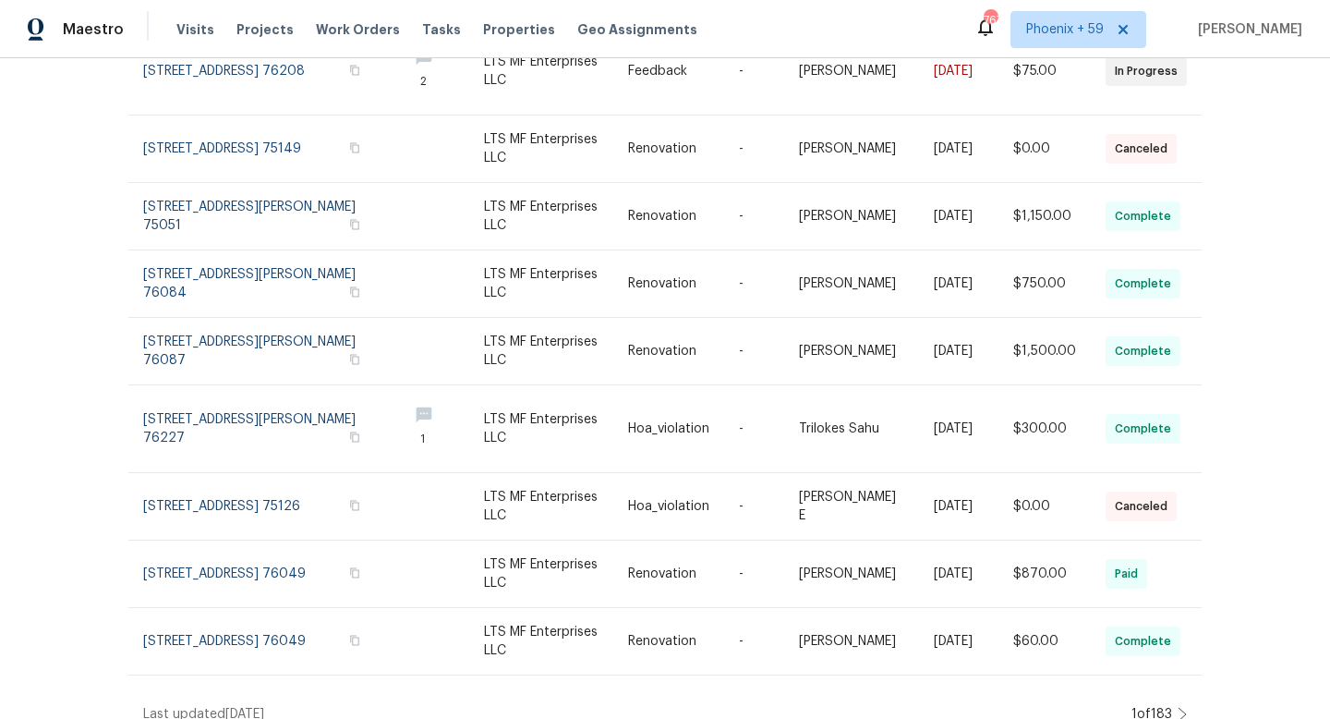
click at [1183, 707] on icon at bounding box center [1181, 713] width 7 height 13
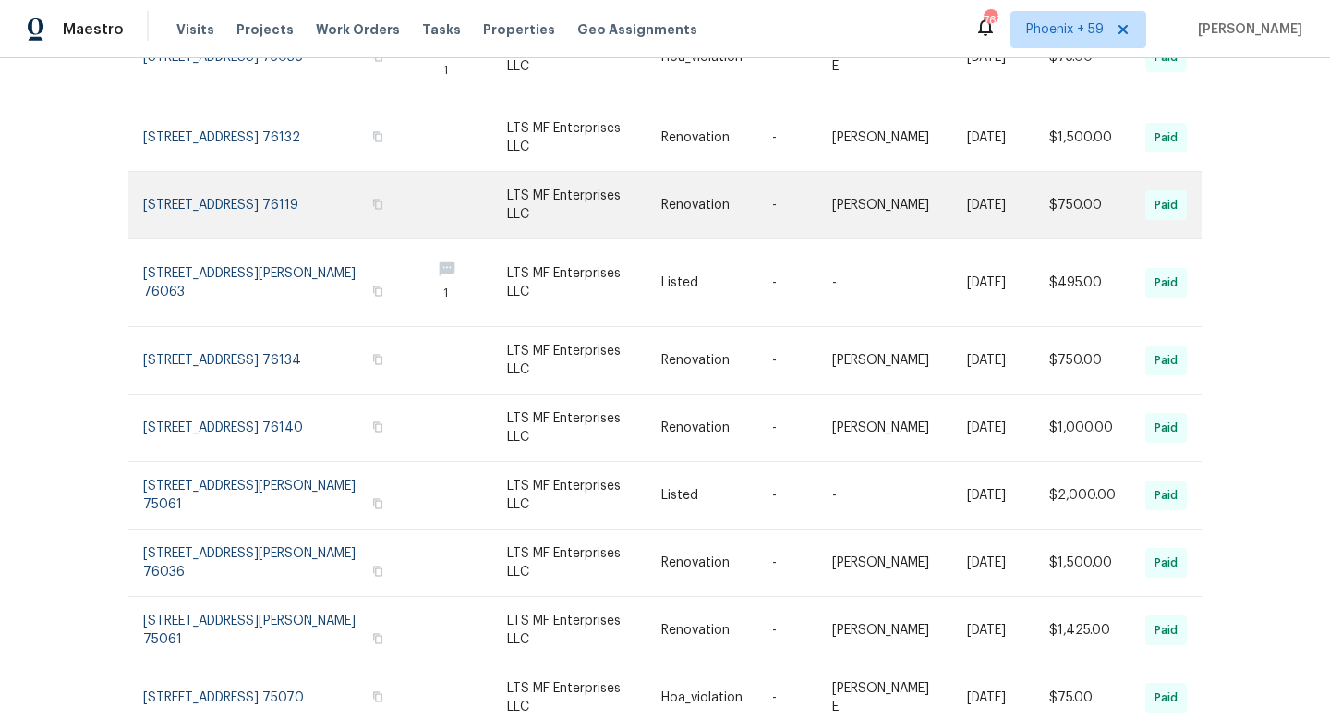
scroll to position [332, 0]
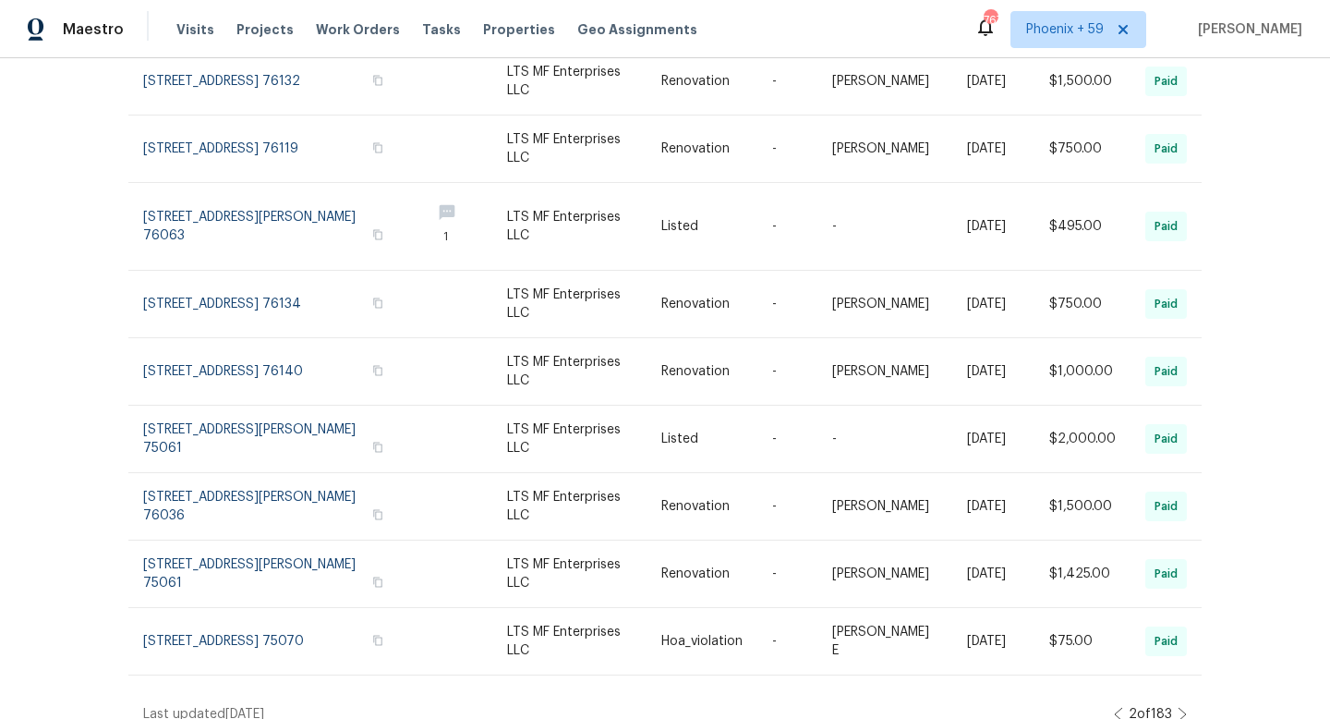
click at [1183, 707] on icon at bounding box center [1182, 714] width 9 height 15
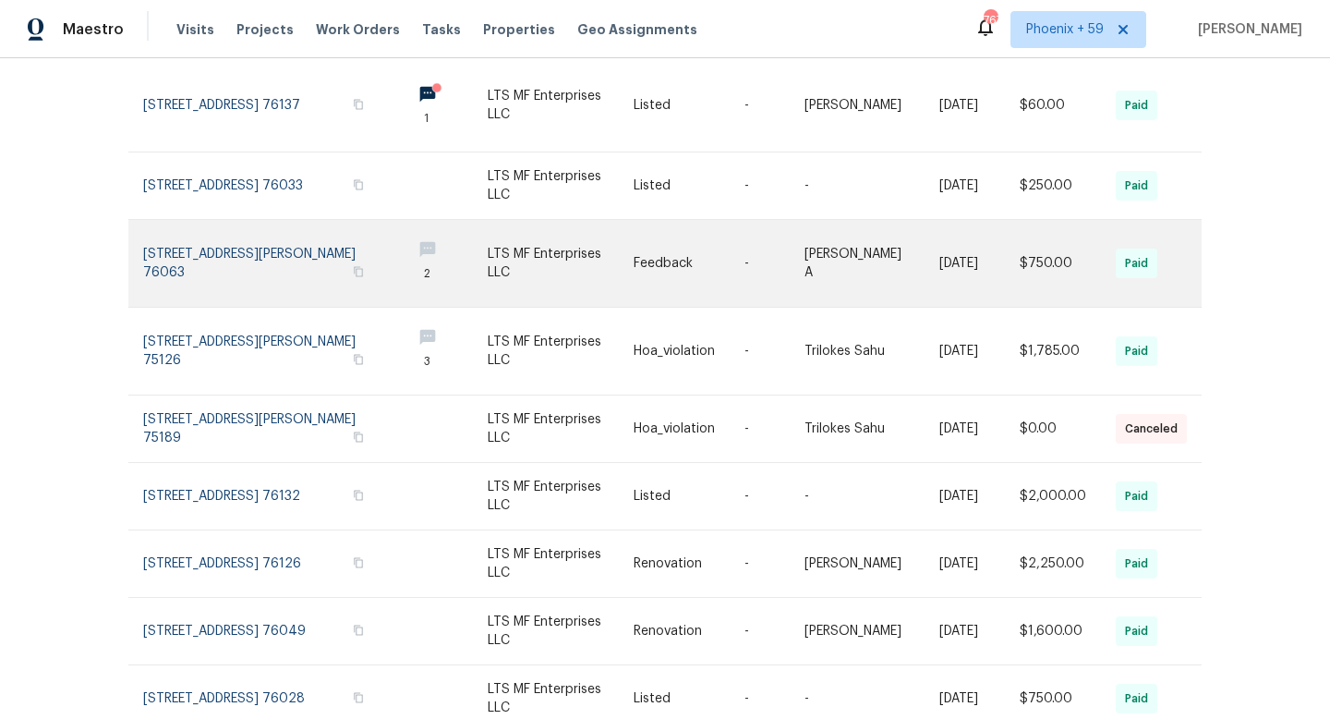
scroll to position [351, 0]
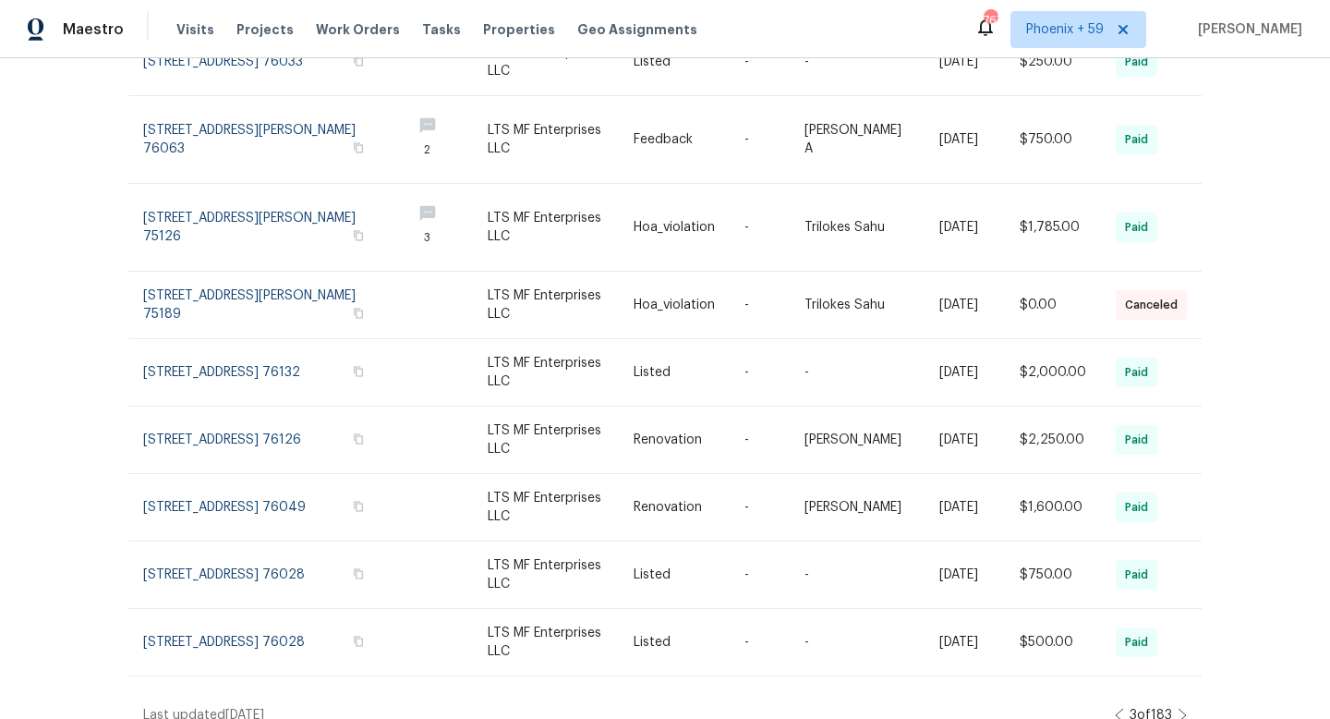
click at [1186, 707] on icon at bounding box center [1182, 714] width 9 height 15
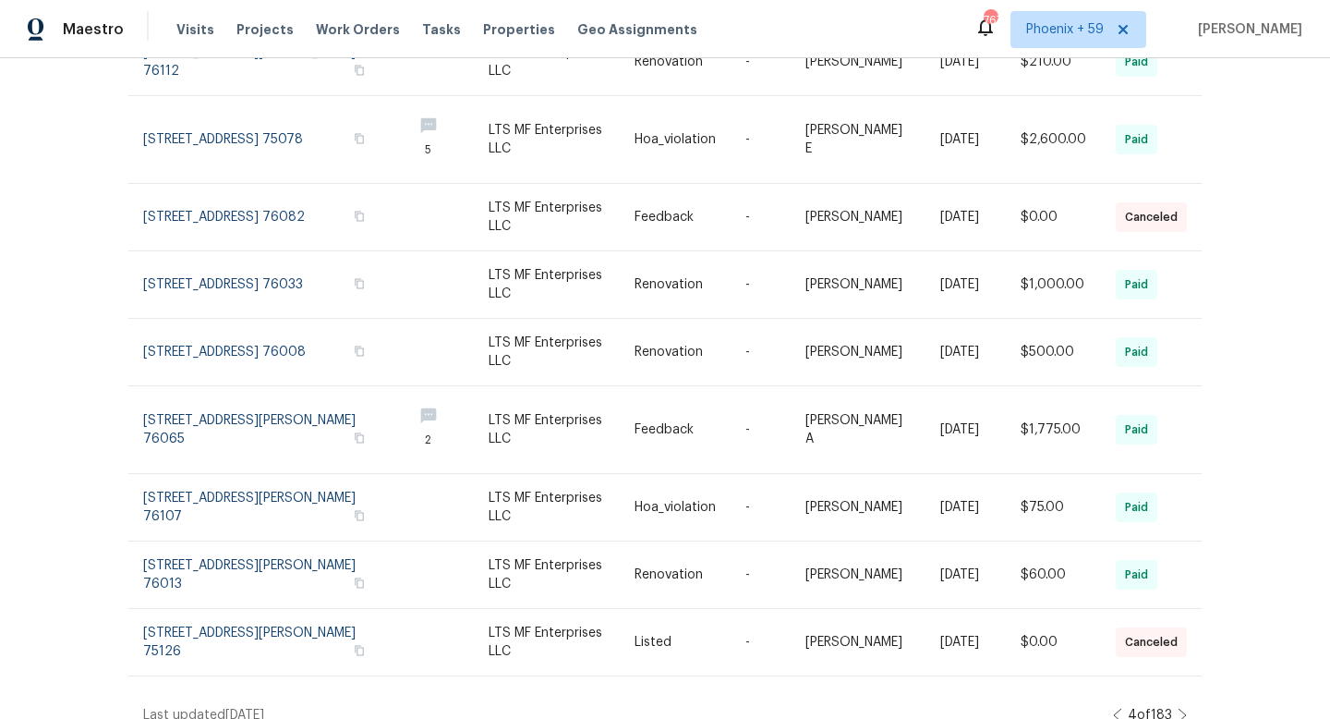
click at [1182, 707] on icon at bounding box center [1182, 714] width 9 height 15
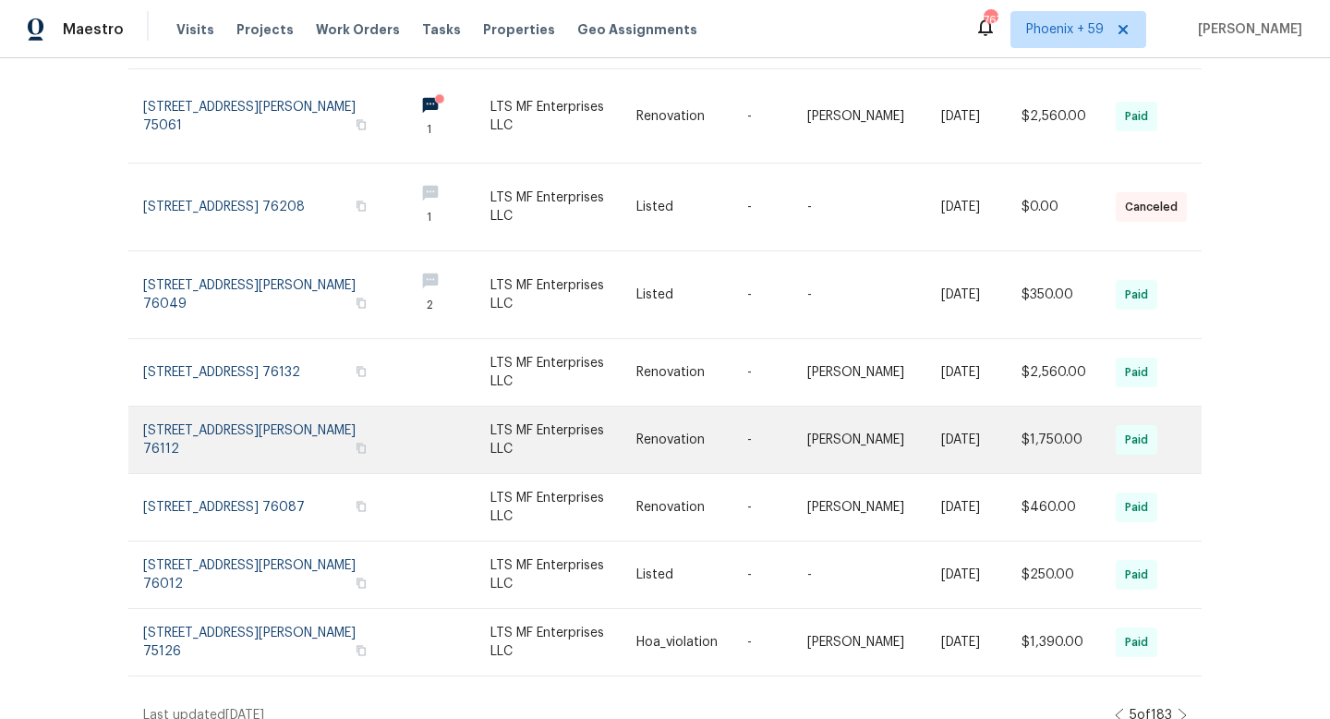
scroll to position [0, 0]
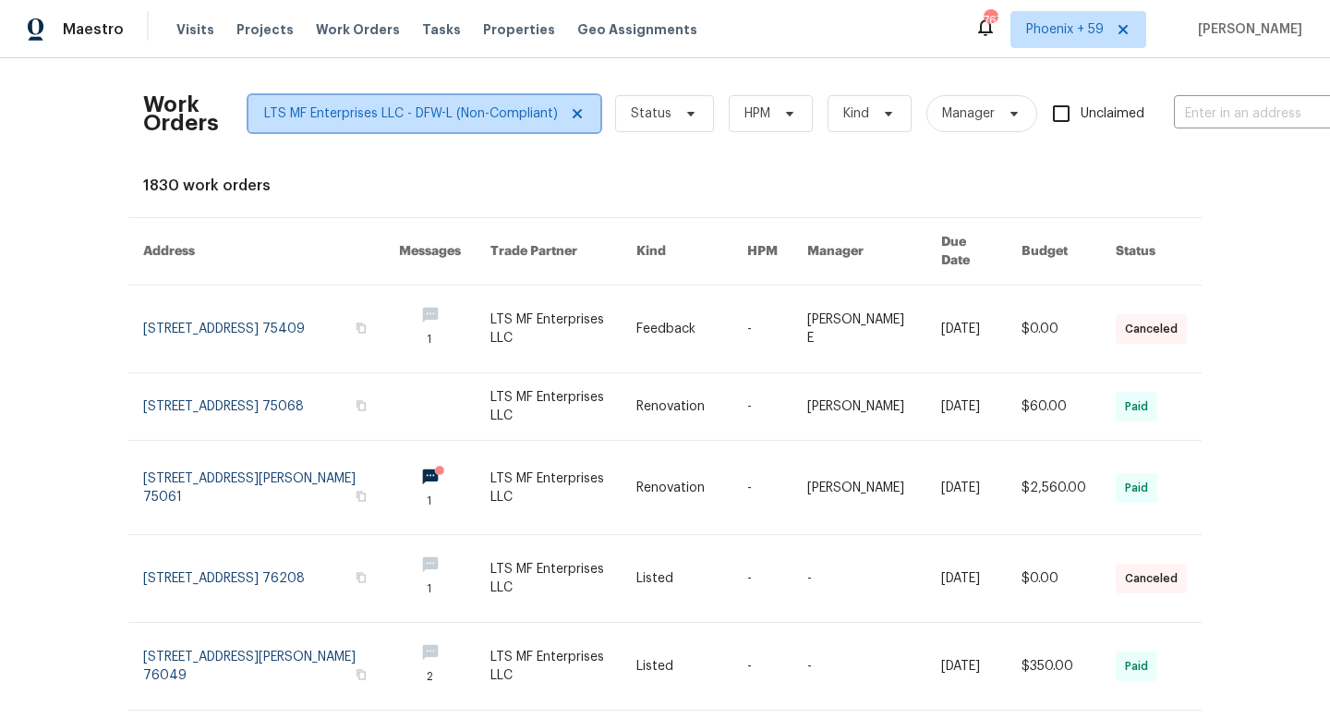
click at [578, 114] on icon at bounding box center [577, 113] width 15 height 15
